Goal: Task Accomplishment & Management: Manage account settings

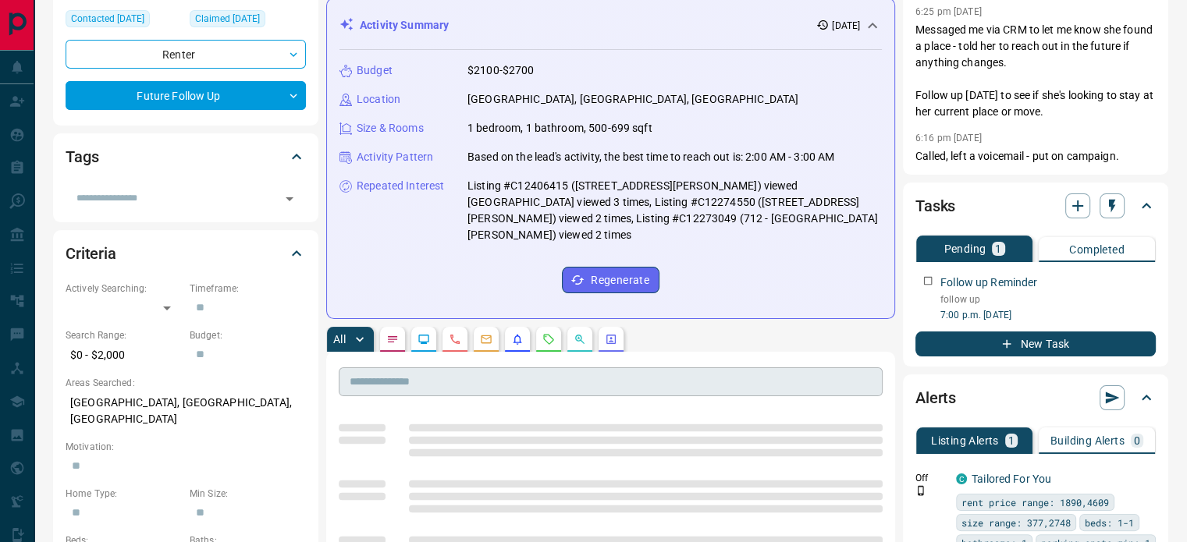
scroll to position [234, 0]
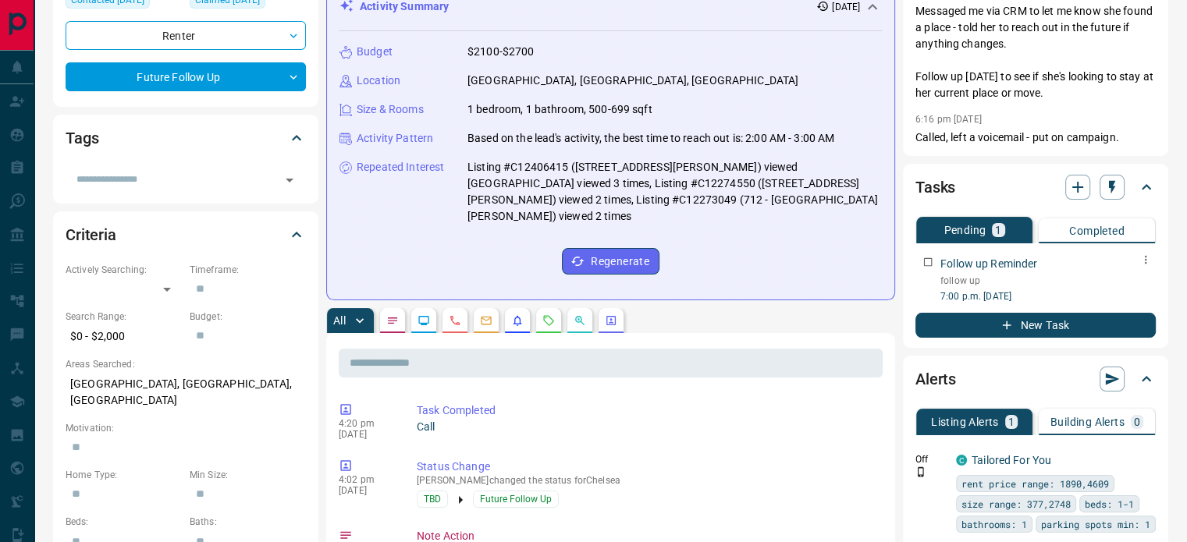
click at [1147, 258] on icon "button" at bounding box center [1146, 260] width 12 height 12
click at [1120, 284] on li "Edit" at bounding box center [1121, 288] width 69 height 23
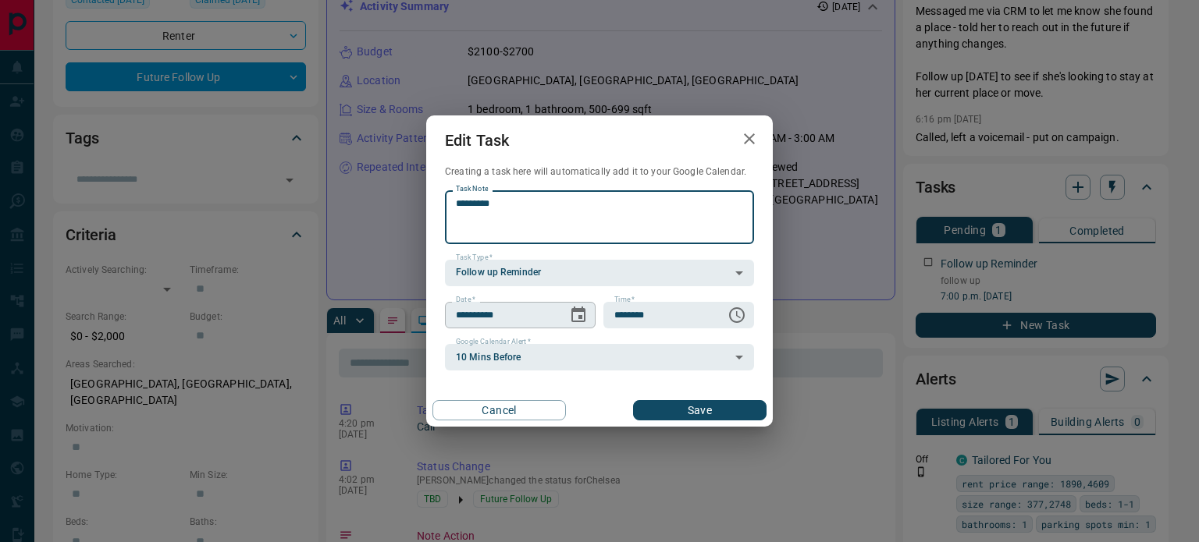
click at [578, 314] on icon "Choose date, selected date is Oct 14, 2025" at bounding box center [578, 315] width 19 height 19
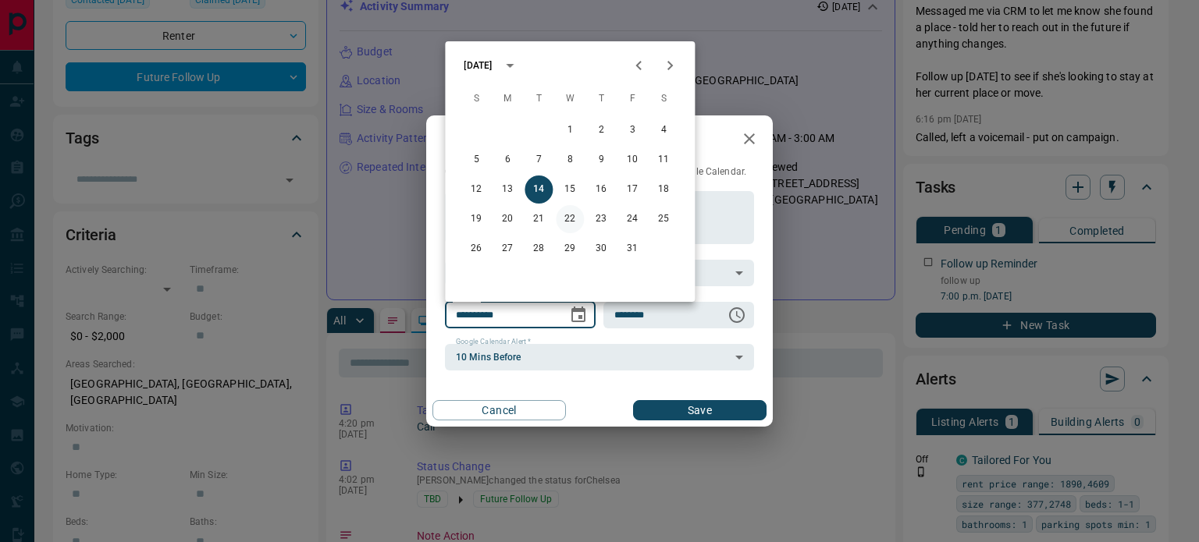
click at [570, 215] on button "22" at bounding box center [570, 219] width 28 height 28
type input "**********"
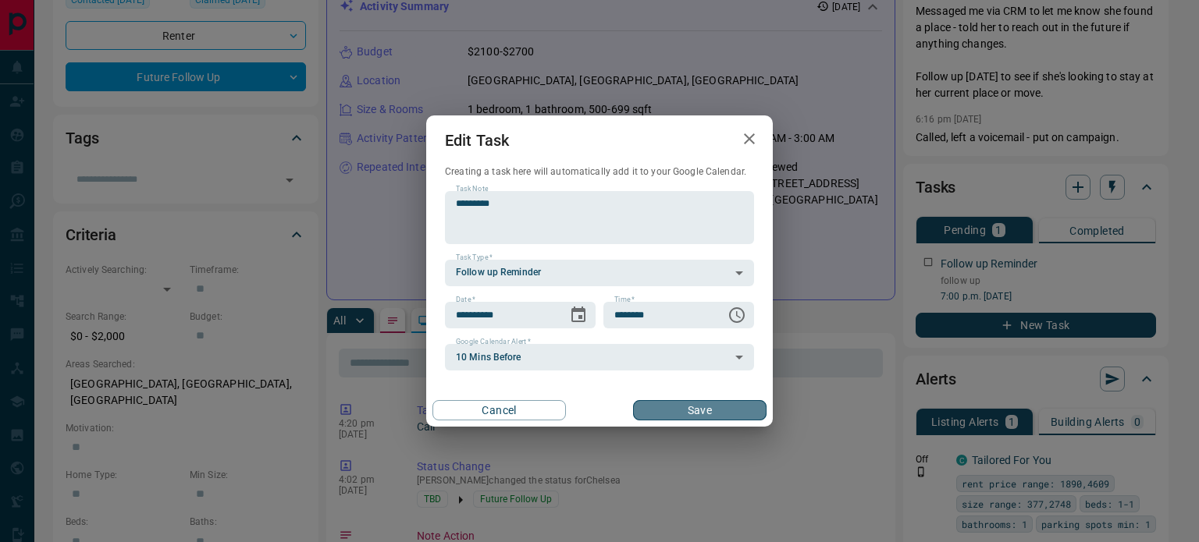
click at [713, 407] on button "Save" at bounding box center [699, 410] width 133 height 20
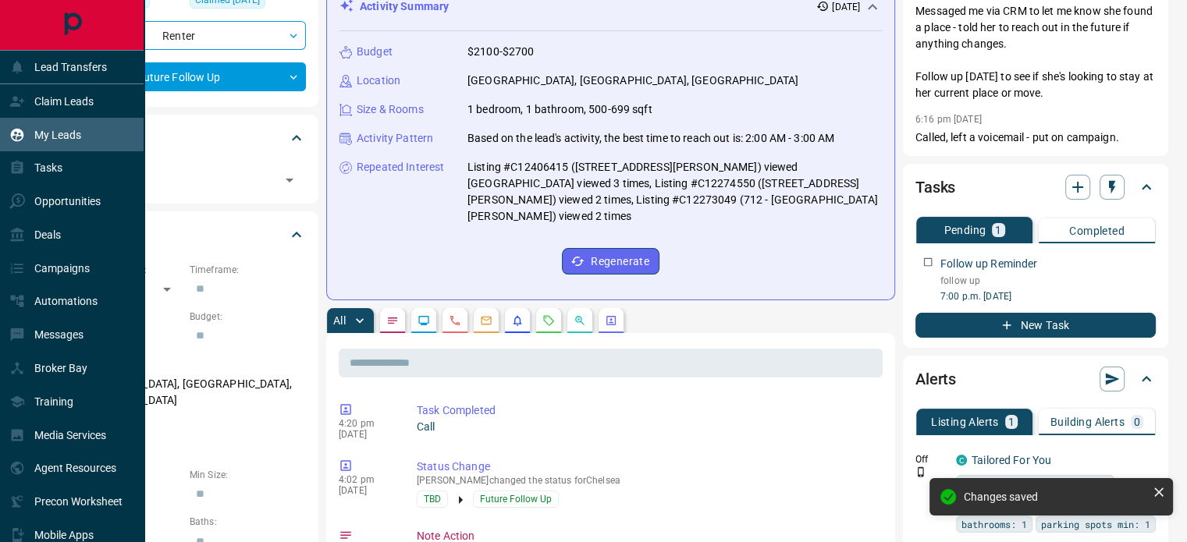
click at [67, 140] on p "My Leads" at bounding box center [57, 135] width 47 height 12
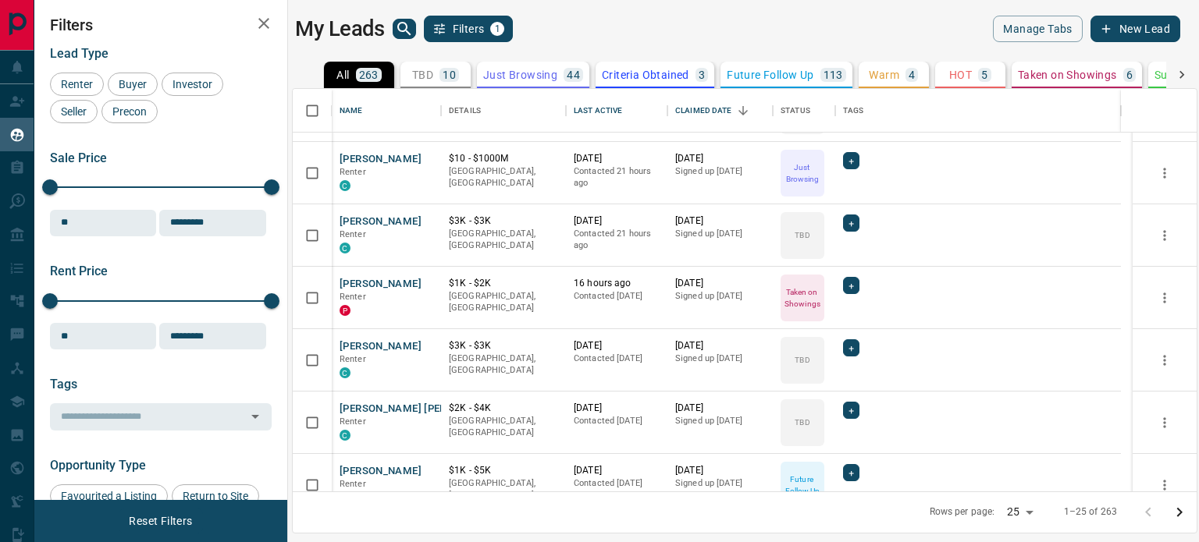
scroll to position [390, 0]
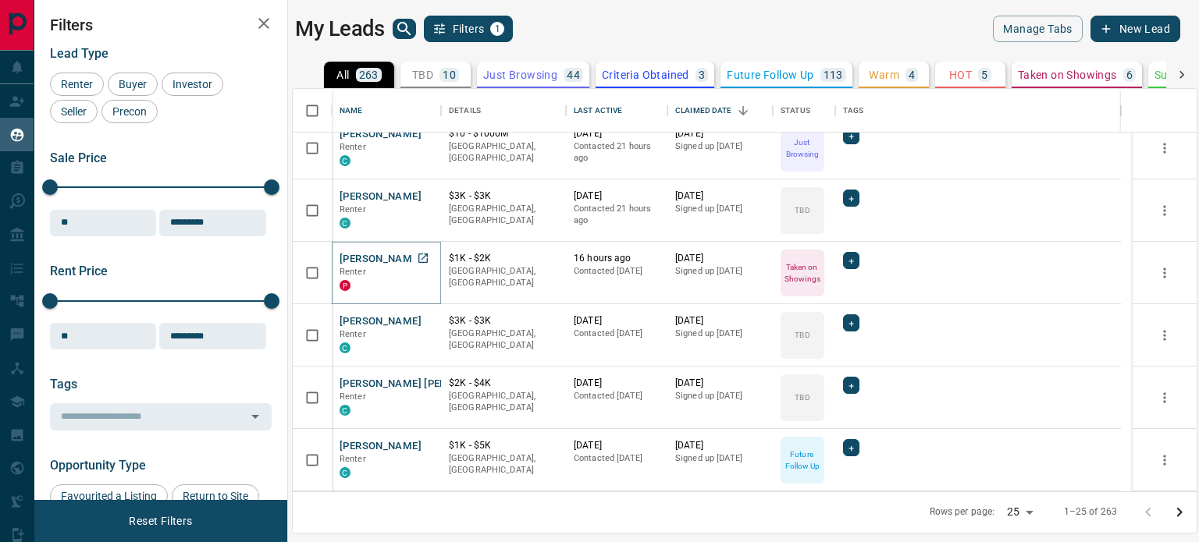
click at [393, 256] on button "[PERSON_NAME]" at bounding box center [381, 259] width 82 height 15
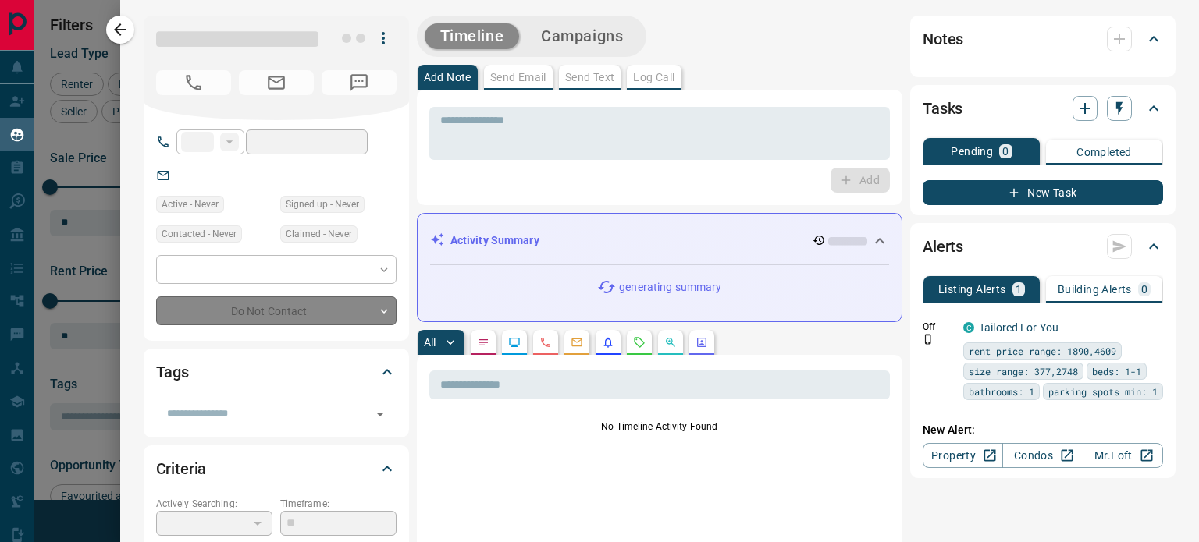
type input "**"
type input "**********"
type input "*"
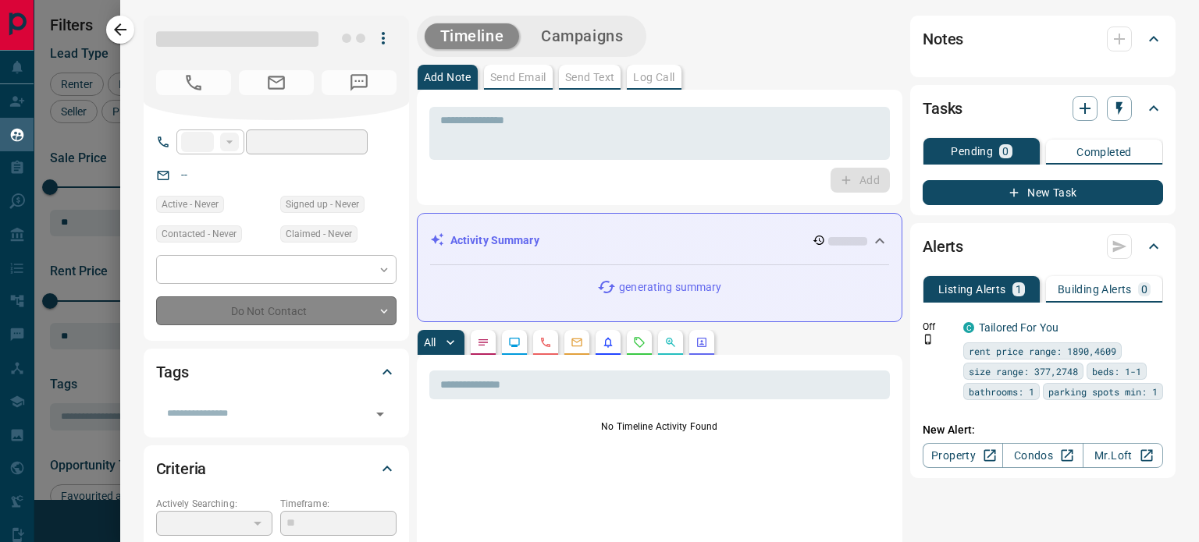
type input "**********"
type input "*******"
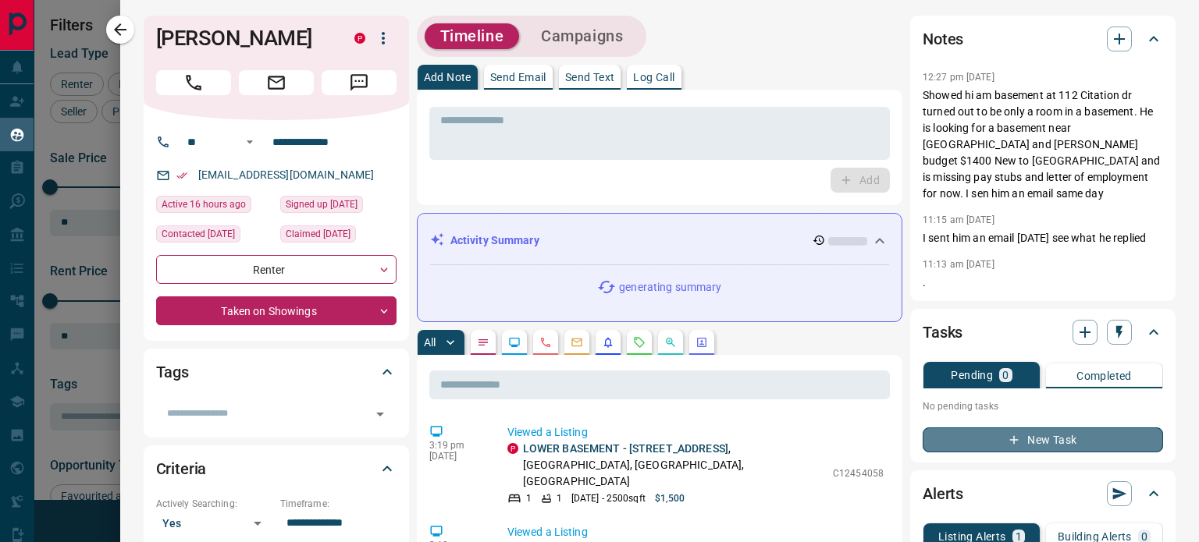
click at [1017, 441] on button "New Task" at bounding box center [1043, 440] width 240 height 25
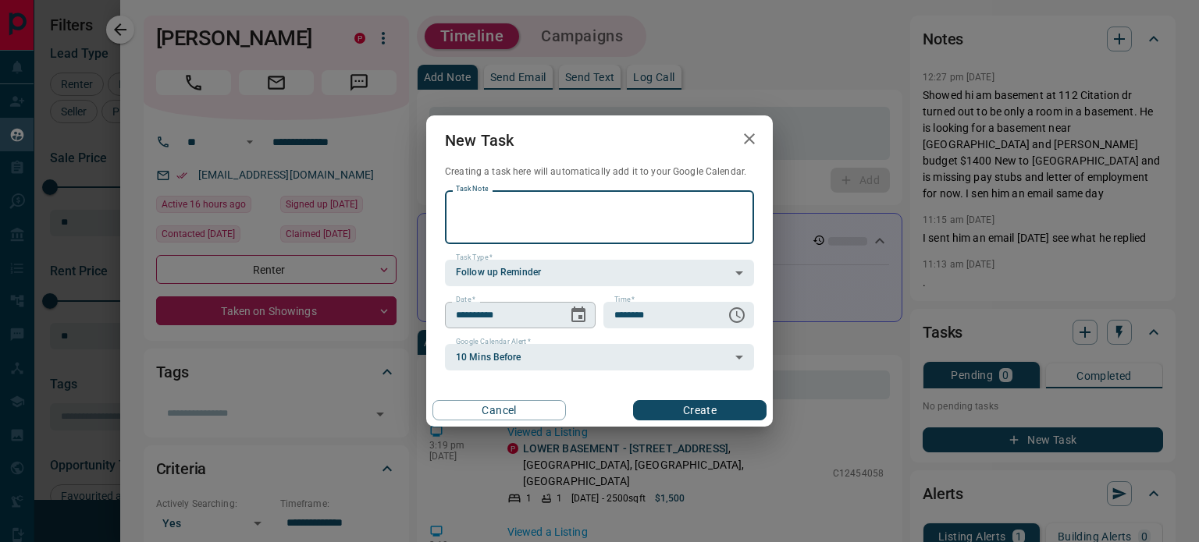
click at [575, 318] on icon "Choose date, selected date is Oct 15, 2025" at bounding box center [578, 315] width 19 height 19
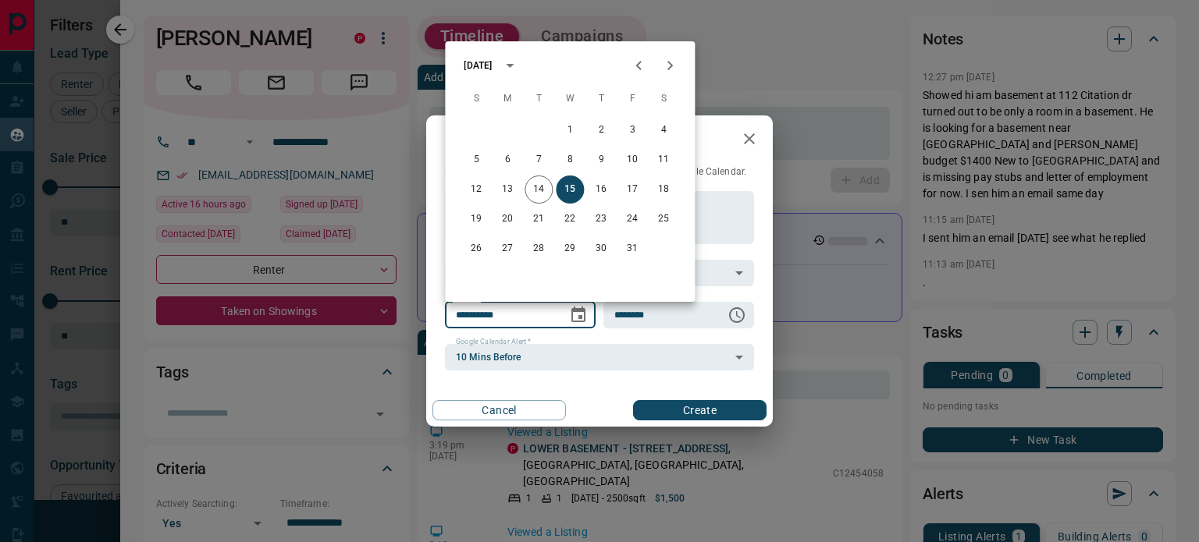
click at [519, 69] on icon "calendar view is open, switch to year view" at bounding box center [509, 65] width 19 height 19
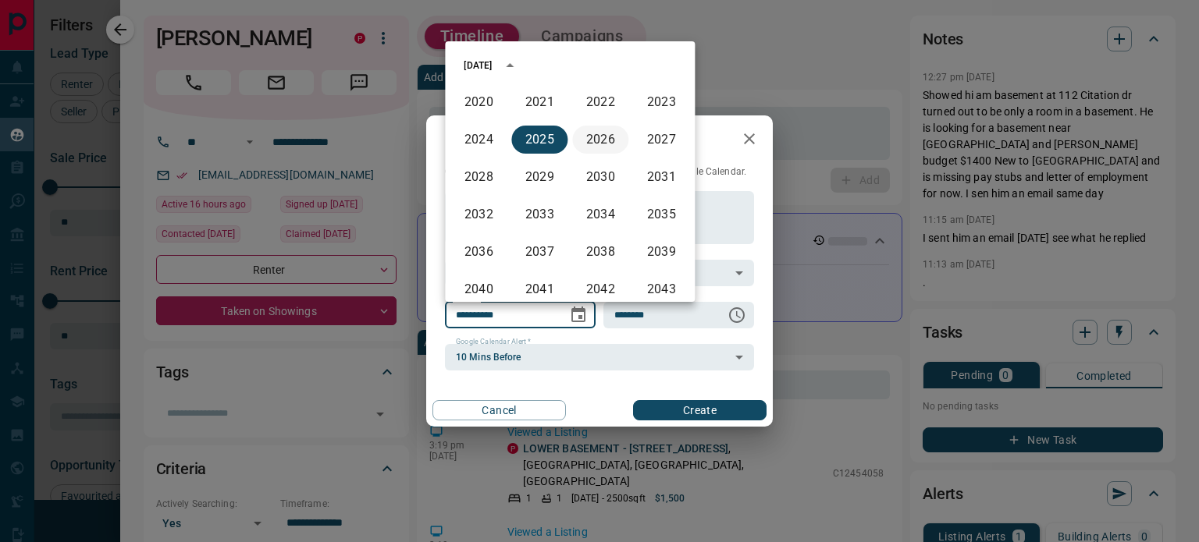
click at [598, 138] on button "2026" at bounding box center [600, 140] width 56 height 28
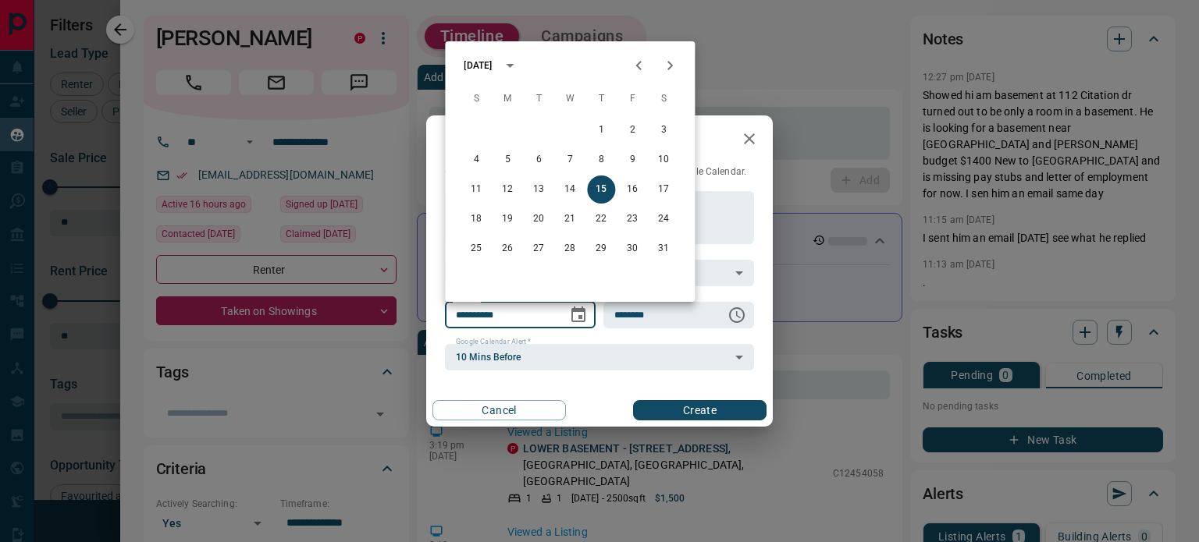
click at [636, 62] on icon "Previous month" at bounding box center [638, 65] width 19 height 19
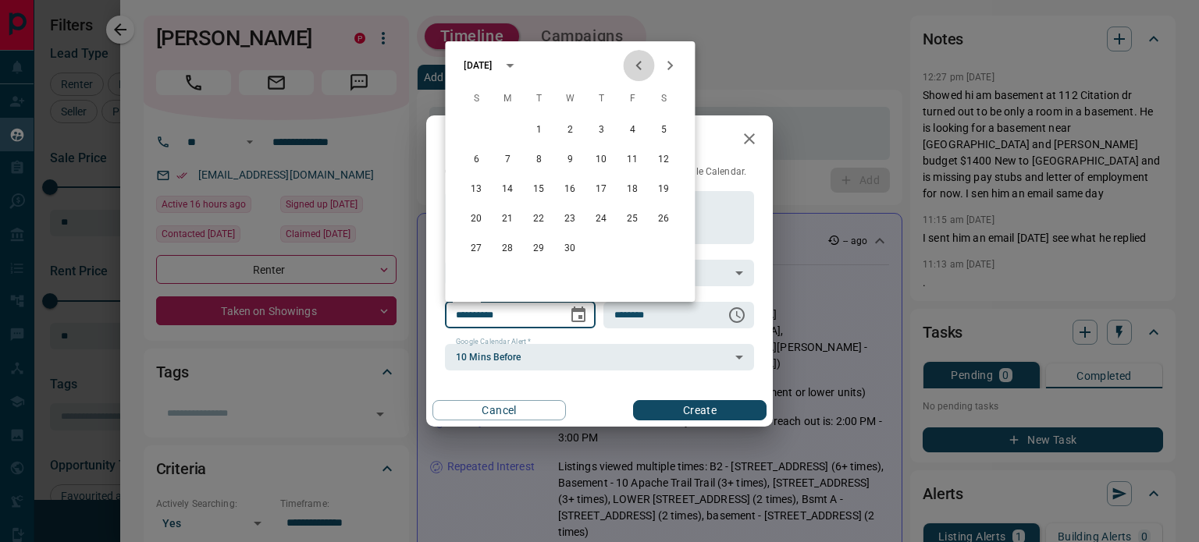
click at [636, 62] on icon "Previous month" at bounding box center [638, 65] width 19 height 19
click at [667, 133] on button "1" at bounding box center [663, 130] width 28 height 28
type input "**********"
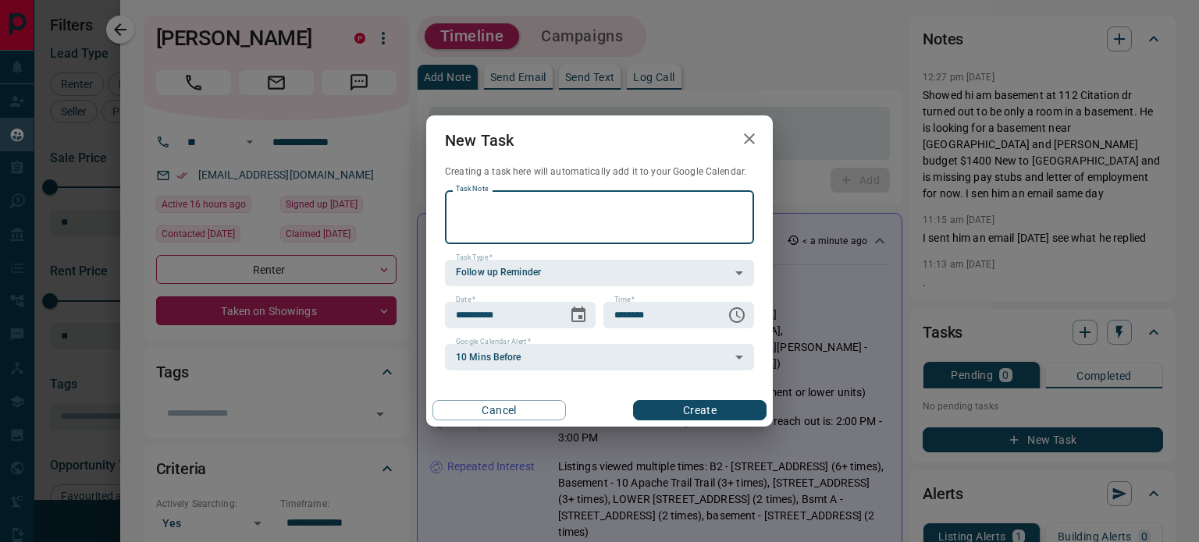
click at [525, 210] on textarea "Task Note" at bounding box center [599, 217] width 287 height 40
type textarea "*"
type textarea "*********"
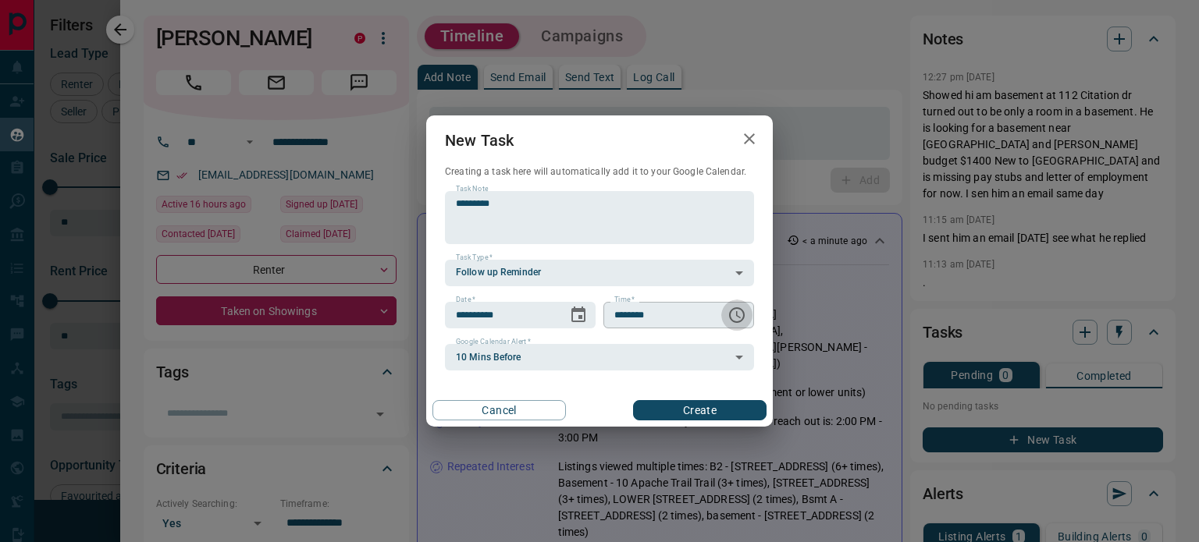
click at [738, 318] on icon "Choose time, selected time is 6:00 AM" at bounding box center [738, 314] width 5 height 7
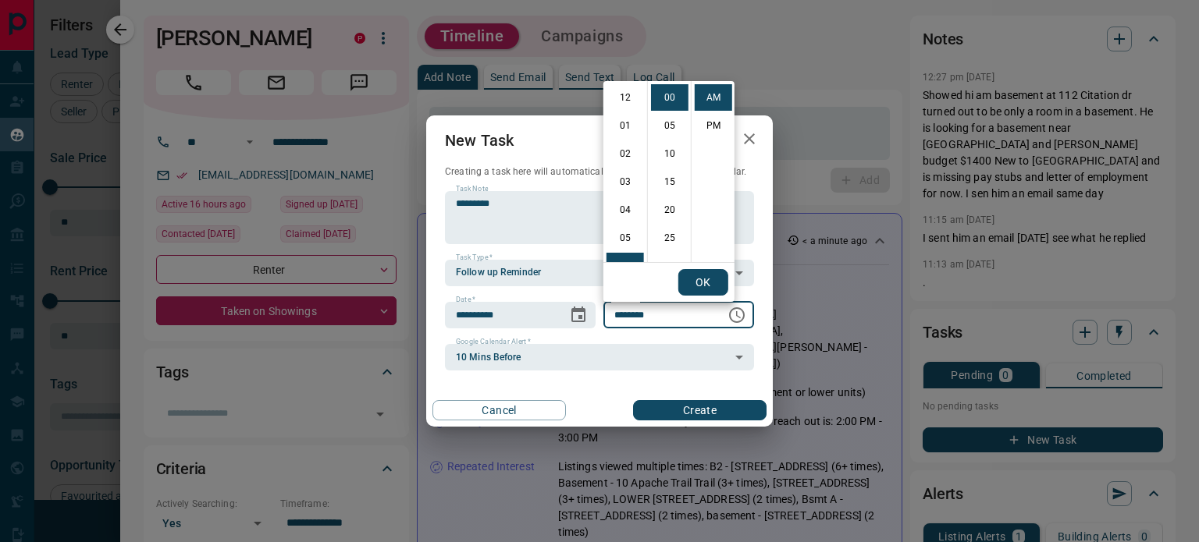
scroll to position [169, 0]
click at [625, 212] on li "10" at bounding box center [625, 210] width 37 height 27
type input "********"
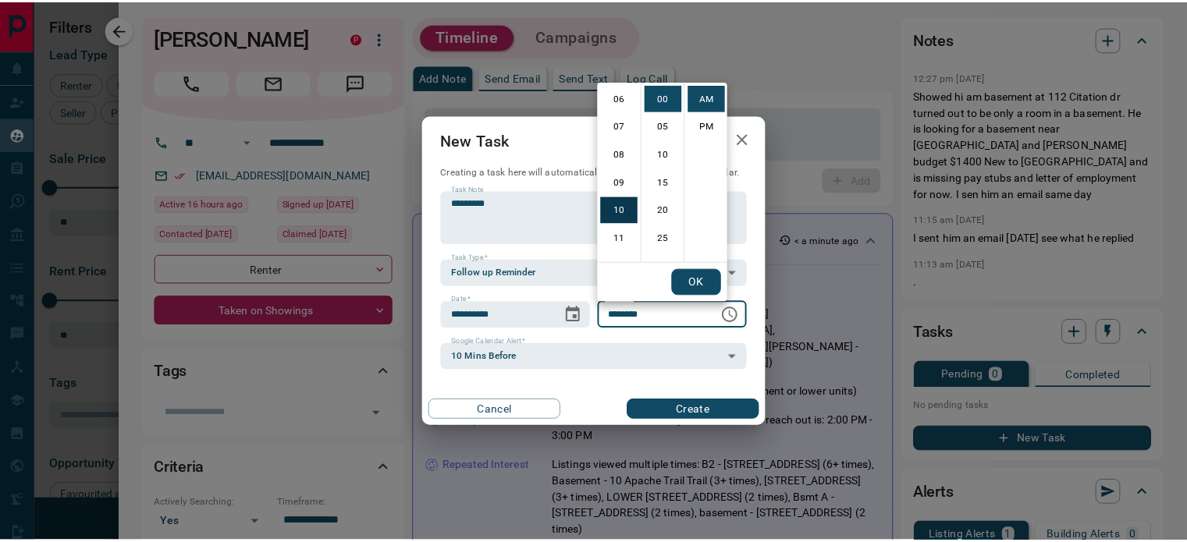
scroll to position [281, 0]
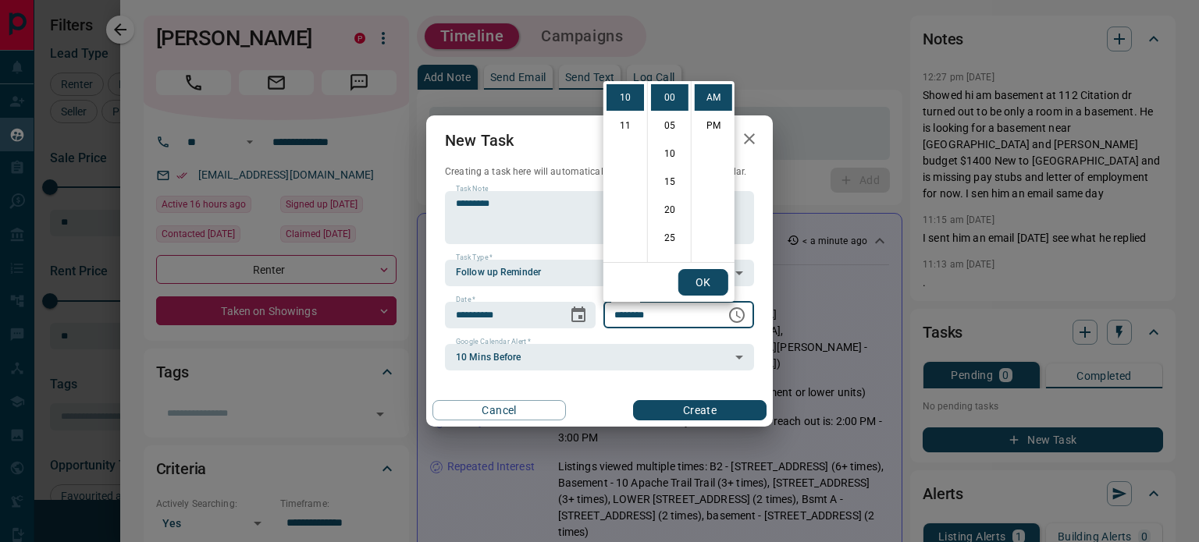
click at [709, 274] on button "OK" at bounding box center [703, 282] width 50 height 27
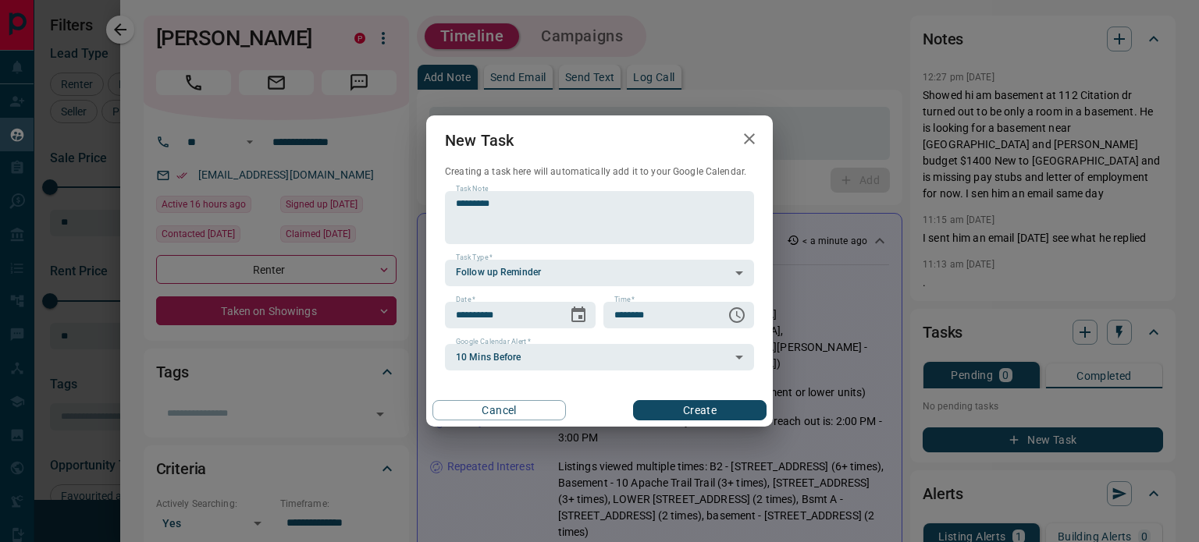
click at [695, 407] on button "Create" at bounding box center [699, 410] width 133 height 20
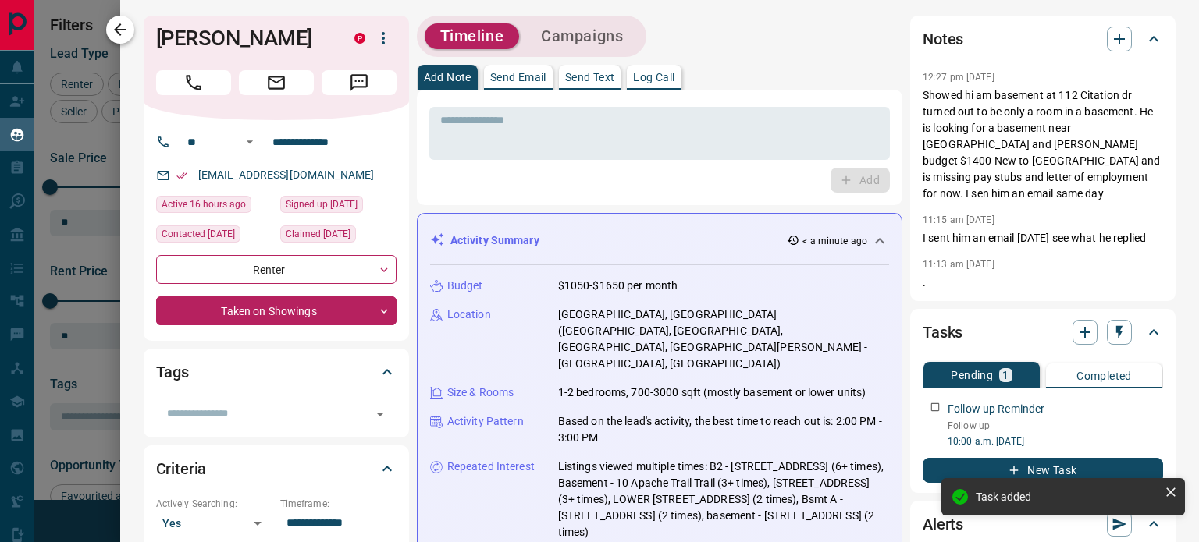
click at [116, 30] on icon "button" at bounding box center [120, 29] width 12 height 12
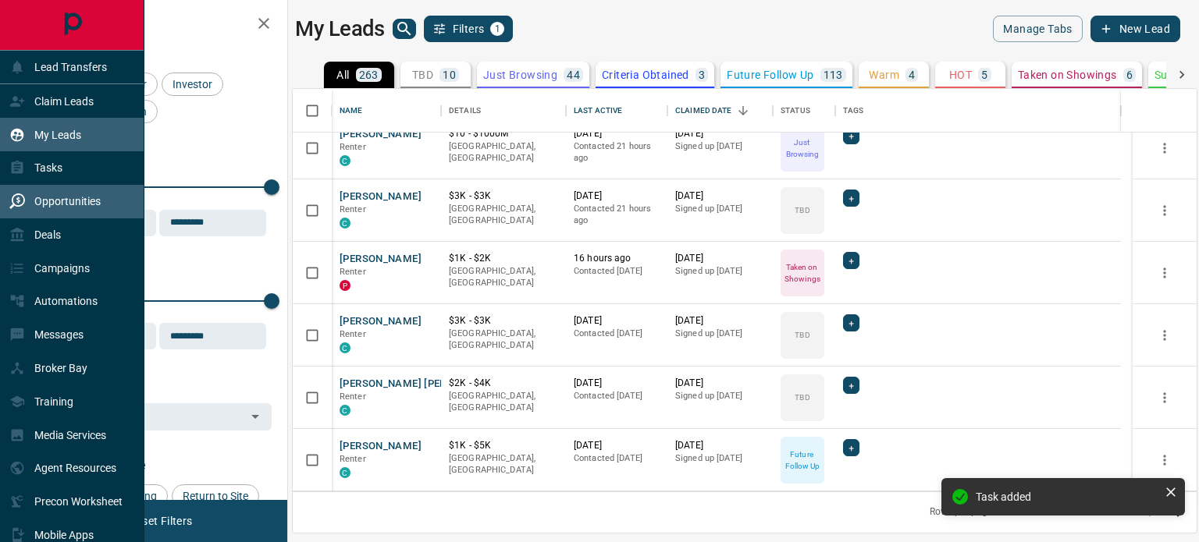
click at [69, 206] on p "Opportunities" at bounding box center [67, 201] width 66 height 12
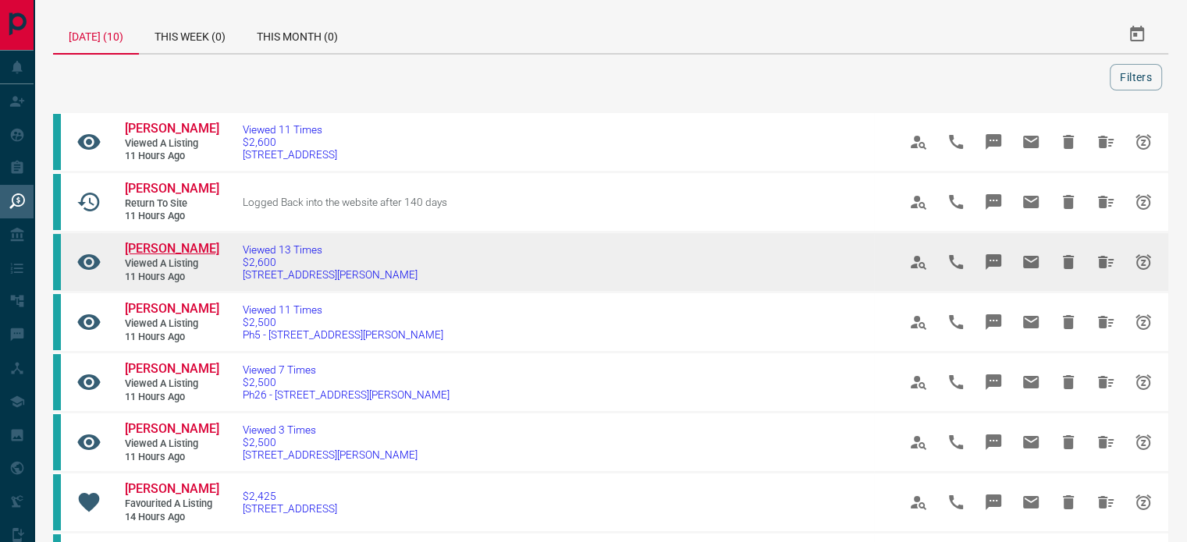
click at [155, 256] on span "[PERSON_NAME]" at bounding box center [172, 248] width 94 height 15
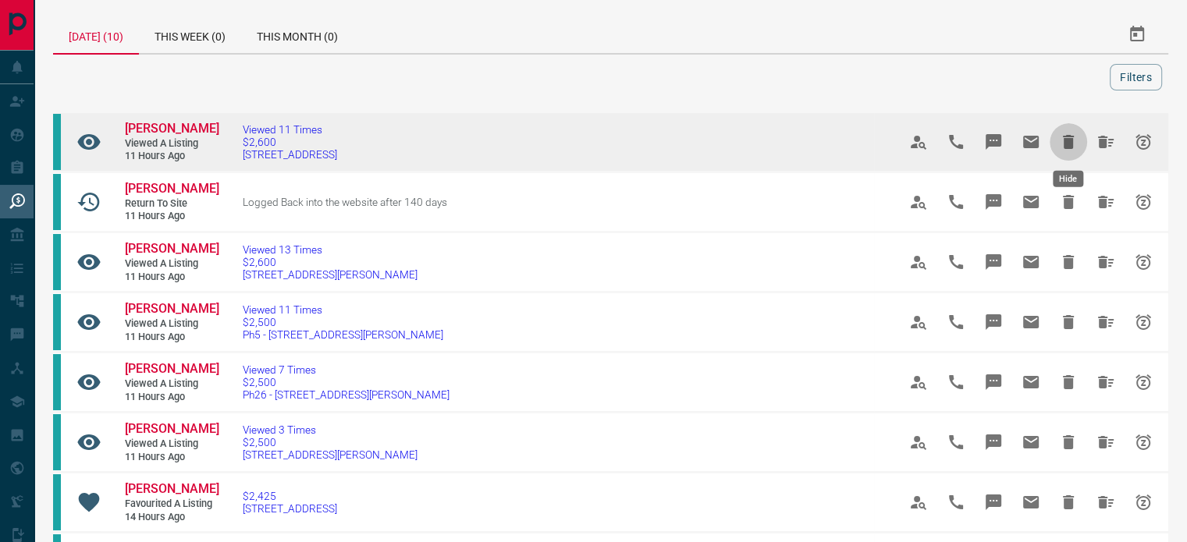
click at [1069, 143] on icon "Hide" at bounding box center [1068, 142] width 11 height 14
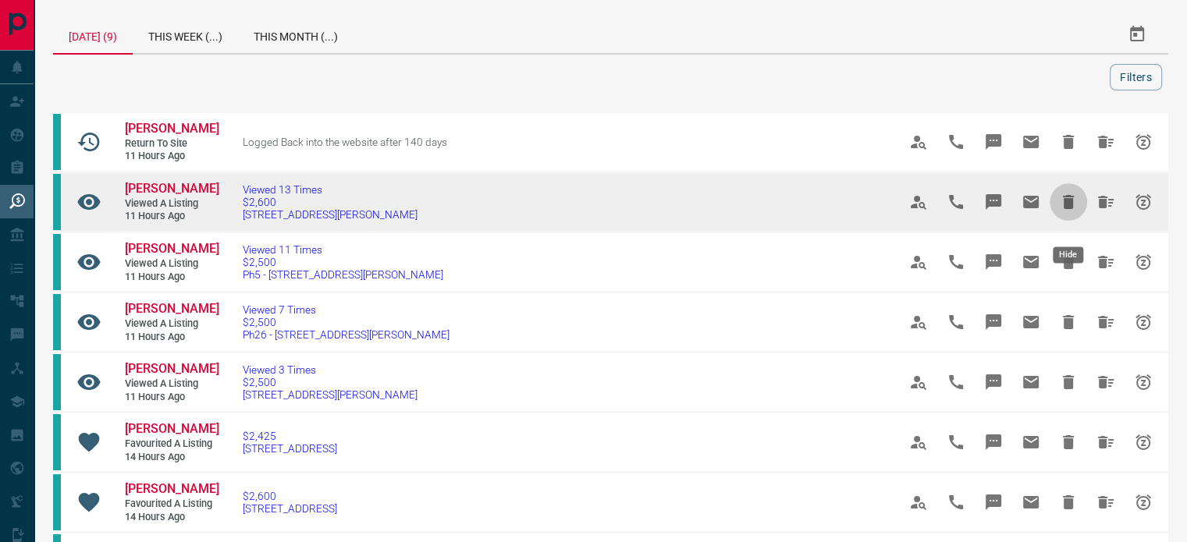
click at [1073, 211] on icon "Hide" at bounding box center [1068, 202] width 19 height 19
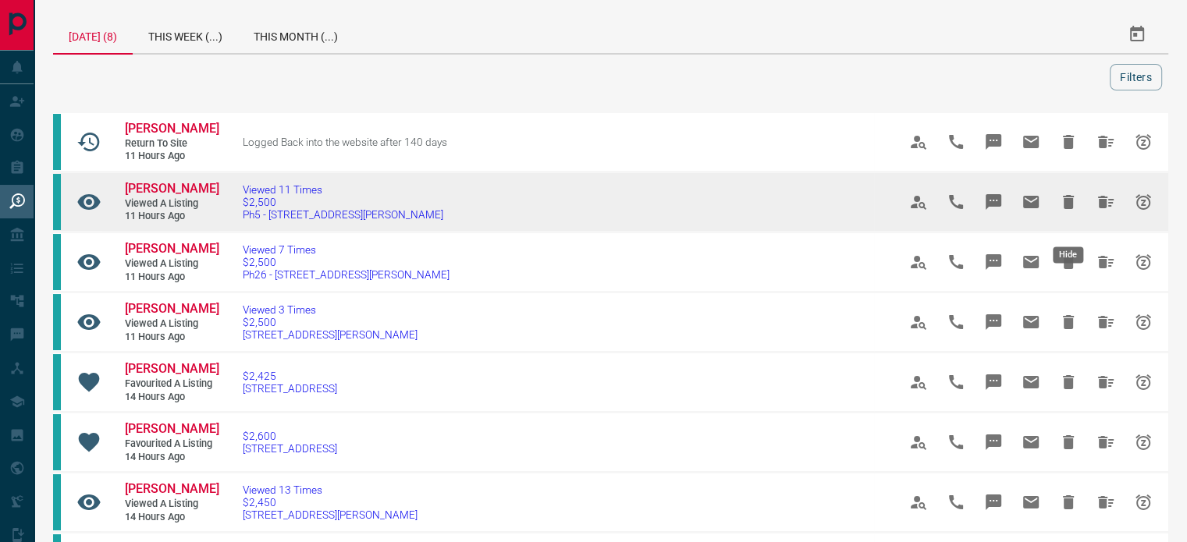
click at [1070, 209] on icon "Hide" at bounding box center [1068, 202] width 11 height 14
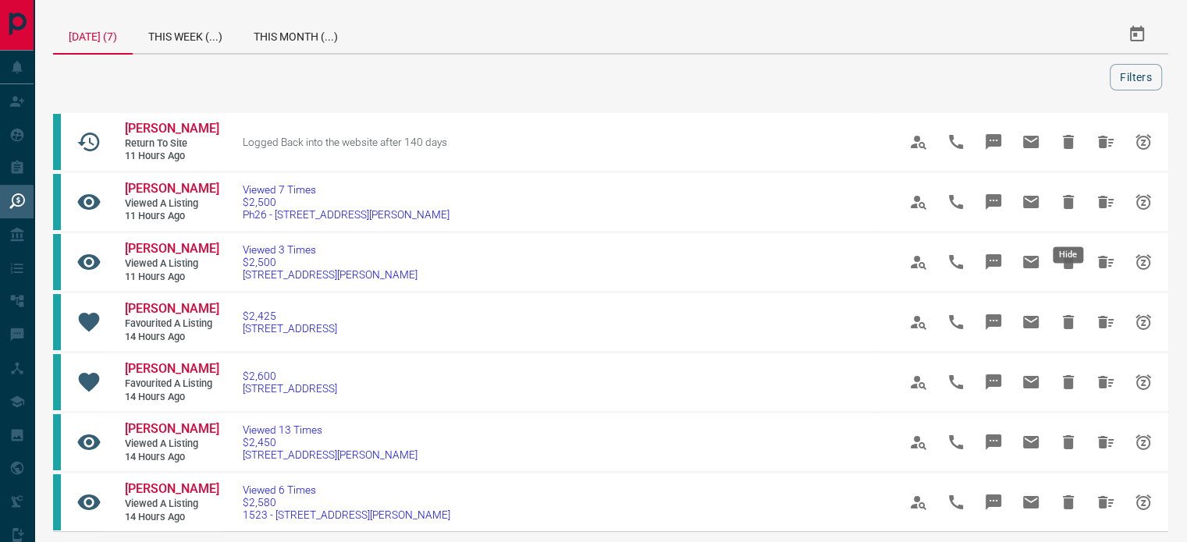
click at [1070, 209] on icon "Hide" at bounding box center [1068, 202] width 11 height 14
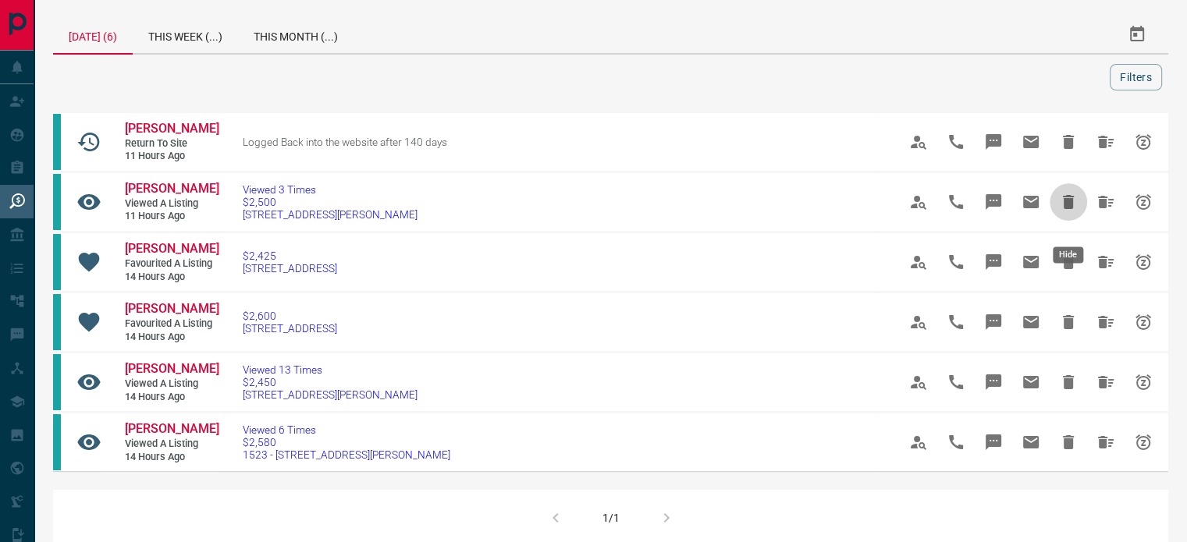
click at [1070, 209] on icon "Hide" at bounding box center [1068, 202] width 11 height 14
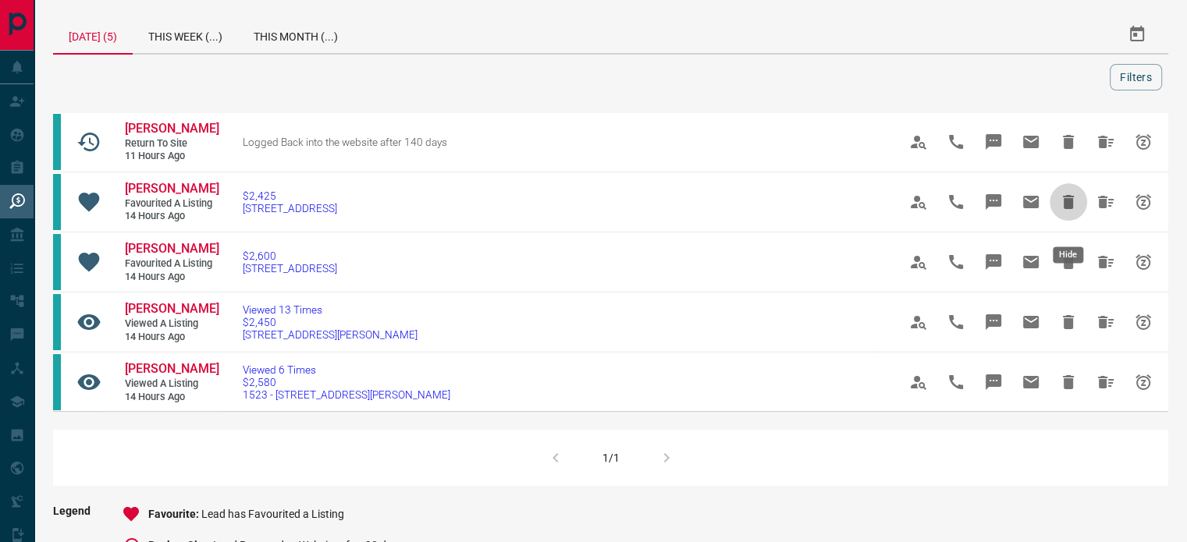
click at [1070, 209] on icon "Hide" at bounding box center [1068, 202] width 11 height 14
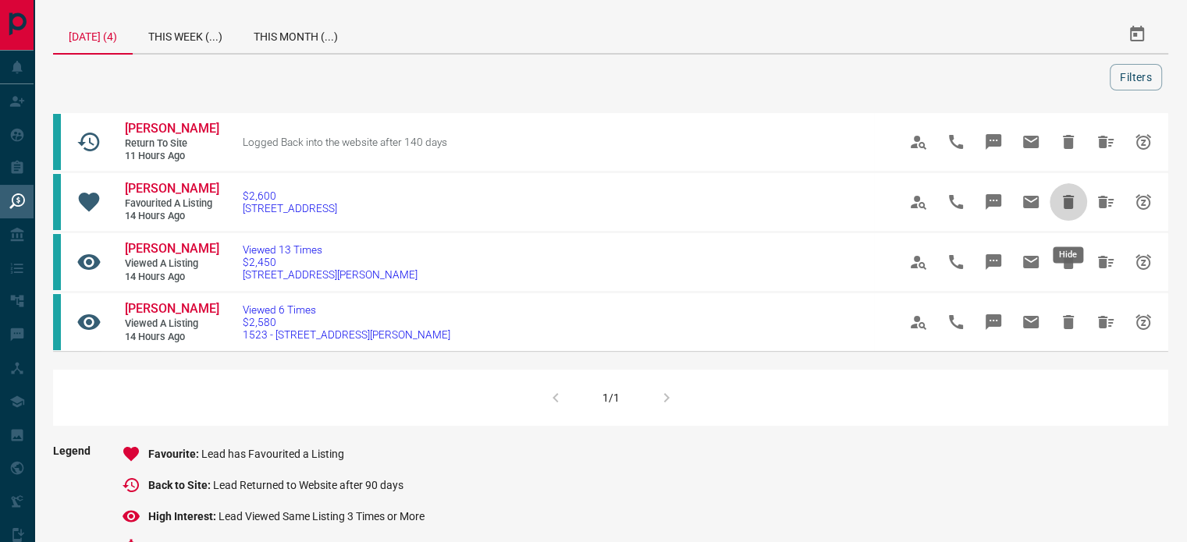
click at [1070, 209] on icon "Hide" at bounding box center [1068, 202] width 11 height 14
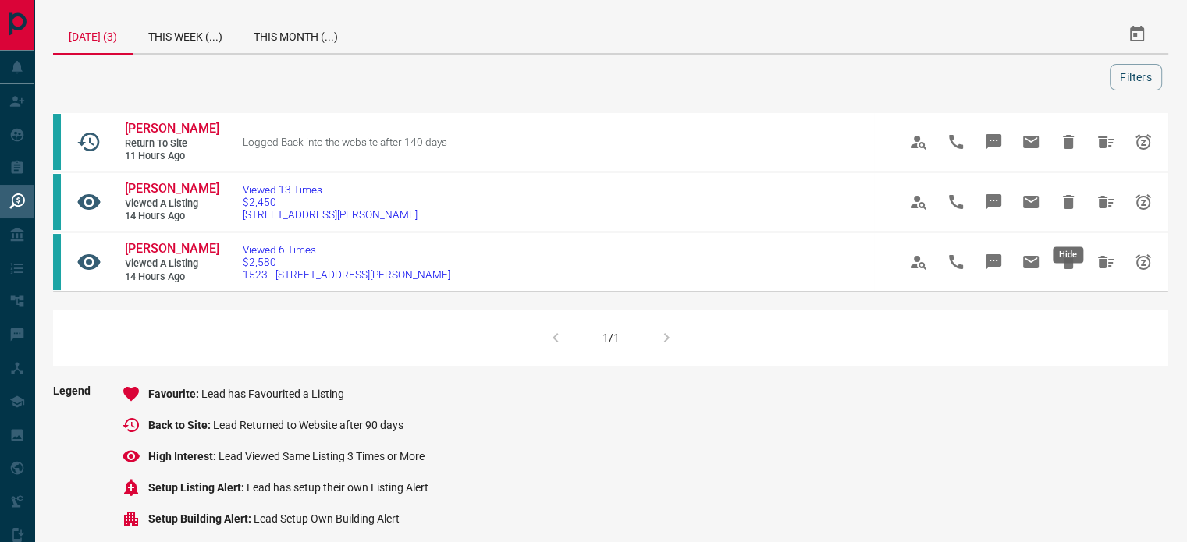
click at [1070, 209] on icon "Hide" at bounding box center [1068, 202] width 11 height 14
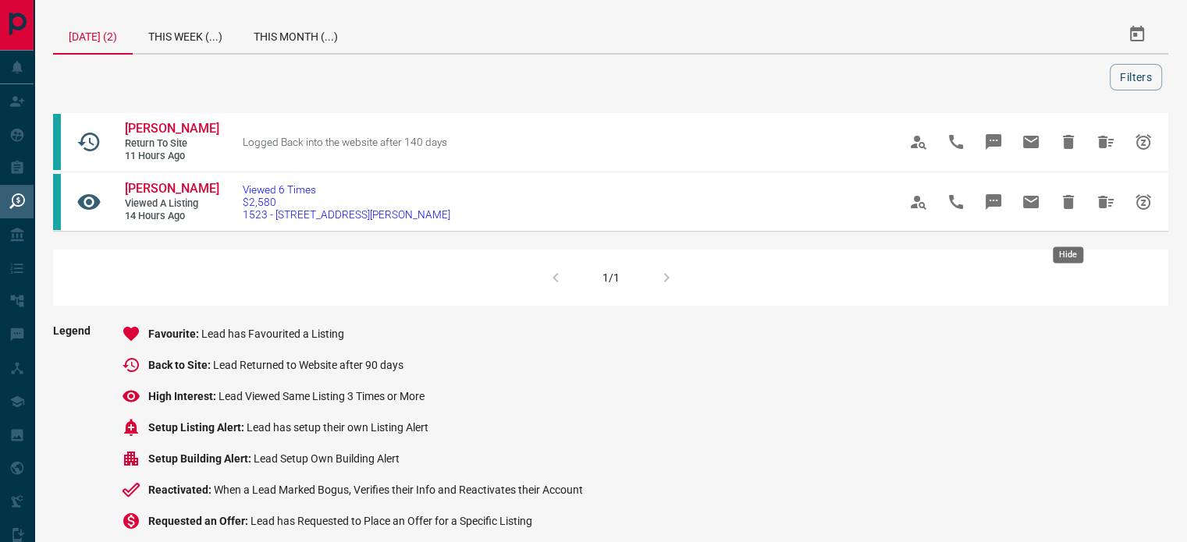
click at [1070, 209] on icon "Hide" at bounding box center [1068, 202] width 11 height 14
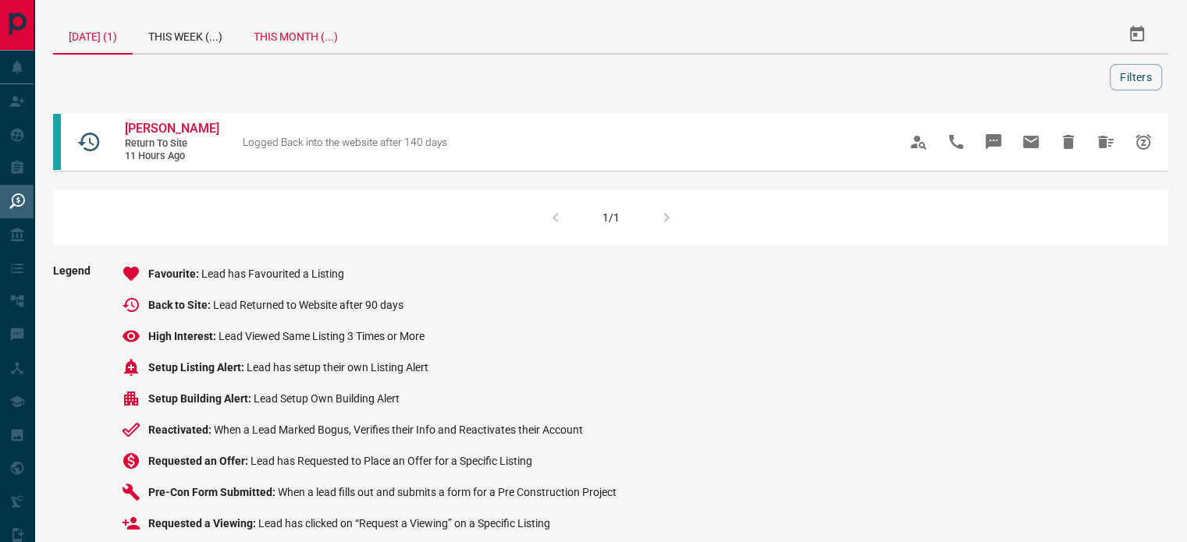
click at [301, 41] on div "This Month (...)" at bounding box center [296, 34] width 116 height 37
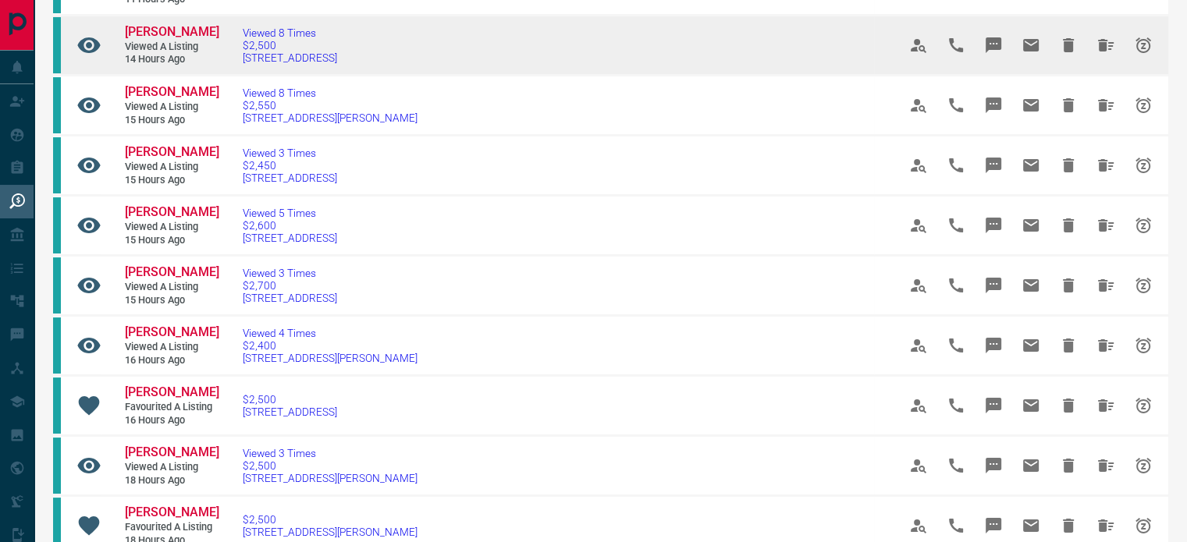
scroll to position [61, 0]
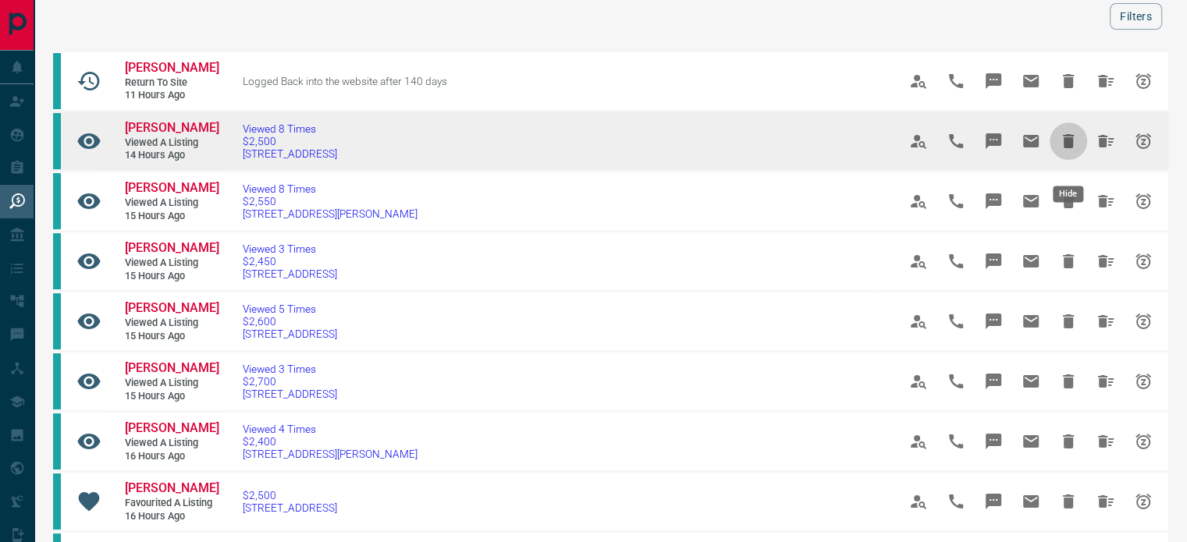
click at [1065, 148] on icon "Hide" at bounding box center [1068, 141] width 11 height 14
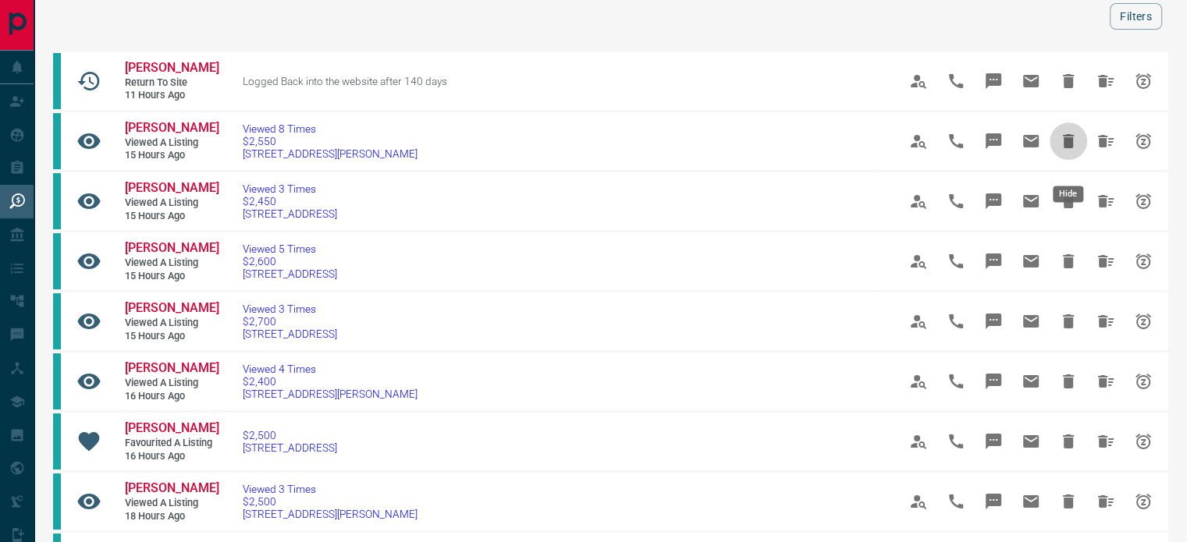
click at [1065, 148] on icon "Hide" at bounding box center [1068, 141] width 11 height 14
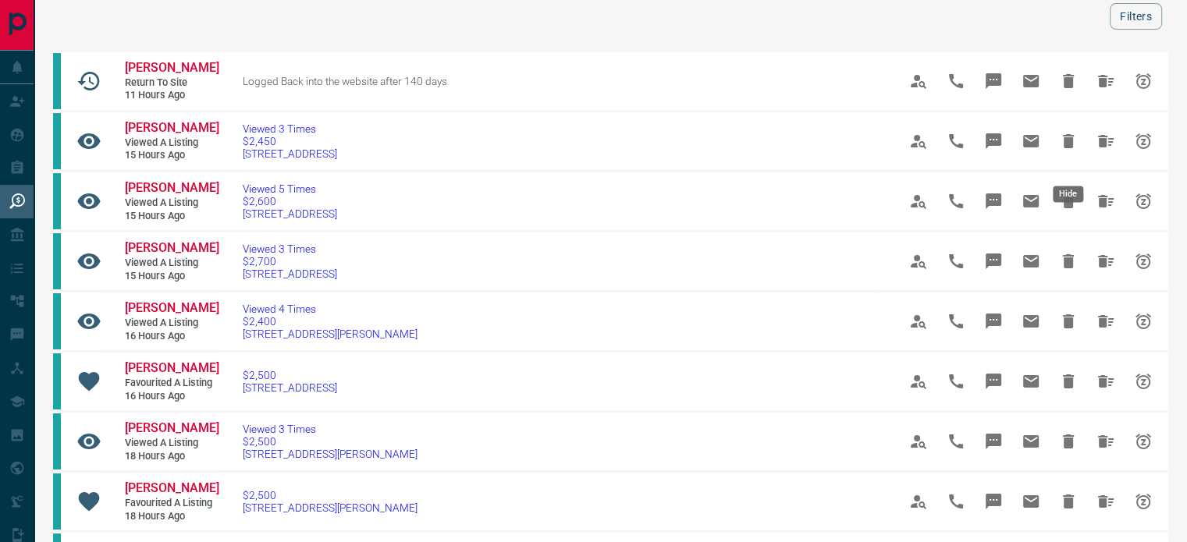
click at [1065, 148] on icon "Hide" at bounding box center [1068, 141] width 11 height 14
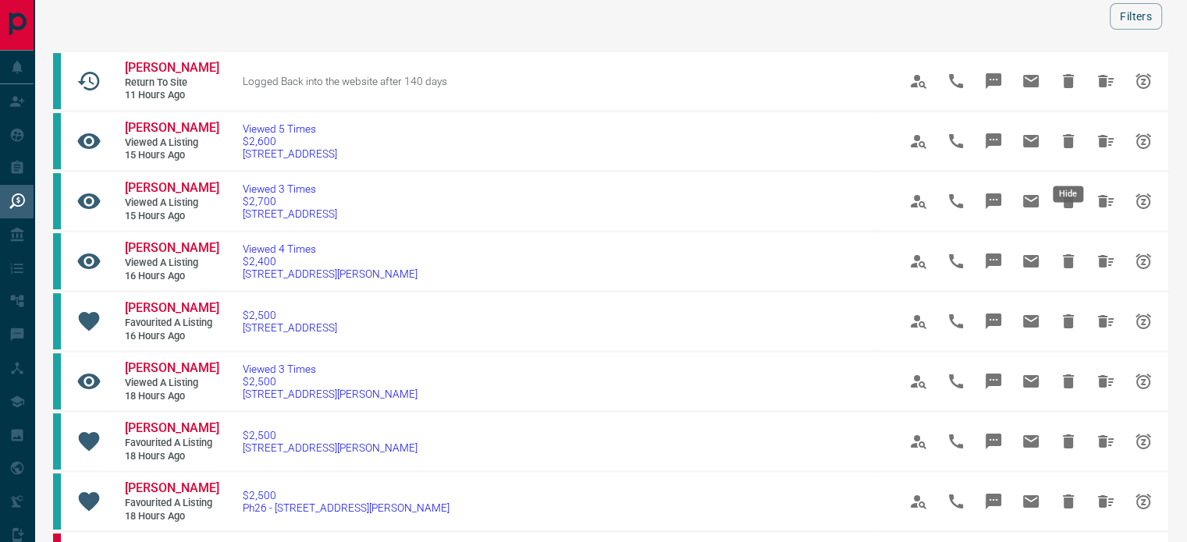
click at [1065, 148] on icon "Hide" at bounding box center [1068, 141] width 11 height 14
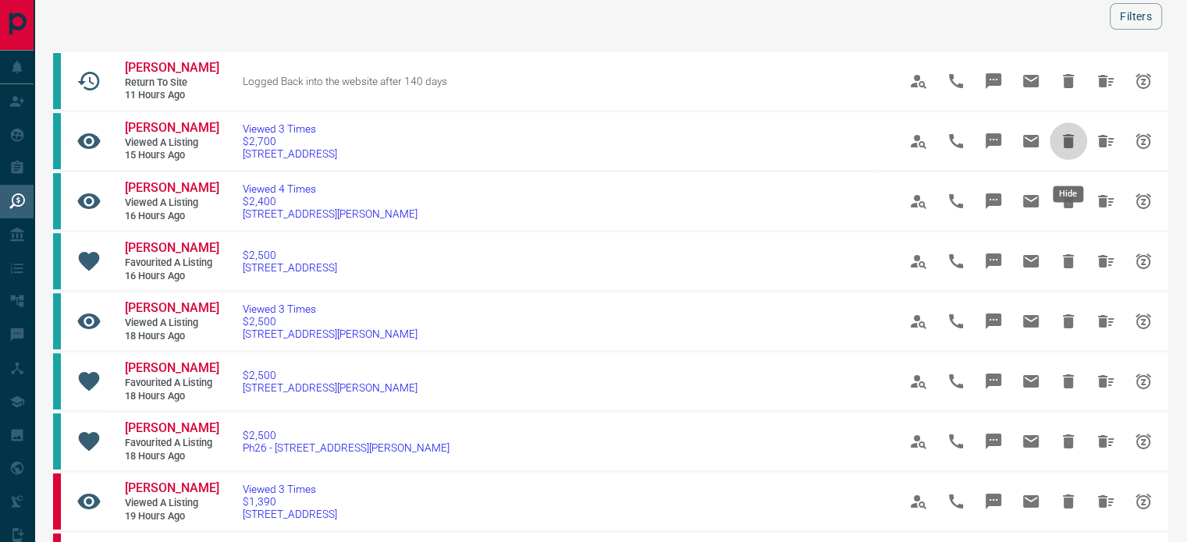
click at [1065, 148] on icon "Hide" at bounding box center [1068, 141] width 11 height 14
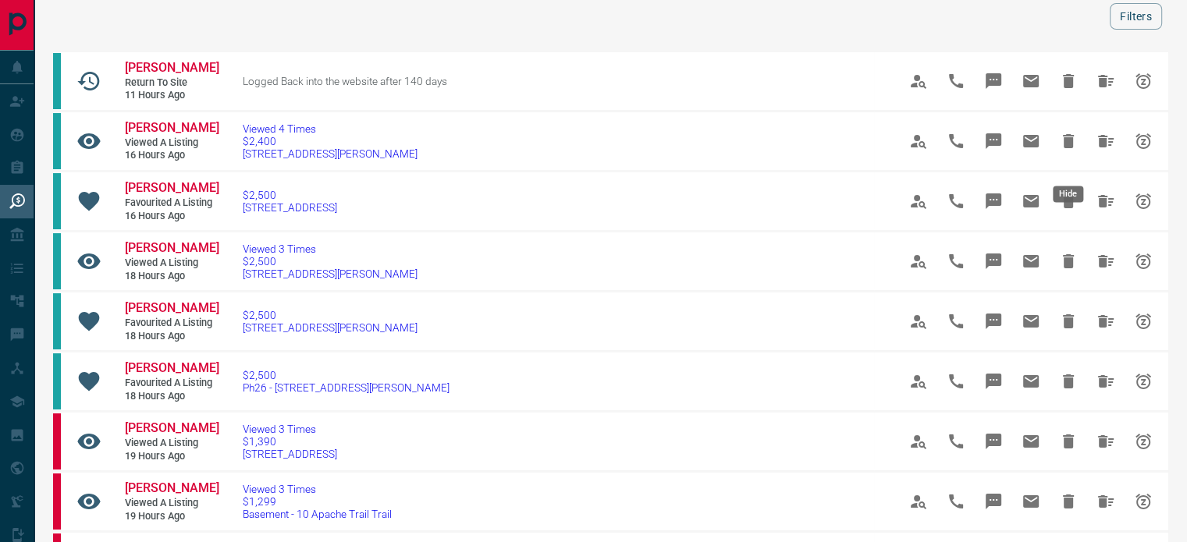
click at [1065, 148] on icon "Hide" at bounding box center [1068, 141] width 11 height 14
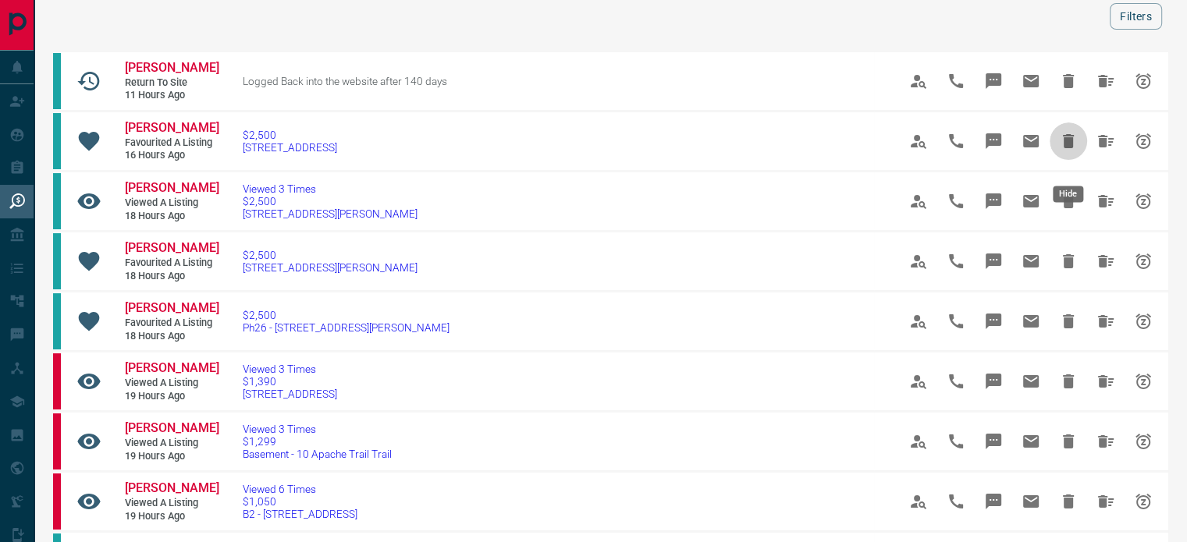
click at [1065, 148] on icon "Hide" at bounding box center [1068, 141] width 11 height 14
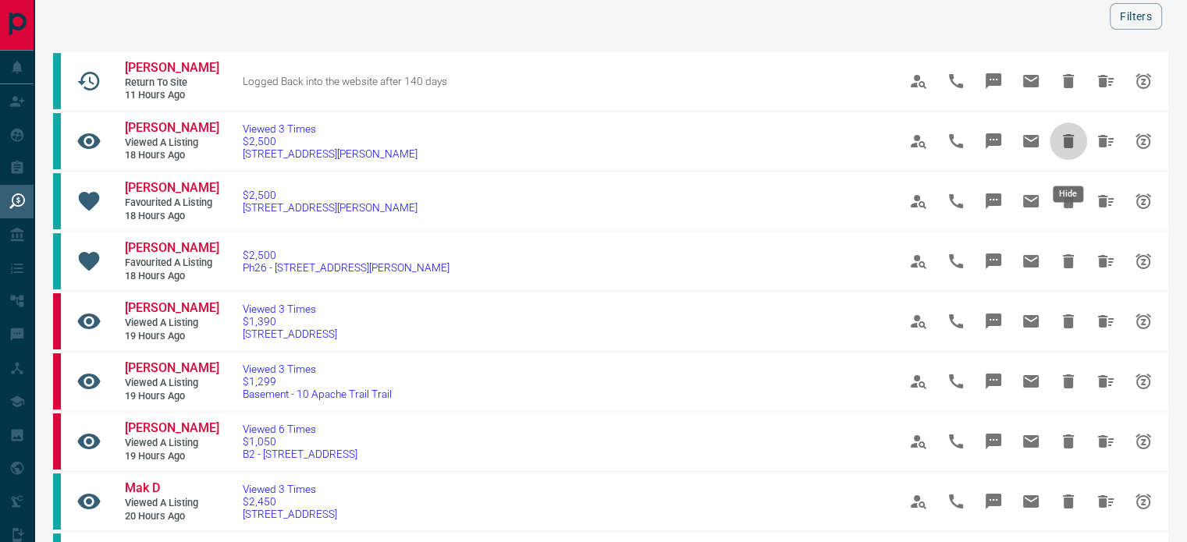
click at [1065, 148] on icon "Hide" at bounding box center [1068, 141] width 11 height 14
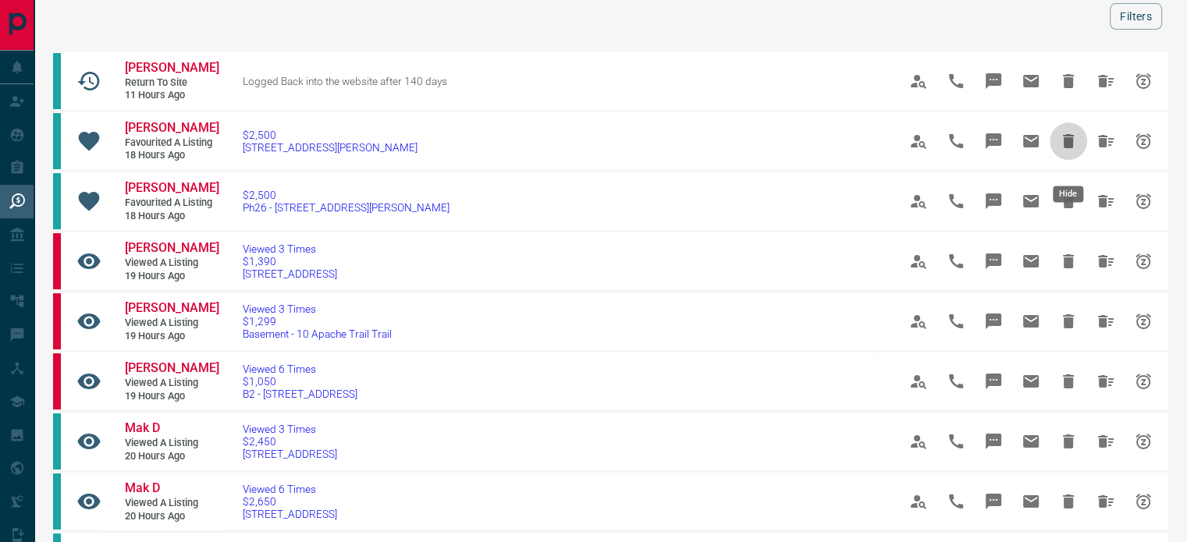
click at [1065, 148] on icon "Hide" at bounding box center [1068, 141] width 11 height 14
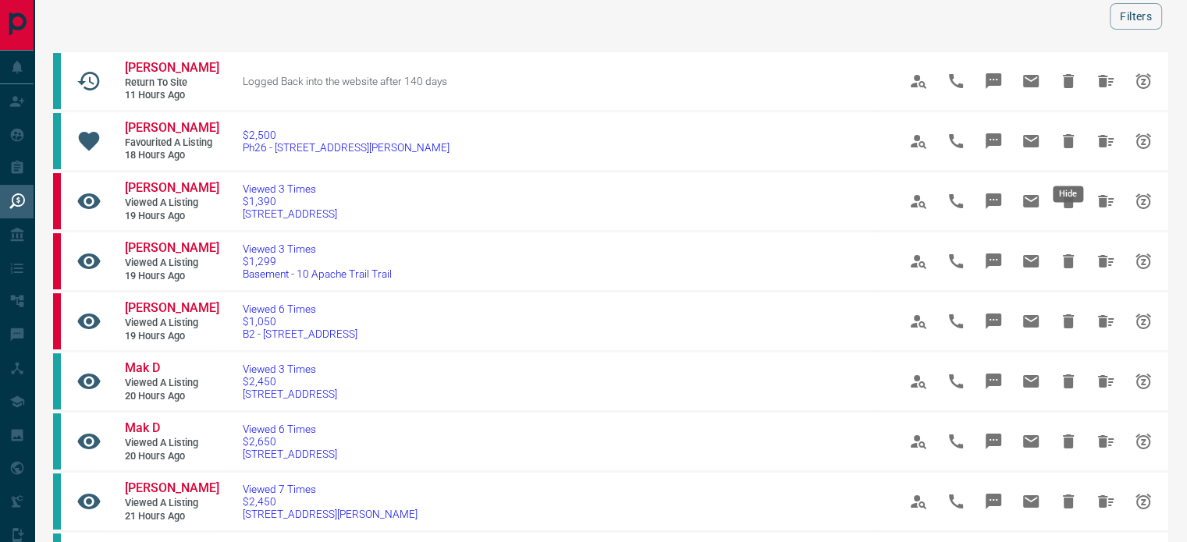
click at [1065, 148] on icon "Hide" at bounding box center [1068, 141] width 11 height 14
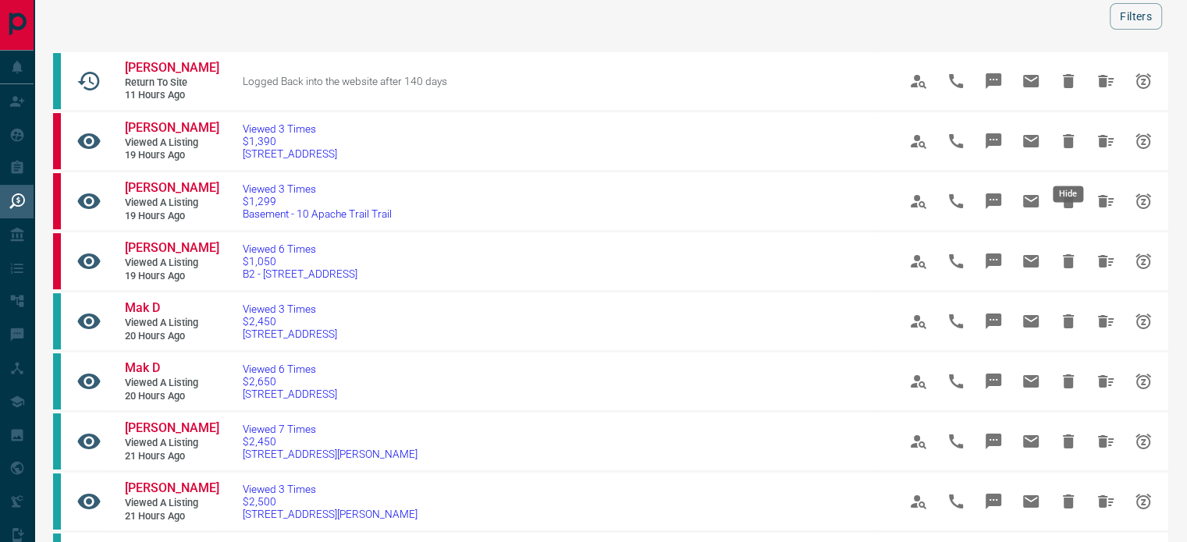
click at [1065, 148] on icon "Hide" at bounding box center [1068, 141] width 11 height 14
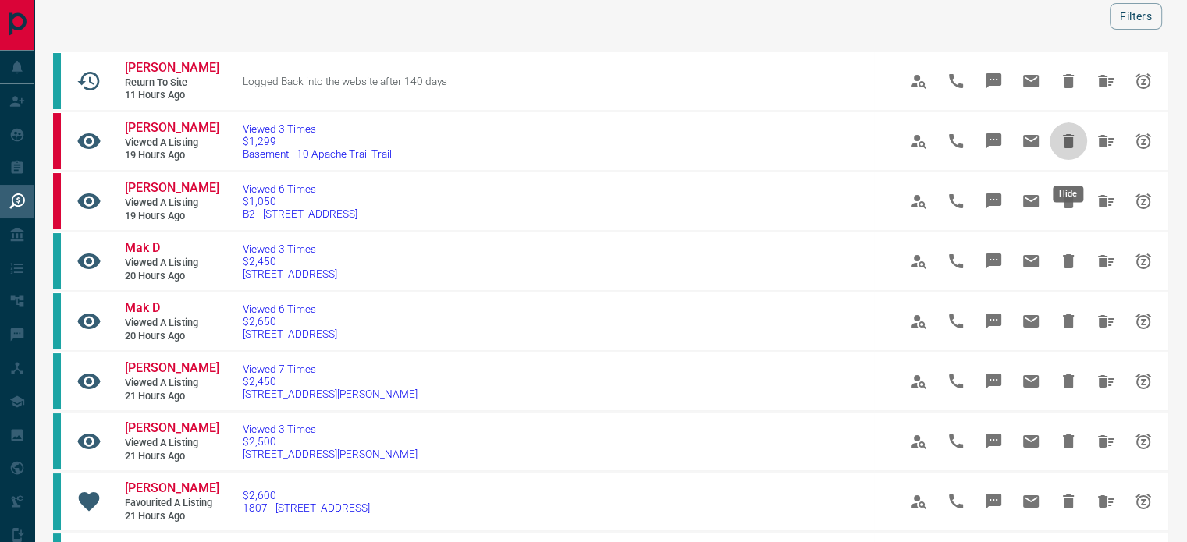
click at [1065, 148] on icon "Hide" at bounding box center [1068, 141] width 11 height 14
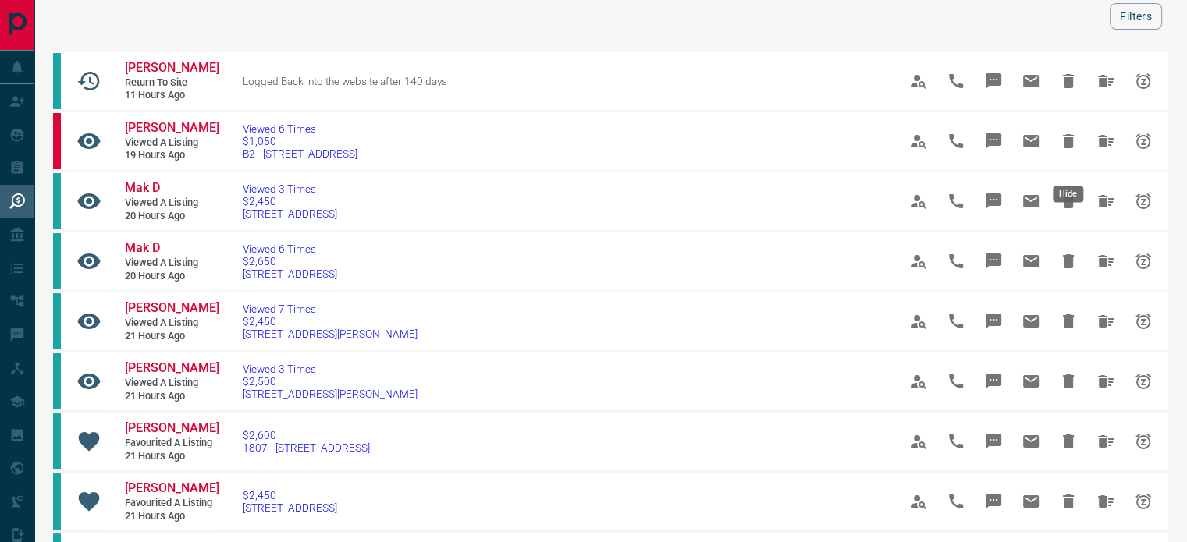
click at [1065, 148] on icon "Hide" at bounding box center [1068, 141] width 11 height 14
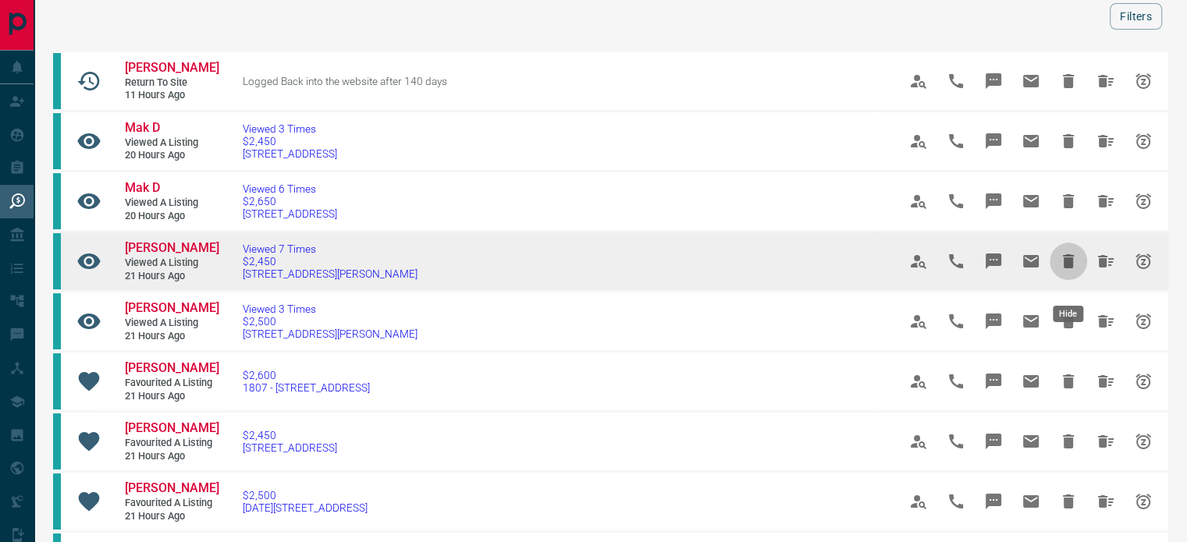
click at [1062, 268] on icon "Hide" at bounding box center [1068, 261] width 19 height 19
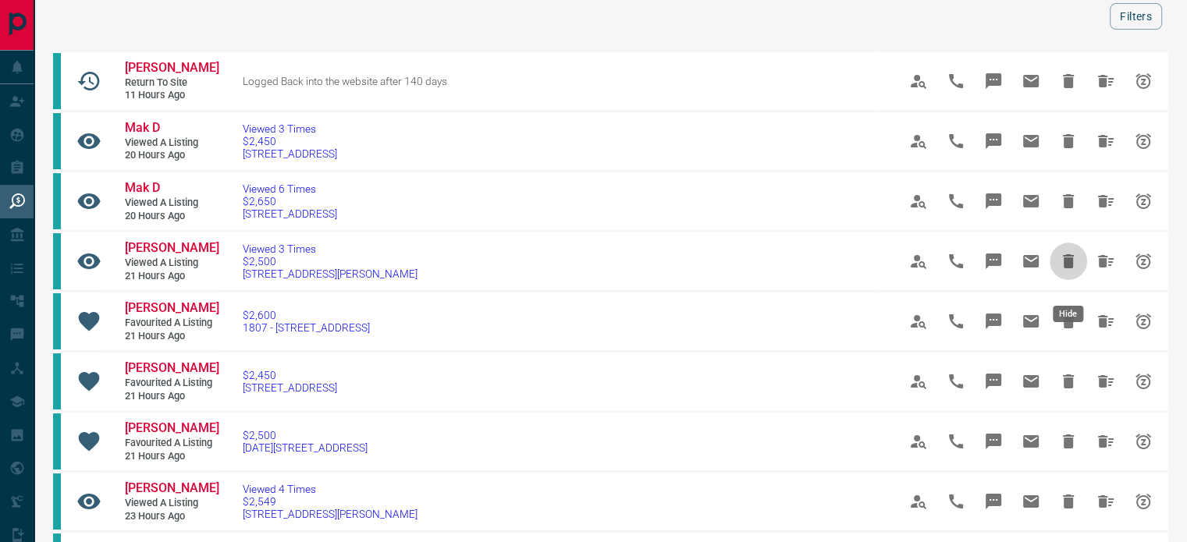
click at [1062, 268] on icon "Hide" at bounding box center [1068, 261] width 19 height 19
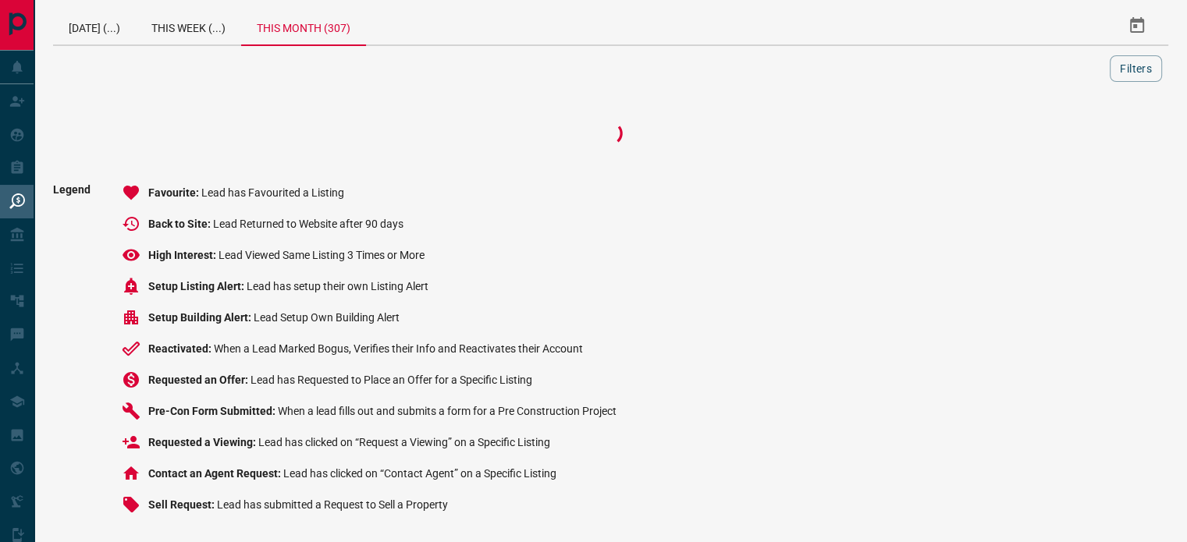
scroll to position [8, 0]
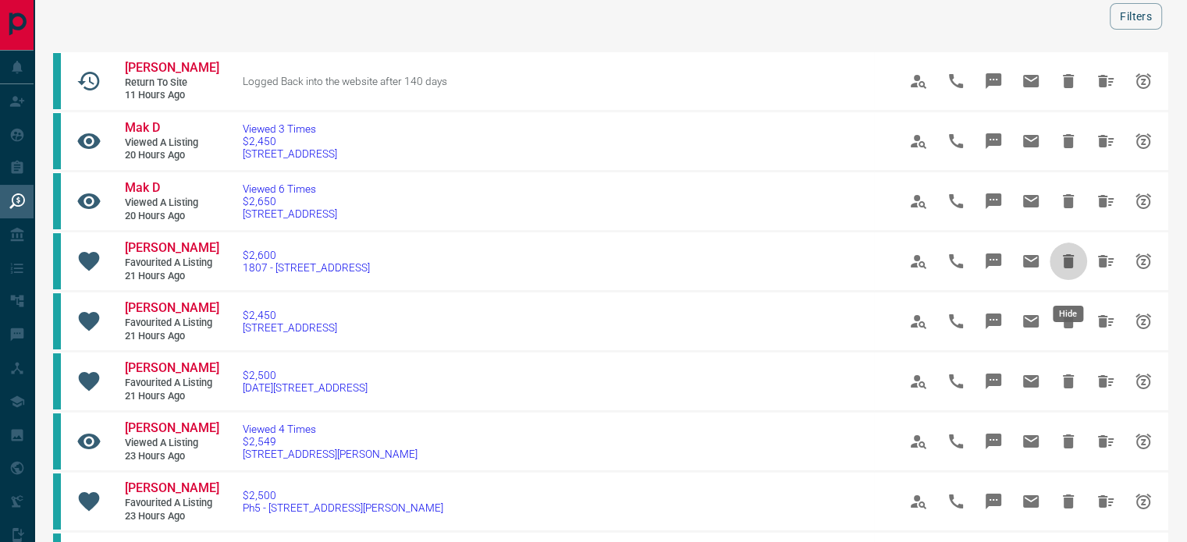
click at [1062, 268] on icon "Hide" at bounding box center [1068, 261] width 19 height 19
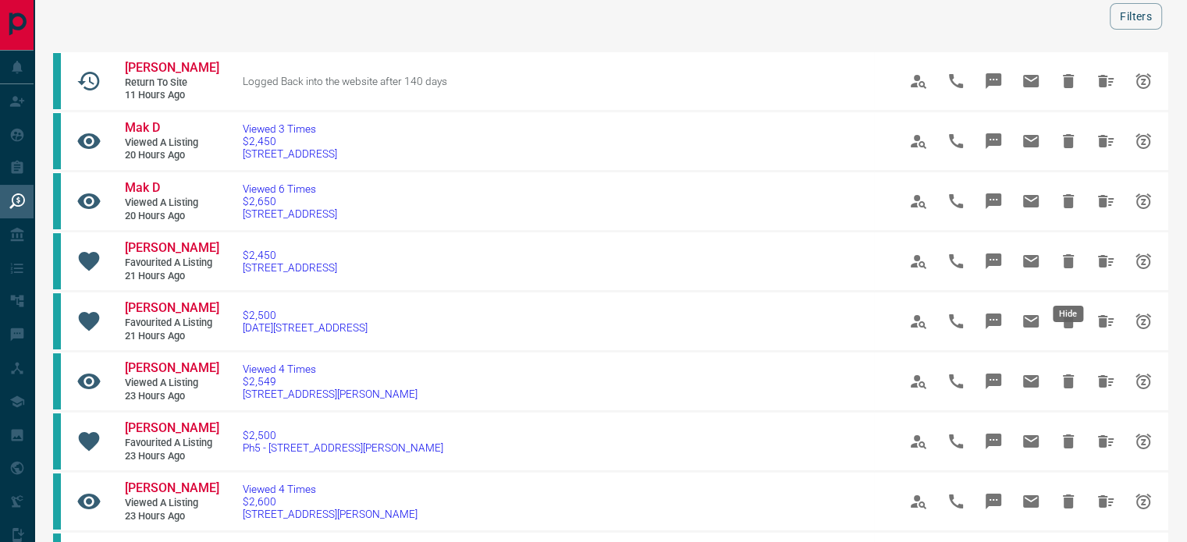
click at [1062, 268] on icon "Hide" at bounding box center [1068, 261] width 19 height 19
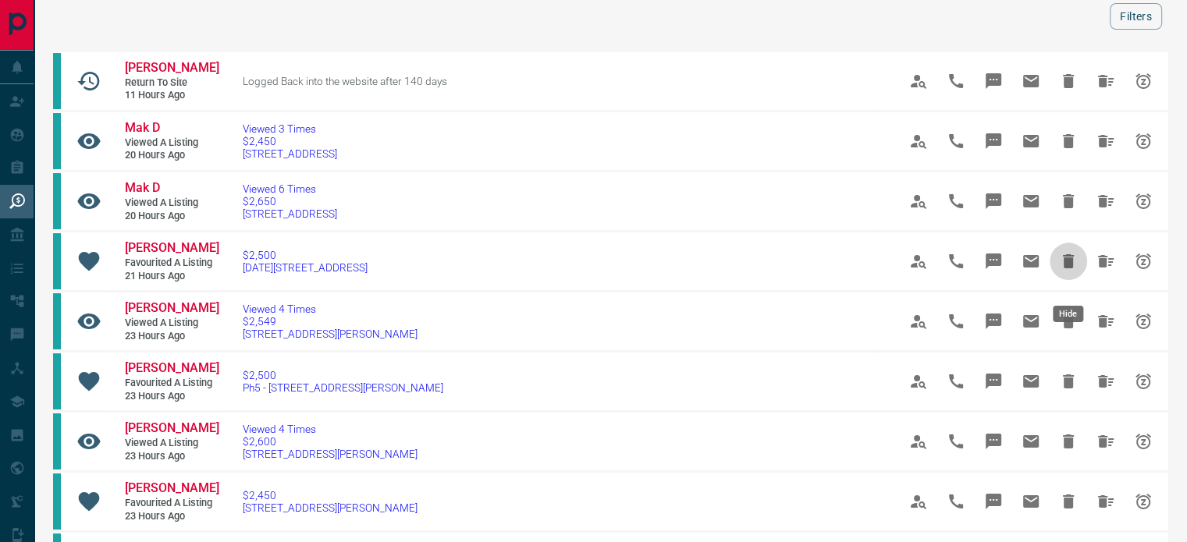
click at [1062, 268] on icon "Hide" at bounding box center [1068, 261] width 19 height 19
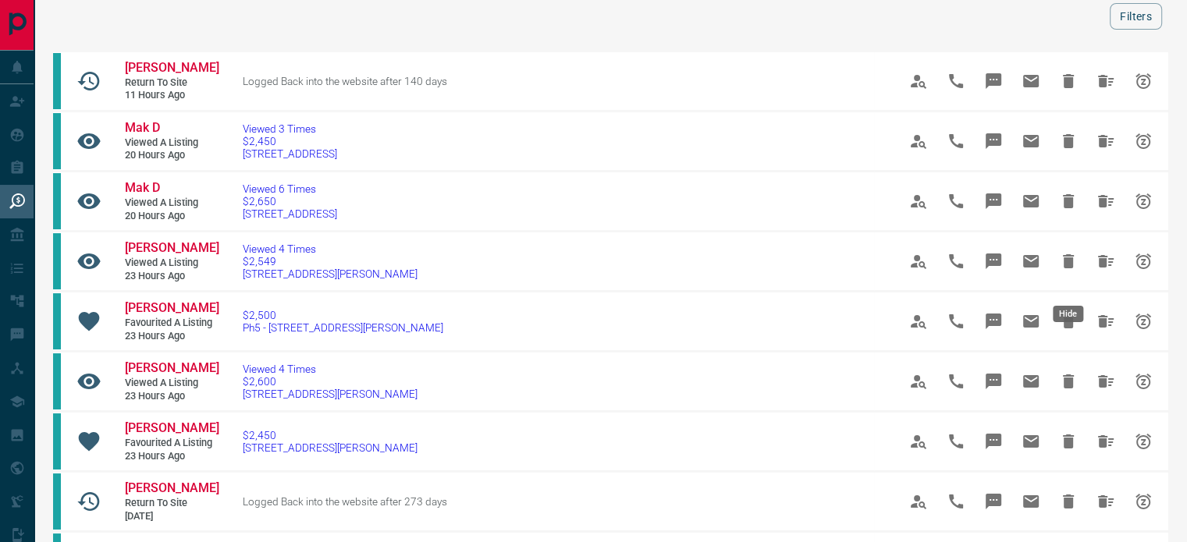
click at [1062, 268] on icon "Hide" at bounding box center [1068, 261] width 19 height 19
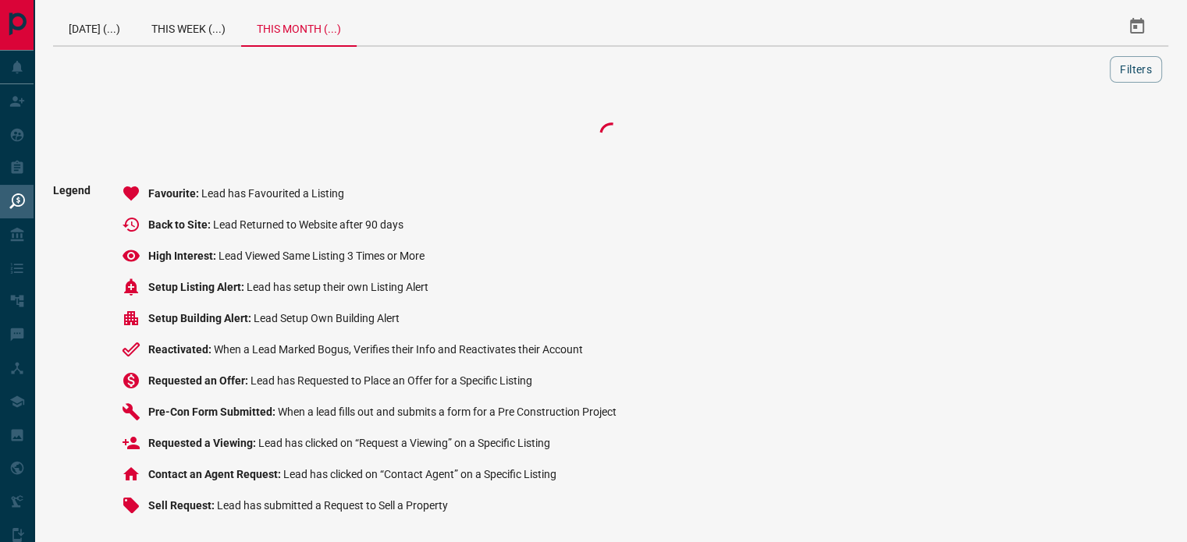
scroll to position [61, 0]
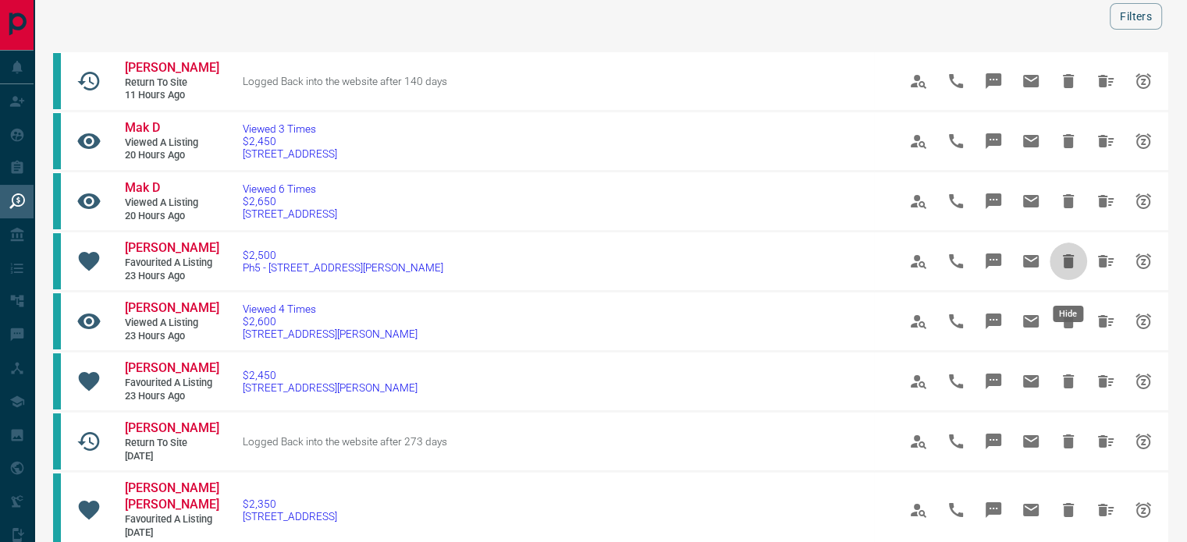
click at [1062, 268] on icon "Hide" at bounding box center [1068, 261] width 19 height 19
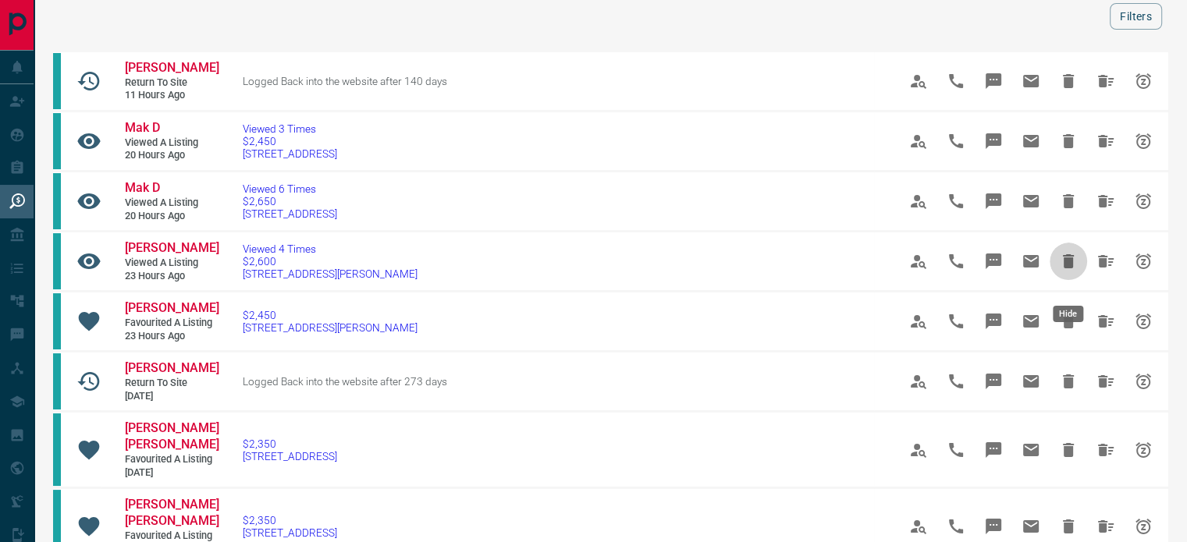
click at [1062, 268] on icon "Hide" at bounding box center [1068, 261] width 19 height 19
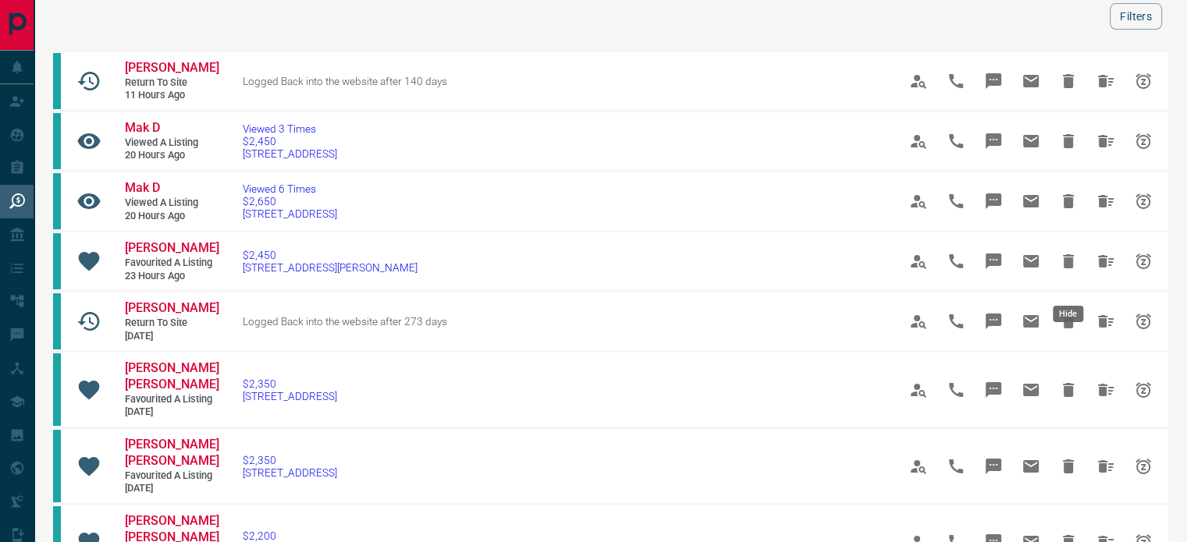
click at [1062, 268] on icon "Hide" at bounding box center [1068, 261] width 19 height 19
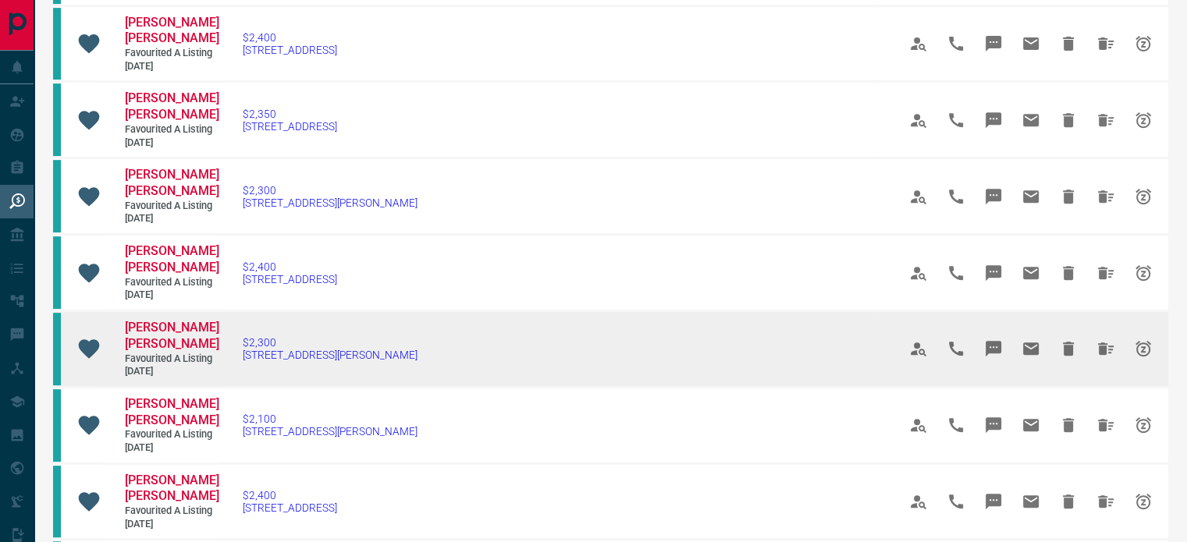
scroll to position [607, 0]
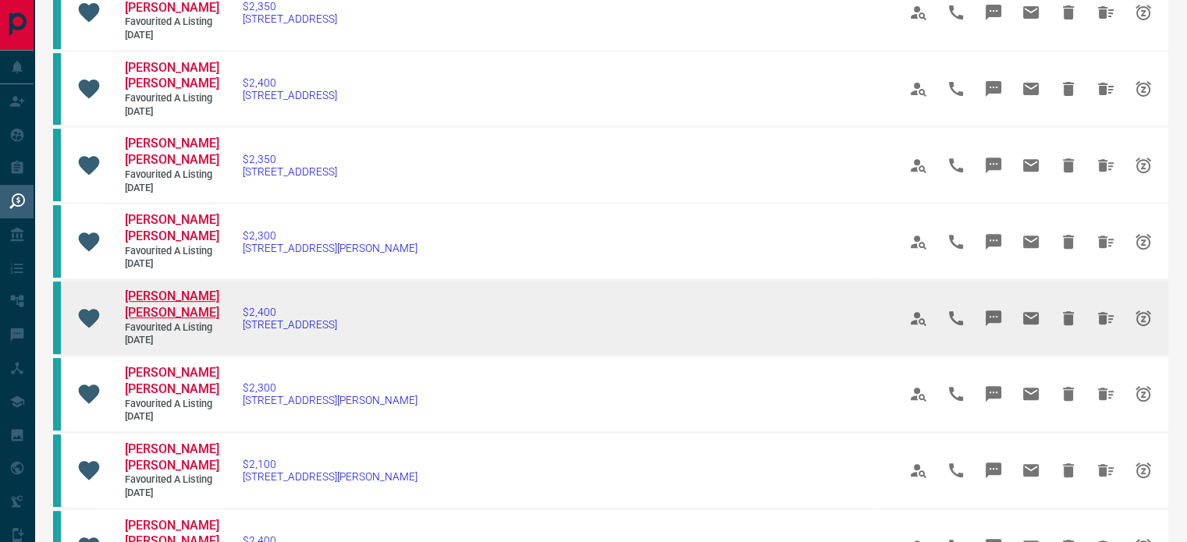
click at [156, 289] on span "[PERSON_NAME] [PERSON_NAME]" at bounding box center [172, 304] width 94 height 31
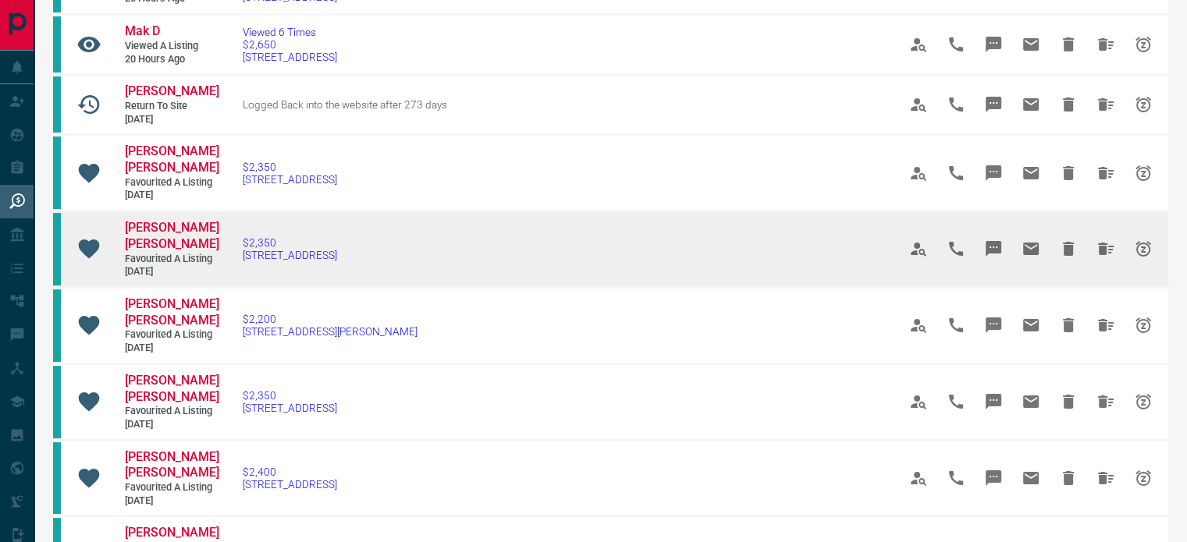
scroll to position [217, 0]
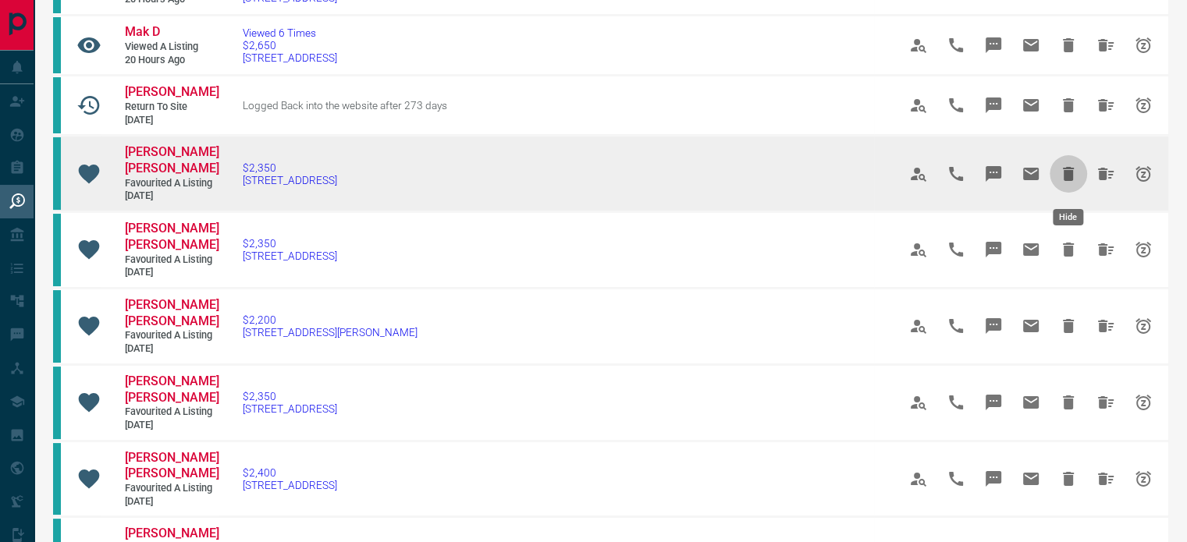
click at [1074, 176] on icon "Hide" at bounding box center [1068, 174] width 19 height 19
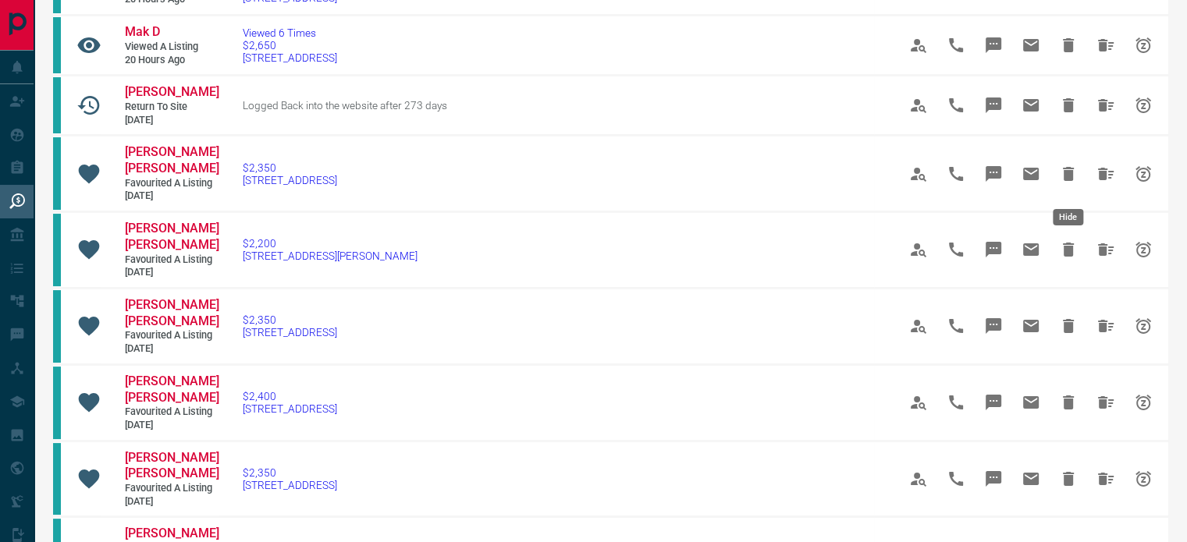
click at [1074, 176] on icon "Hide" at bounding box center [1068, 174] width 19 height 19
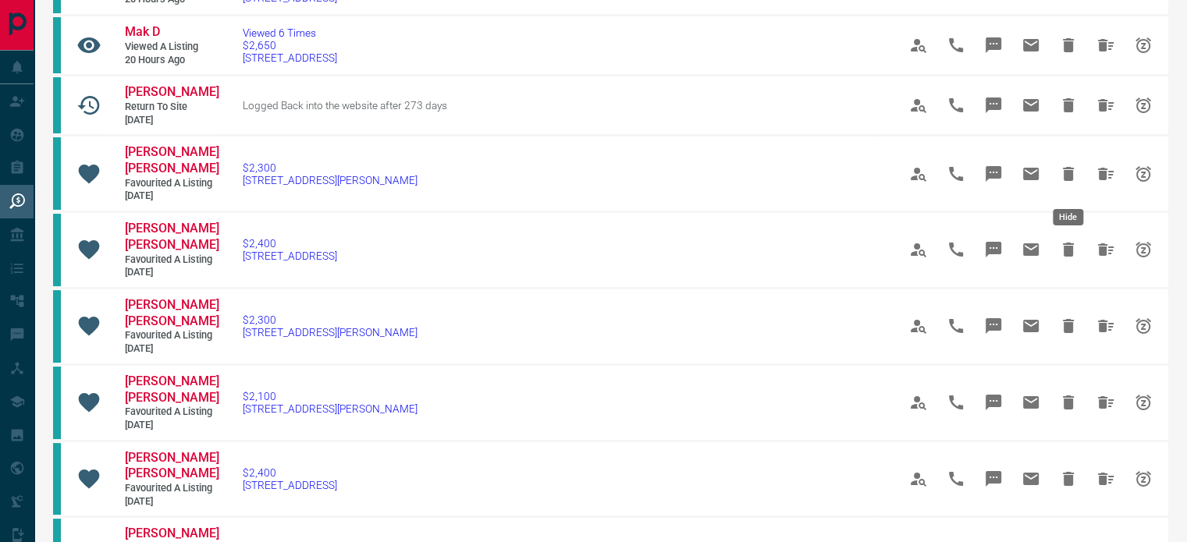
click at [1074, 176] on icon "Hide" at bounding box center [1068, 174] width 19 height 19
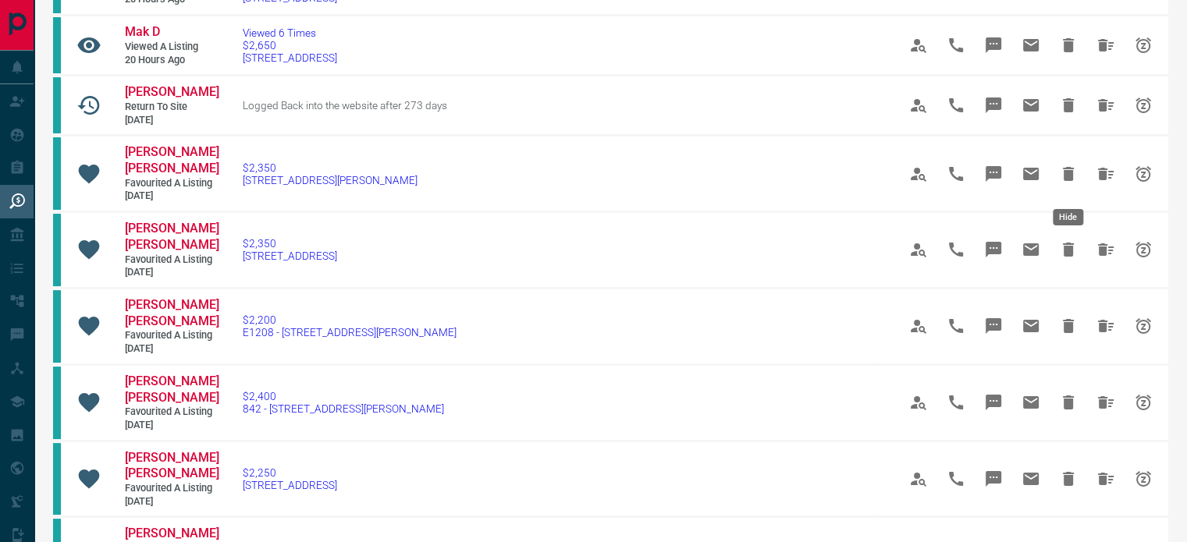
click at [1074, 176] on icon "Hide" at bounding box center [1068, 174] width 19 height 19
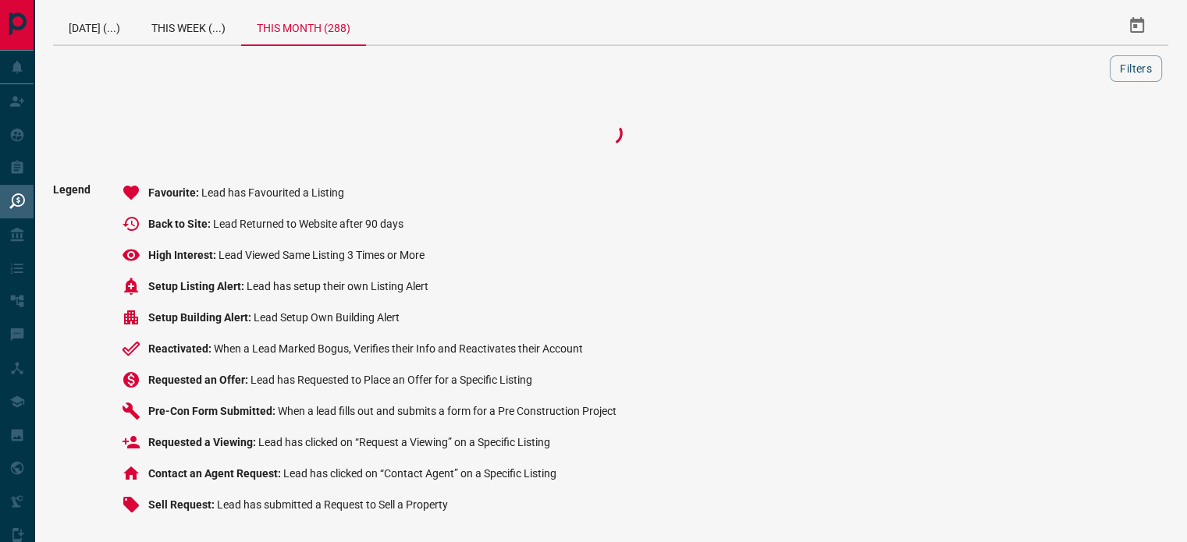
scroll to position [8, 0]
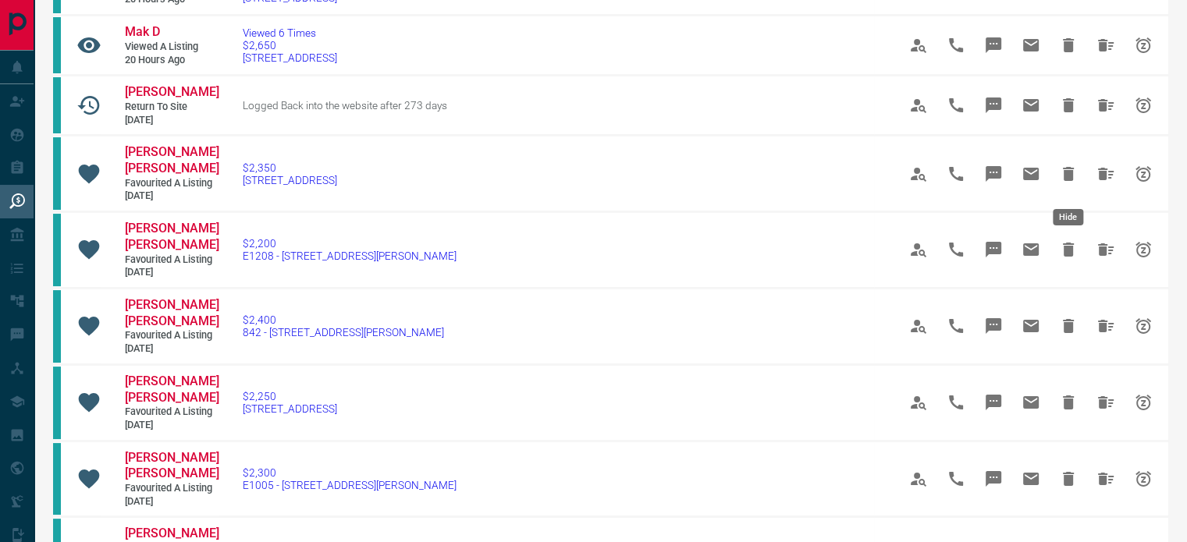
click at [1074, 176] on icon "Hide" at bounding box center [1068, 174] width 19 height 19
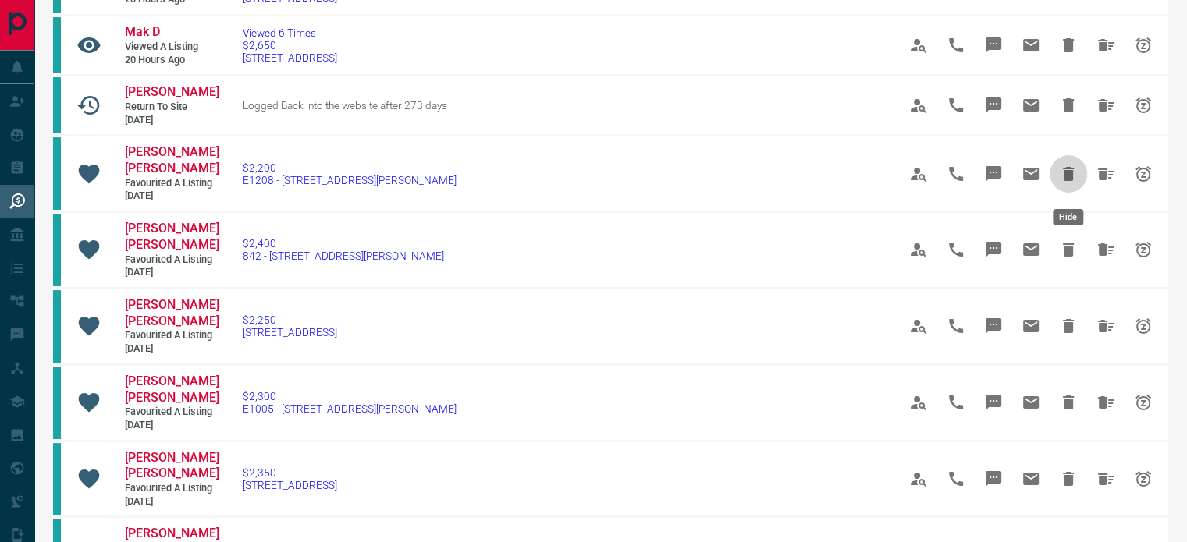
click at [1074, 176] on icon "Hide" at bounding box center [1068, 174] width 19 height 19
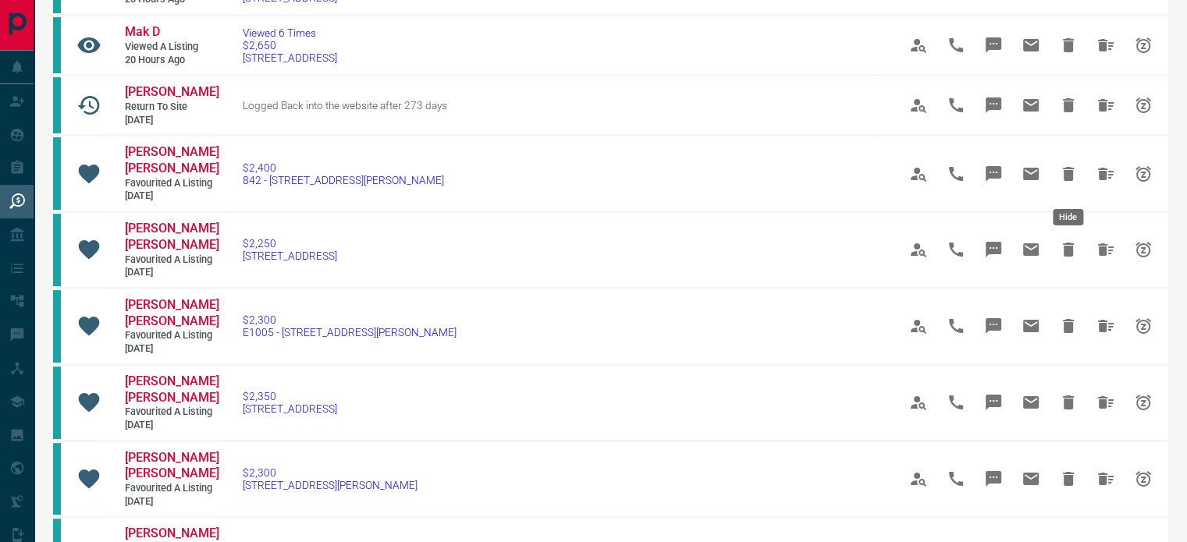
click at [1074, 176] on icon "Hide" at bounding box center [1068, 174] width 19 height 19
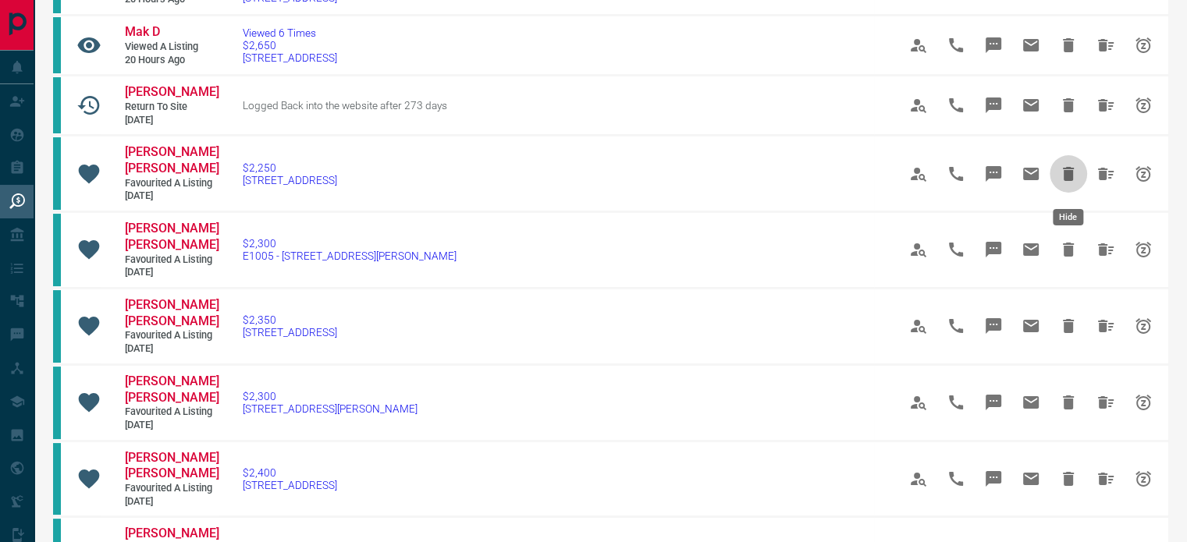
click at [1074, 176] on icon "Hide" at bounding box center [1068, 174] width 19 height 19
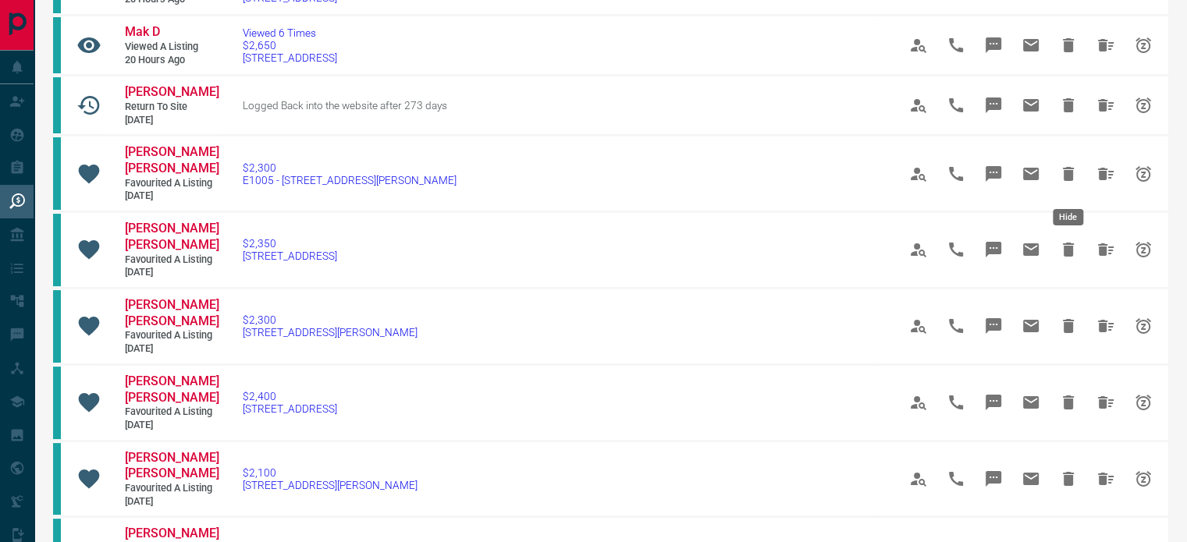
click at [1074, 176] on icon "Hide" at bounding box center [1068, 174] width 19 height 19
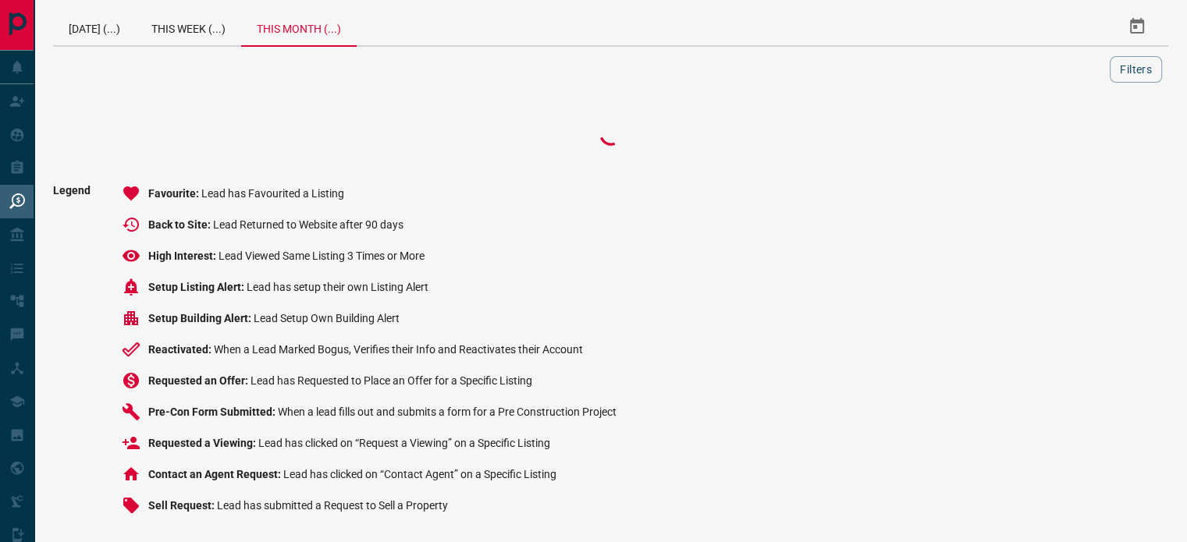
scroll to position [217, 0]
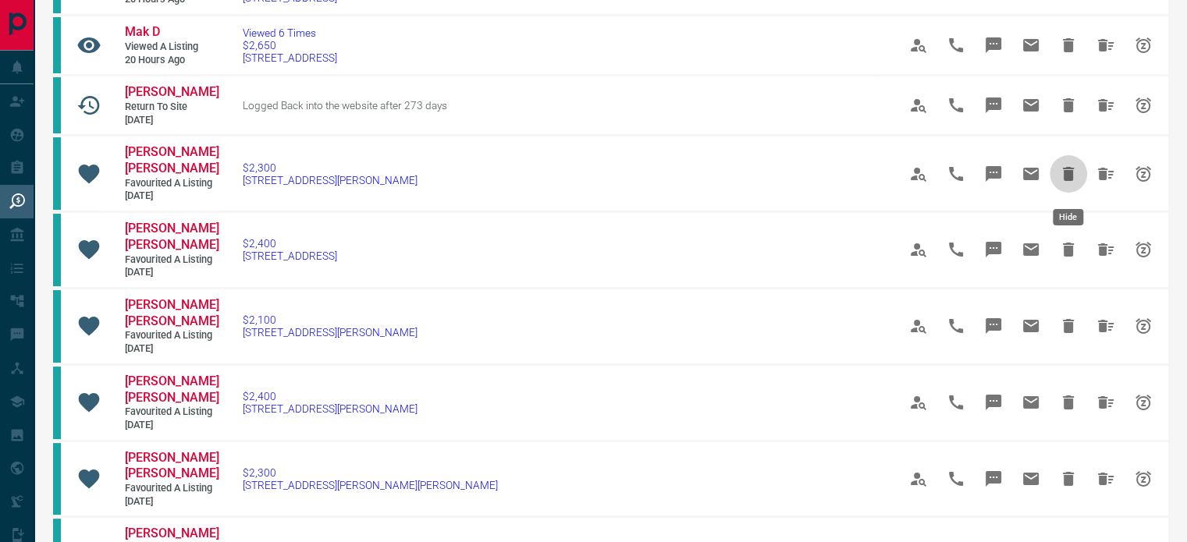
click at [1074, 176] on icon "Hide" at bounding box center [1068, 174] width 19 height 19
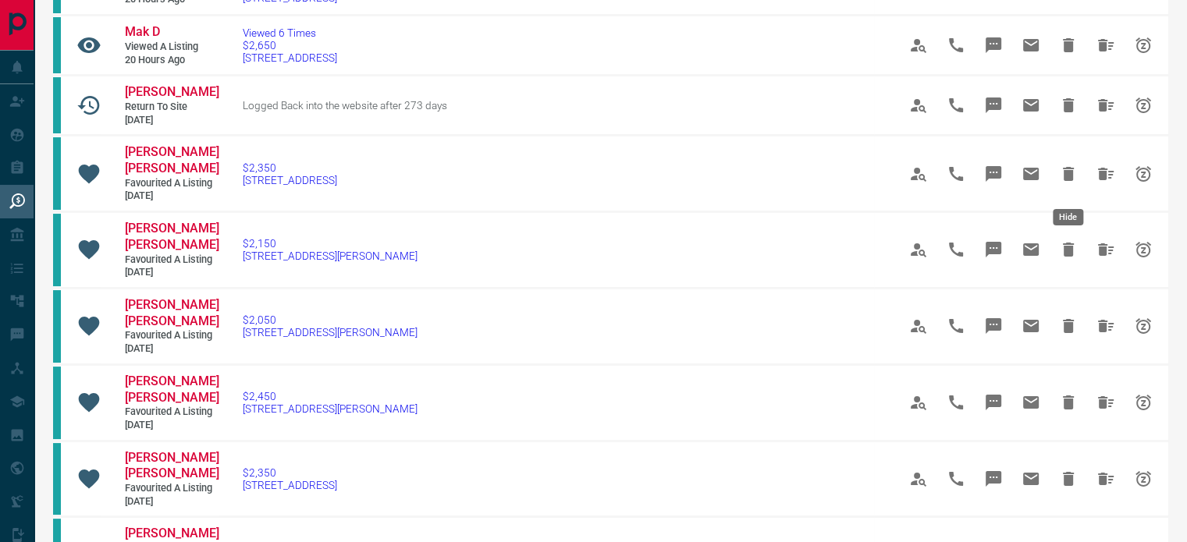
click at [1074, 176] on icon "Hide" at bounding box center [1068, 174] width 19 height 19
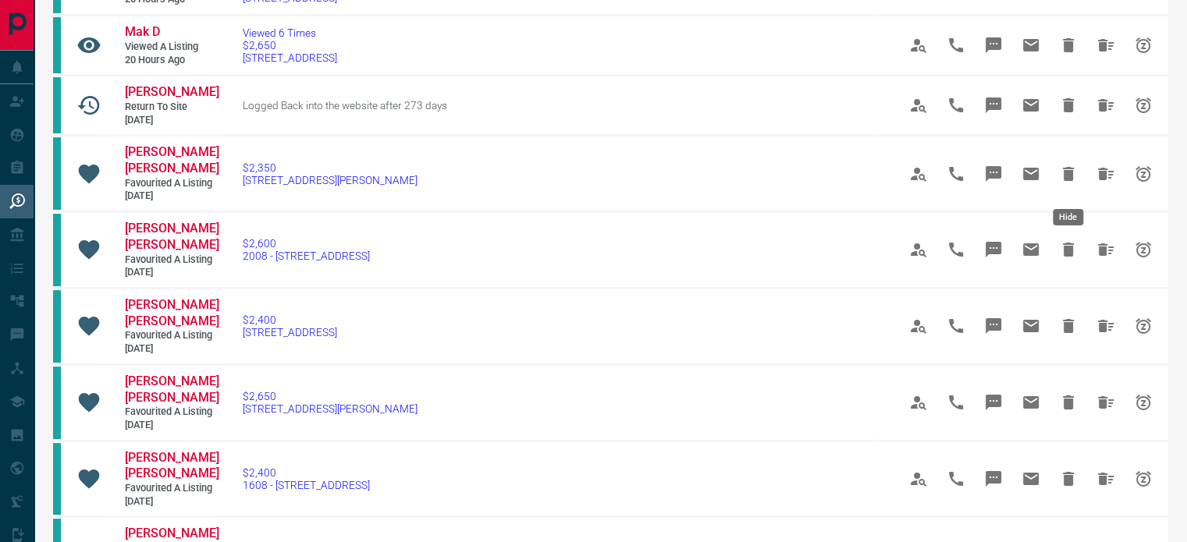
click at [1074, 176] on icon "Hide" at bounding box center [1068, 174] width 19 height 19
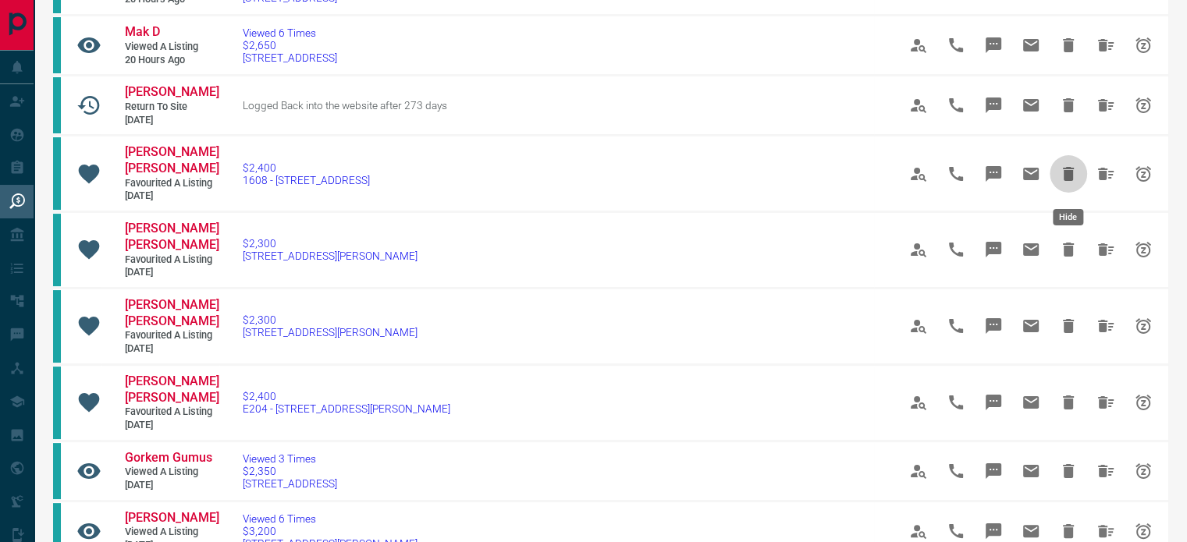
click at [1074, 176] on icon "Hide" at bounding box center [1068, 174] width 19 height 19
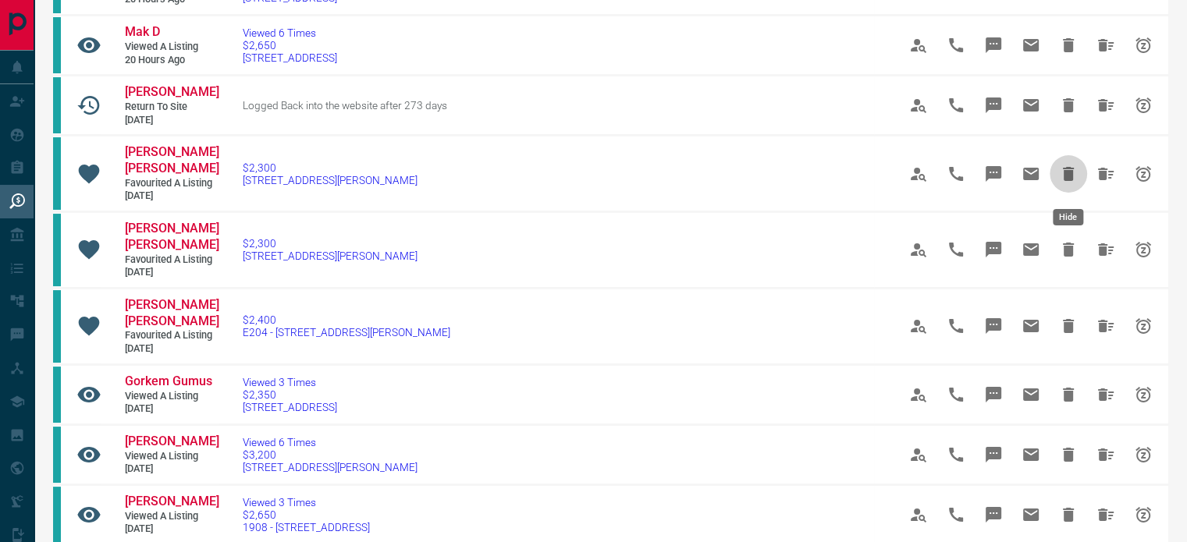
click at [1074, 176] on icon "Hide" at bounding box center [1068, 174] width 19 height 19
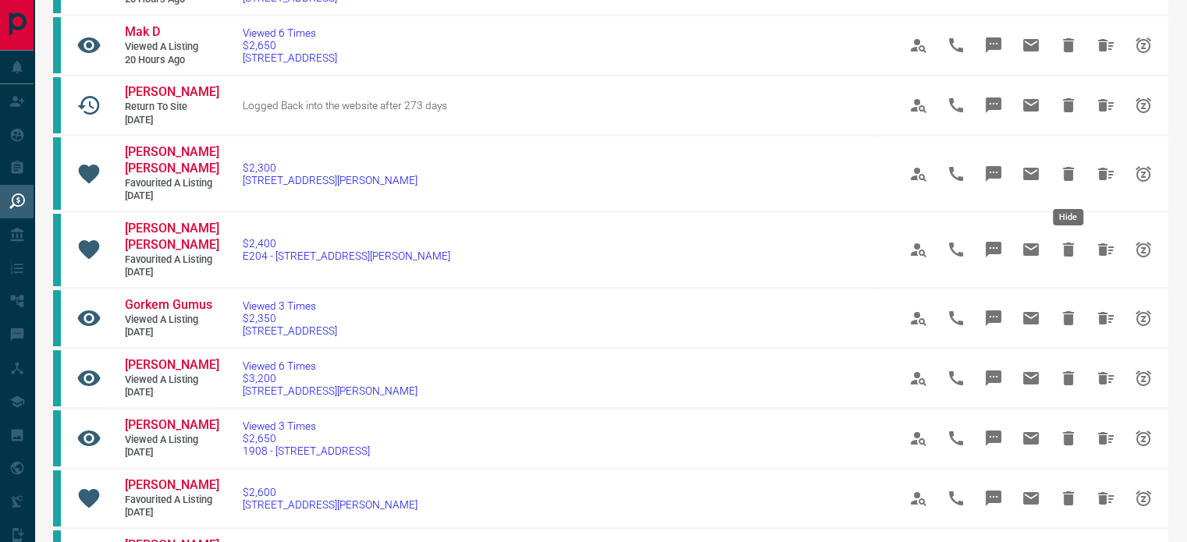
click at [1074, 176] on icon "Hide" at bounding box center [1068, 174] width 19 height 19
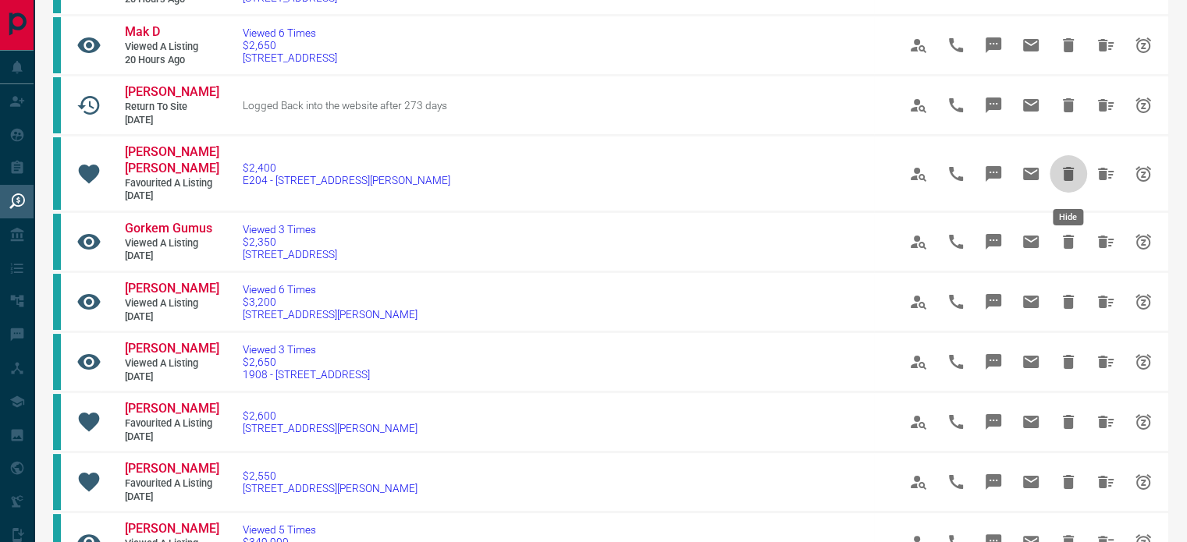
click at [1074, 176] on icon "Hide" at bounding box center [1068, 174] width 19 height 19
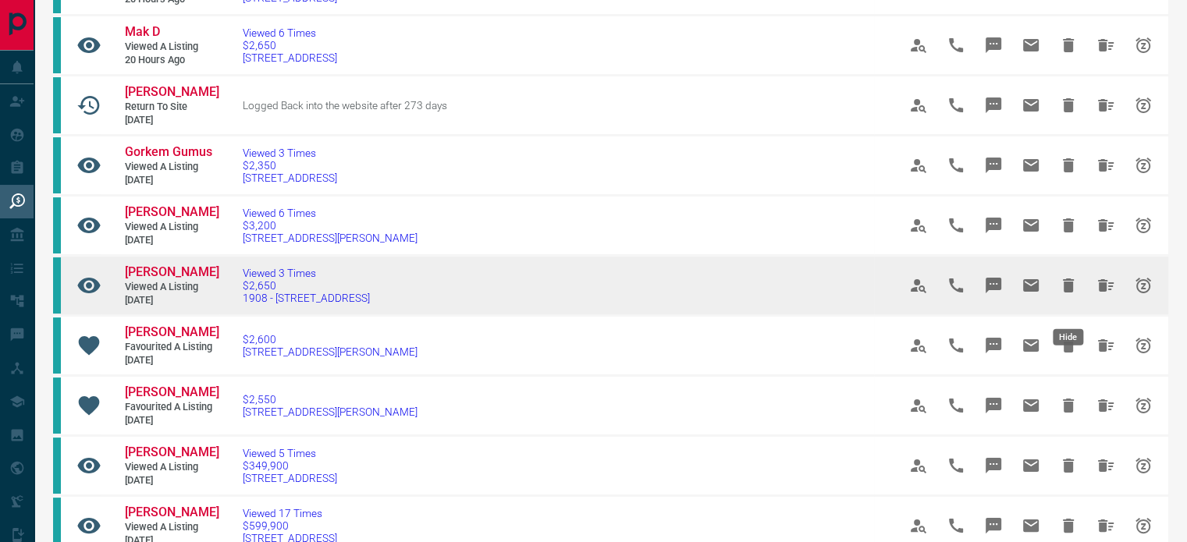
click at [1065, 293] on icon "Hide" at bounding box center [1068, 286] width 11 height 14
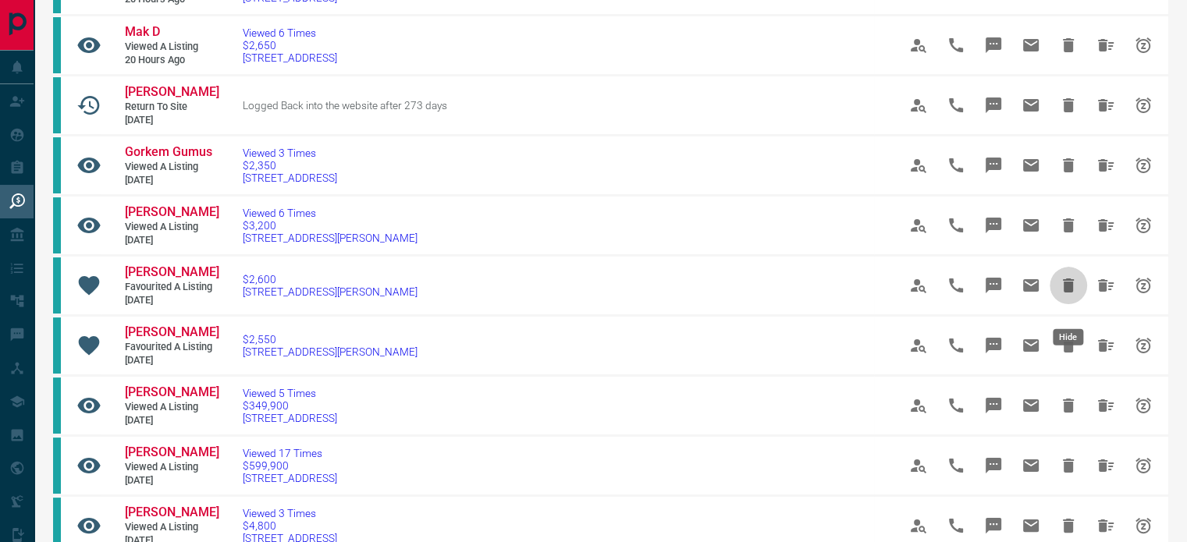
click at [1065, 293] on icon "Hide" at bounding box center [1068, 286] width 11 height 14
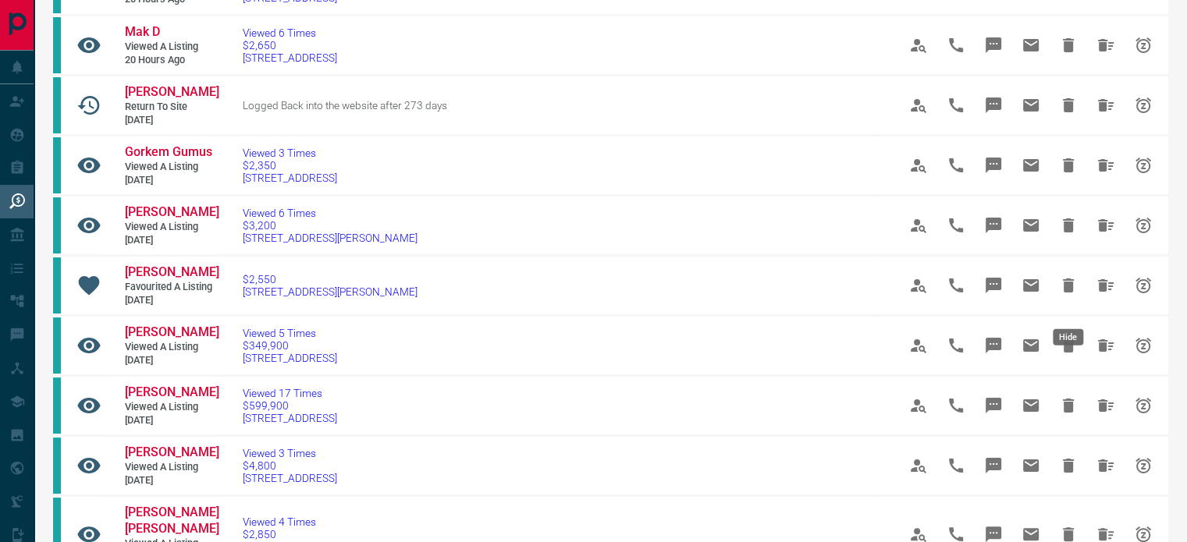
click at [1065, 293] on icon "Hide" at bounding box center [1068, 286] width 11 height 14
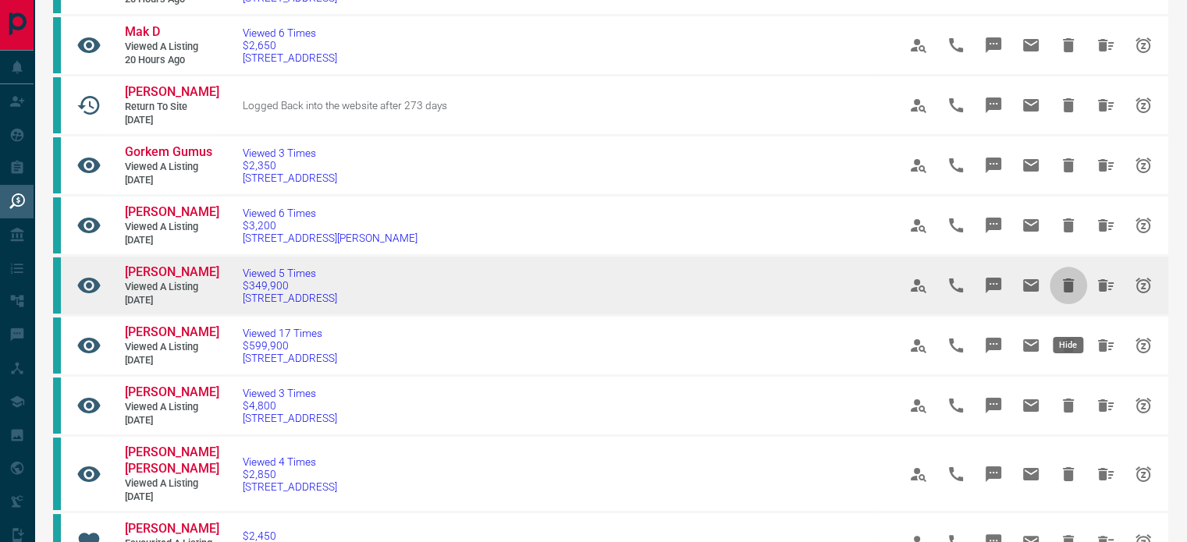
click at [1065, 295] on icon "Hide" at bounding box center [1068, 285] width 19 height 19
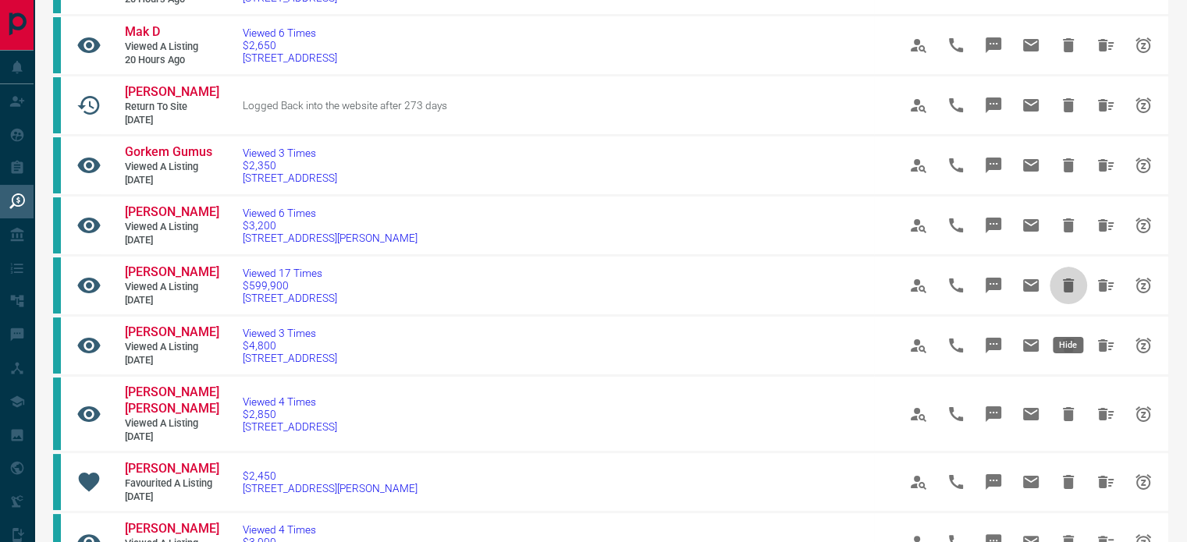
click at [1065, 295] on icon "Hide" at bounding box center [1068, 285] width 19 height 19
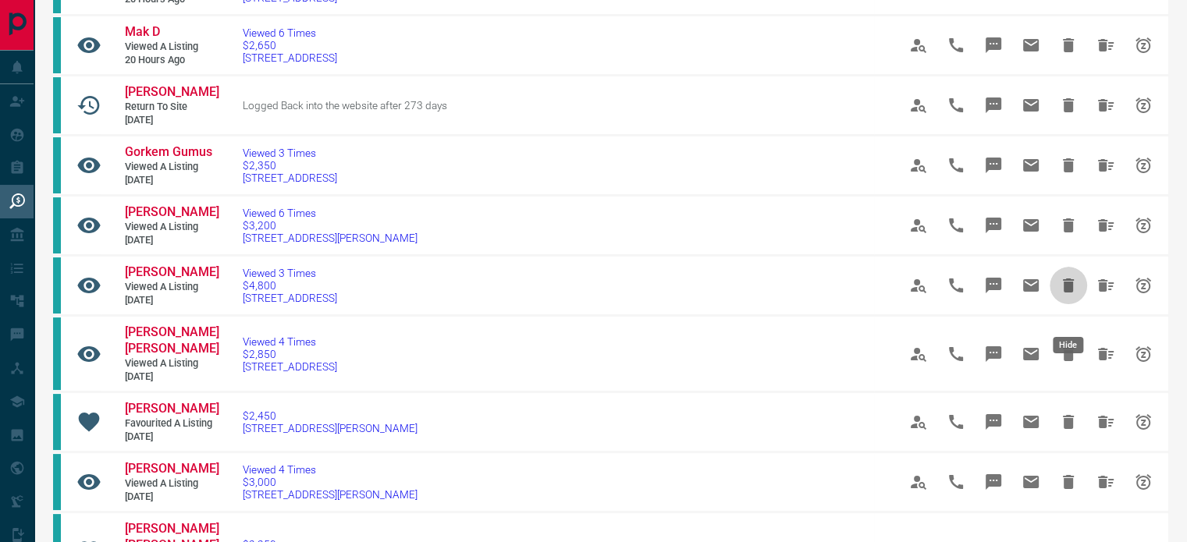
click at [1065, 295] on icon "Hide" at bounding box center [1068, 285] width 19 height 19
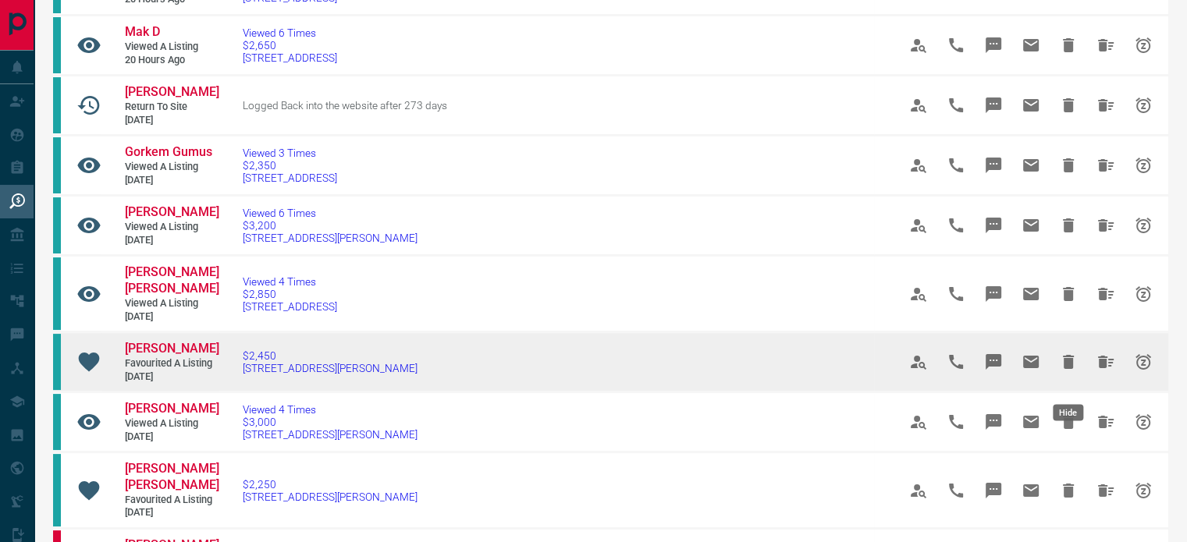
click at [1071, 371] on icon "Hide" at bounding box center [1068, 362] width 19 height 19
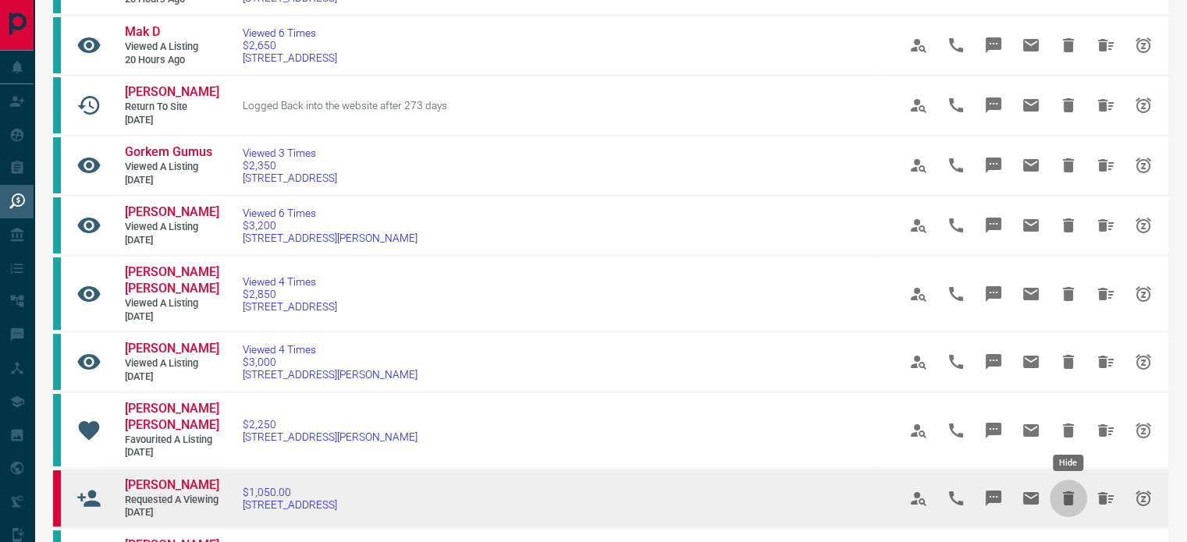
click at [1066, 503] on icon "Hide" at bounding box center [1068, 499] width 11 height 14
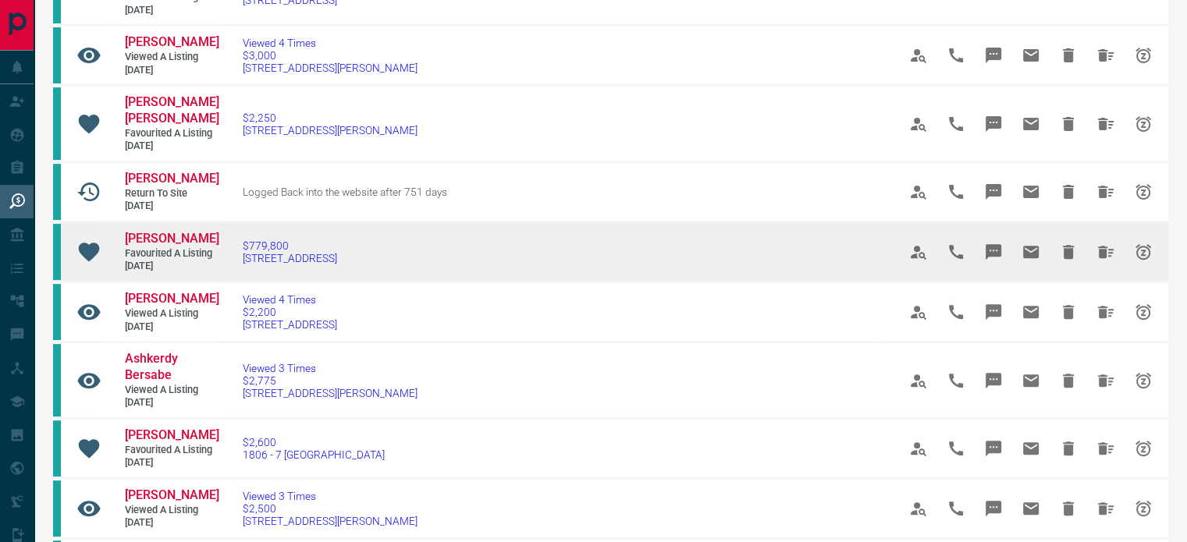
scroll to position [529, 0]
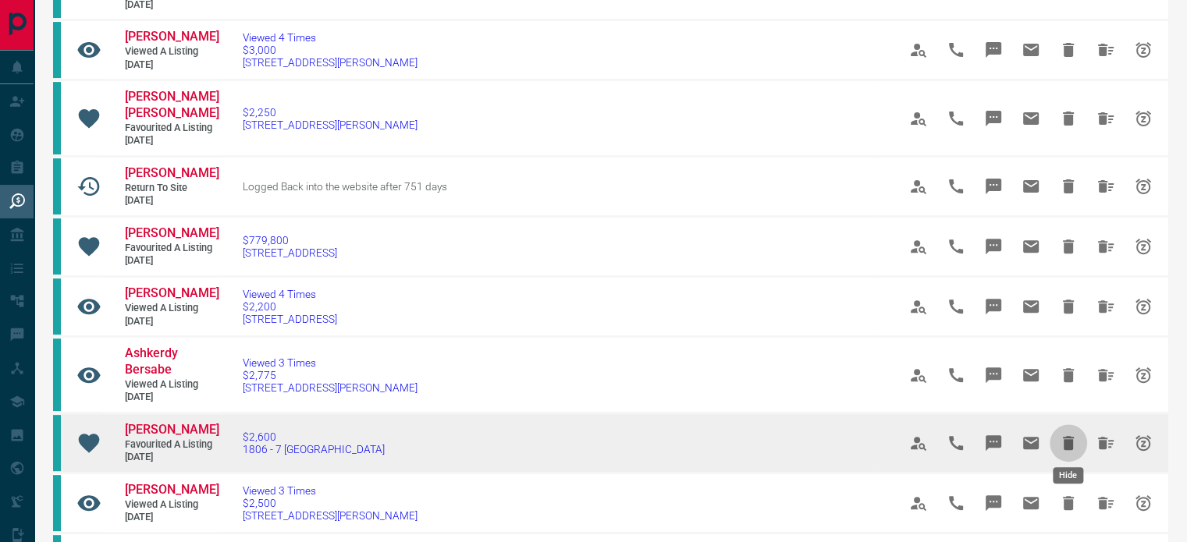
click at [1065, 438] on icon "Hide" at bounding box center [1068, 443] width 11 height 14
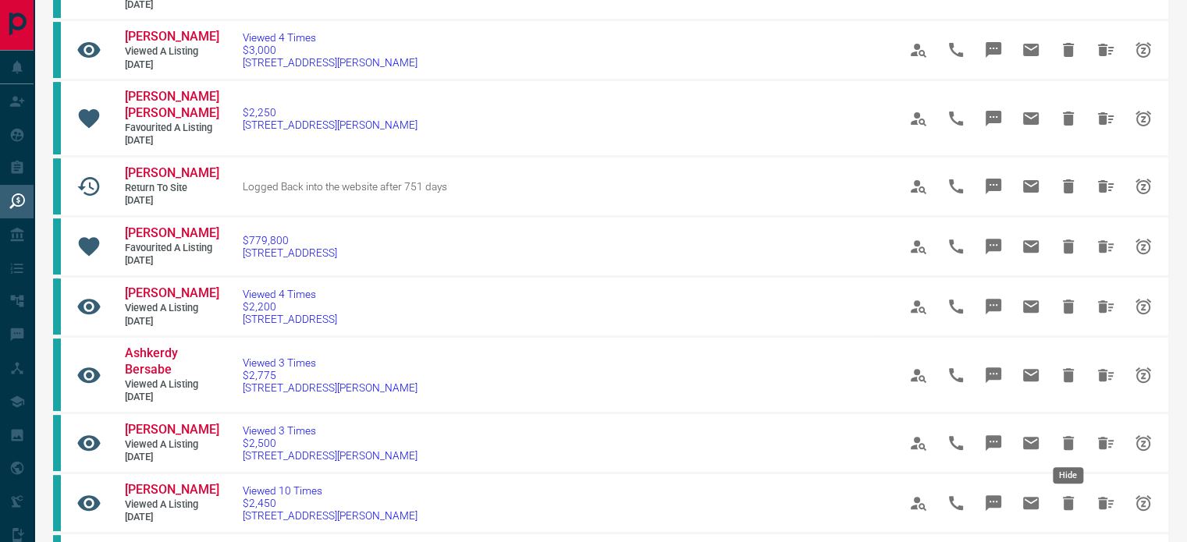
click at [1065, 438] on icon "Hide" at bounding box center [1068, 443] width 11 height 14
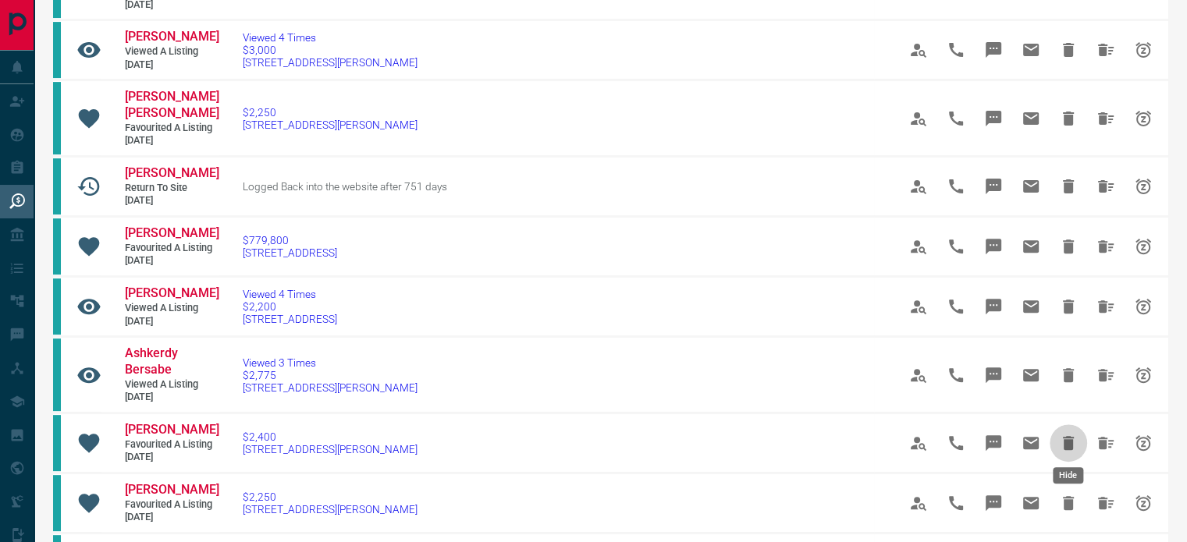
click at [1065, 438] on icon "Hide" at bounding box center [1068, 443] width 11 height 14
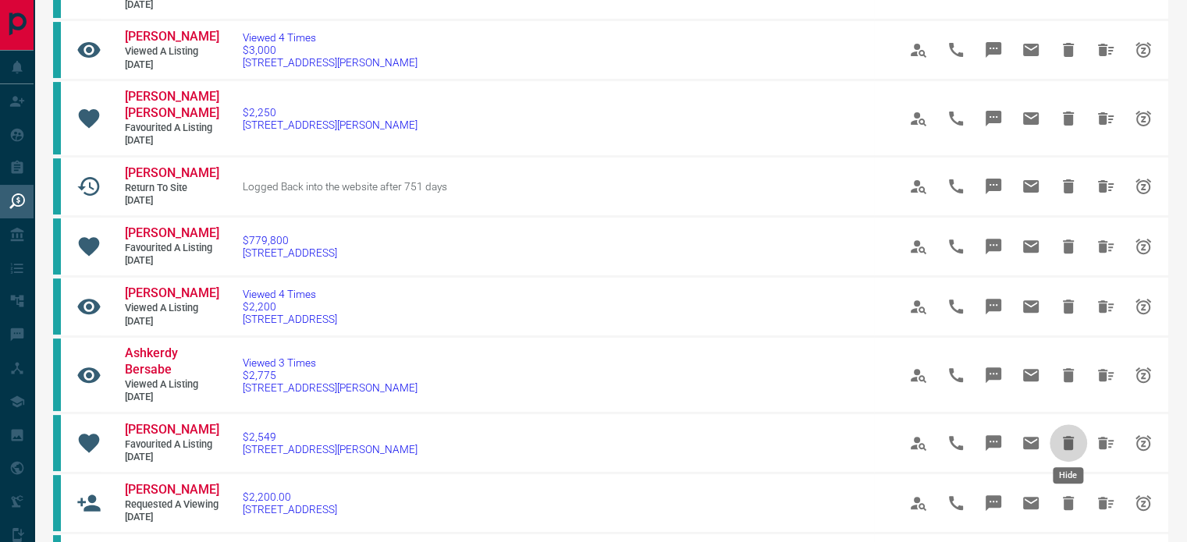
click at [1065, 438] on icon "Hide" at bounding box center [1068, 443] width 11 height 14
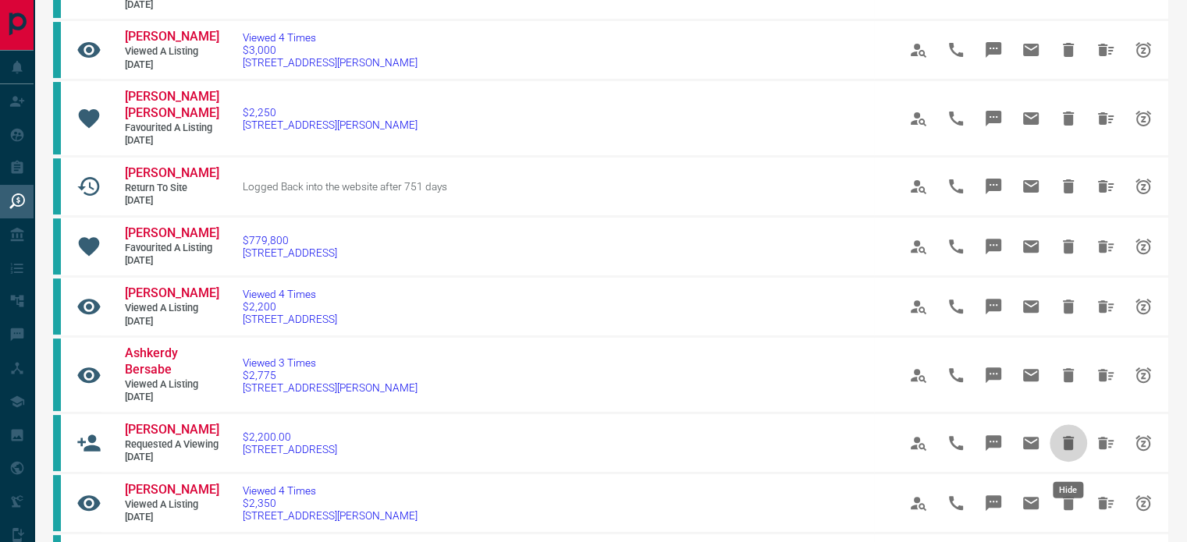
click at [1065, 438] on button "Hide" at bounding box center [1068, 443] width 37 height 37
click at [1065, 438] on icon "Hide" at bounding box center [1068, 443] width 11 height 14
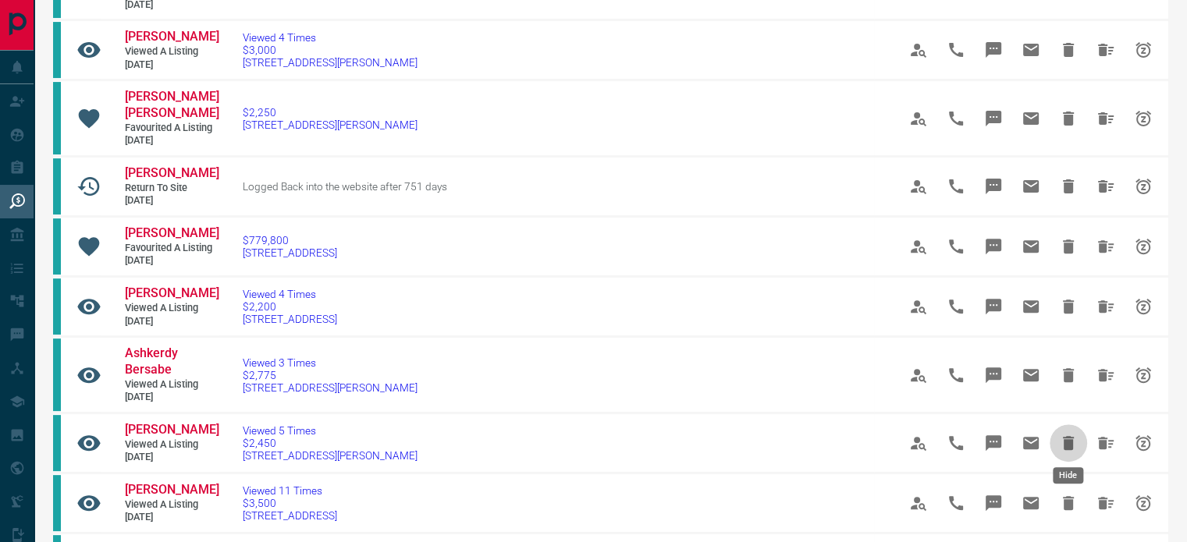
click at [1065, 438] on icon "Hide" at bounding box center [1068, 443] width 11 height 14
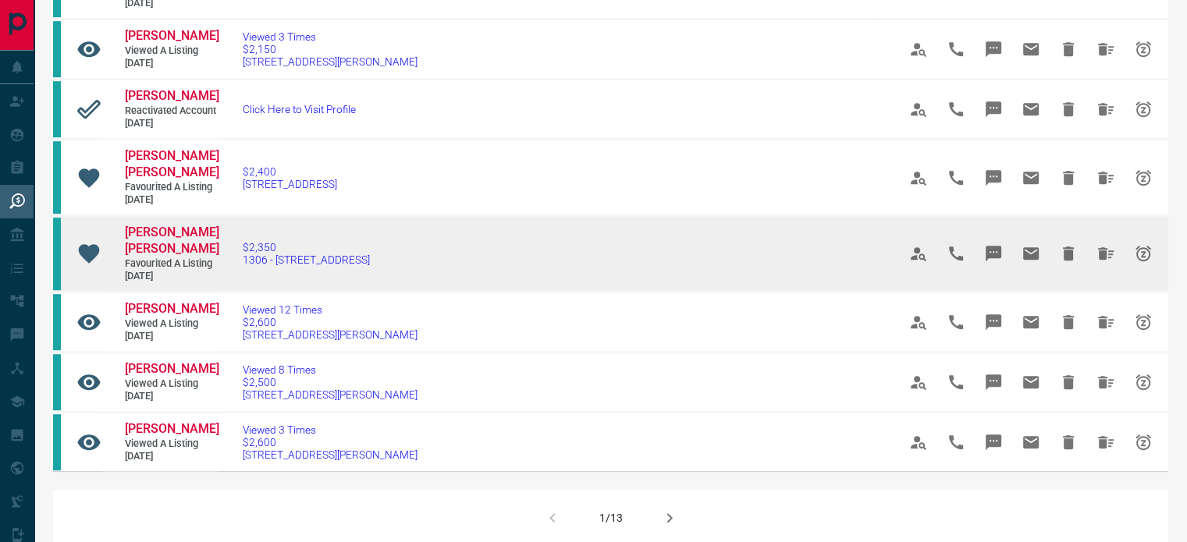
scroll to position [890, 0]
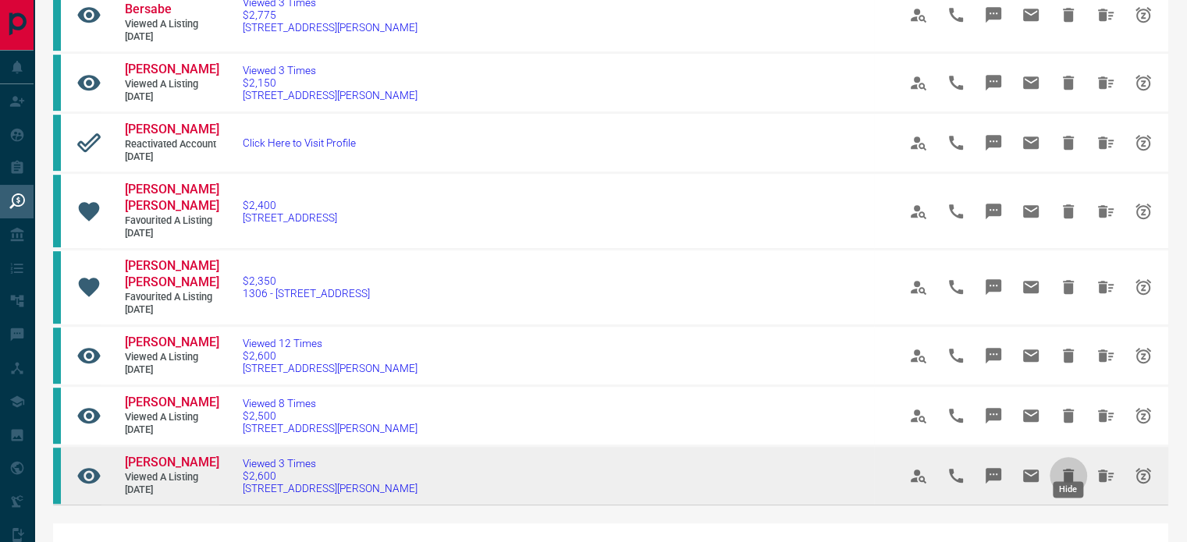
click at [1062, 467] on icon "Hide" at bounding box center [1068, 476] width 19 height 19
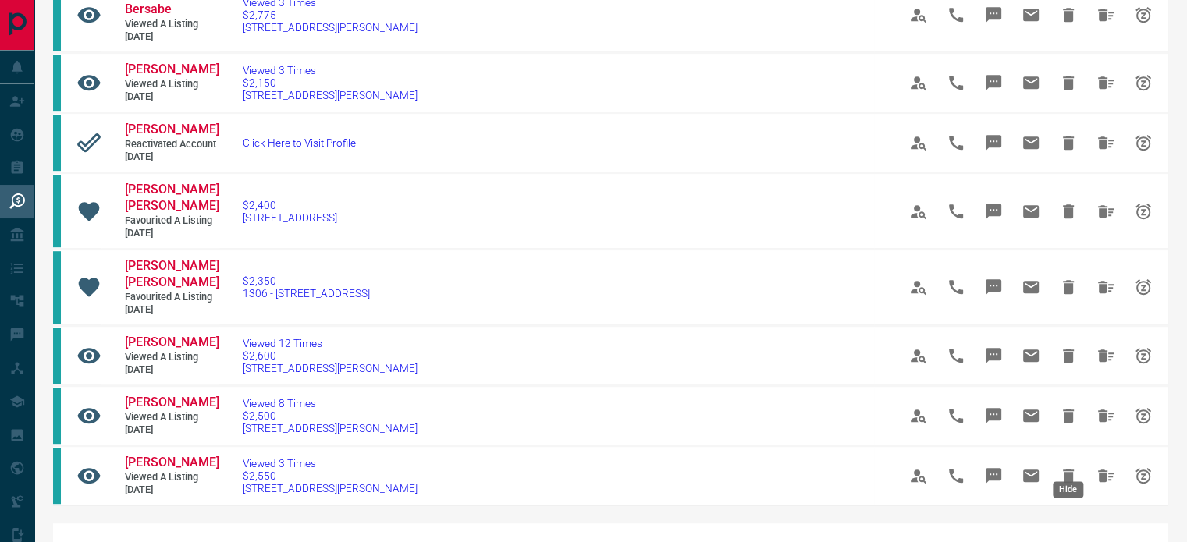
click at [1062, 467] on icon "Hide" at bounding box center [1068, 476] width 19 height 19
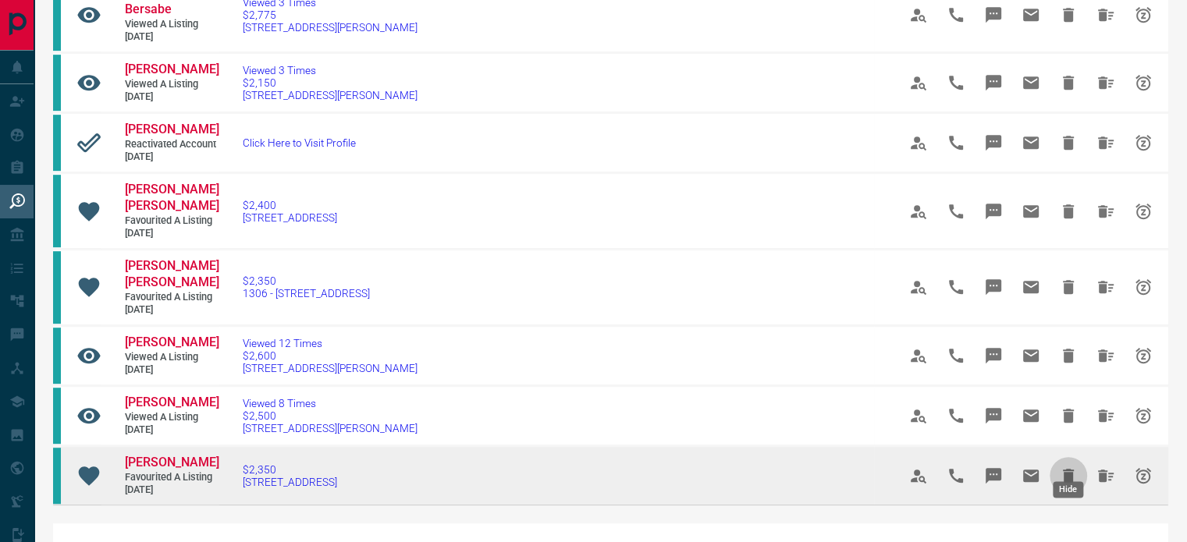
click at [1067, 469] on icon "Hide" at bounding box center [1068, 476] width 11 height 14
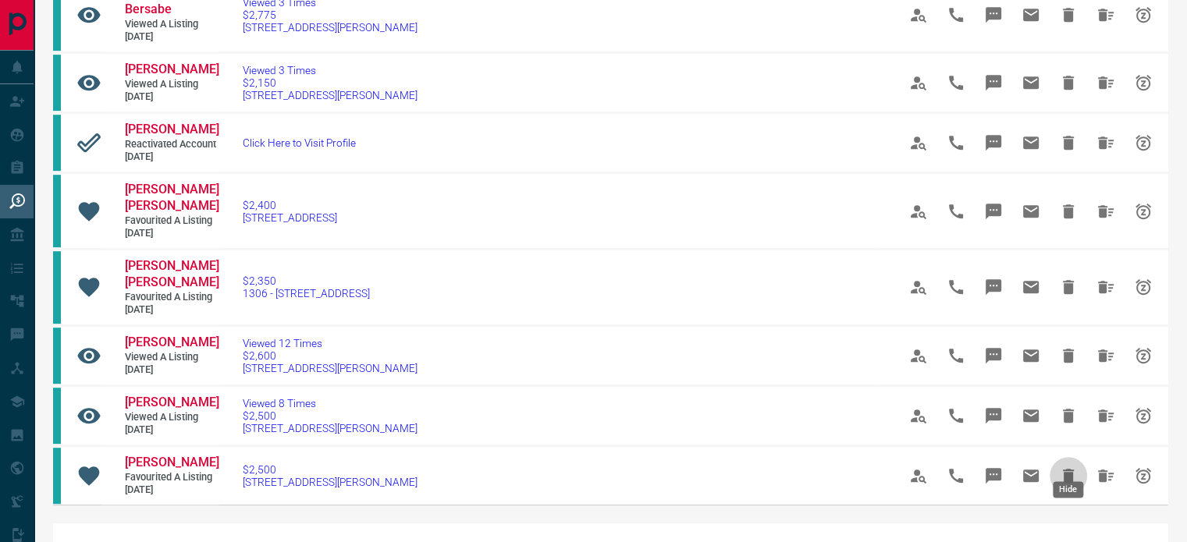
click at [1067, 469] on icon "Hide" at bounding box center [1068, 476] width 11 height 14
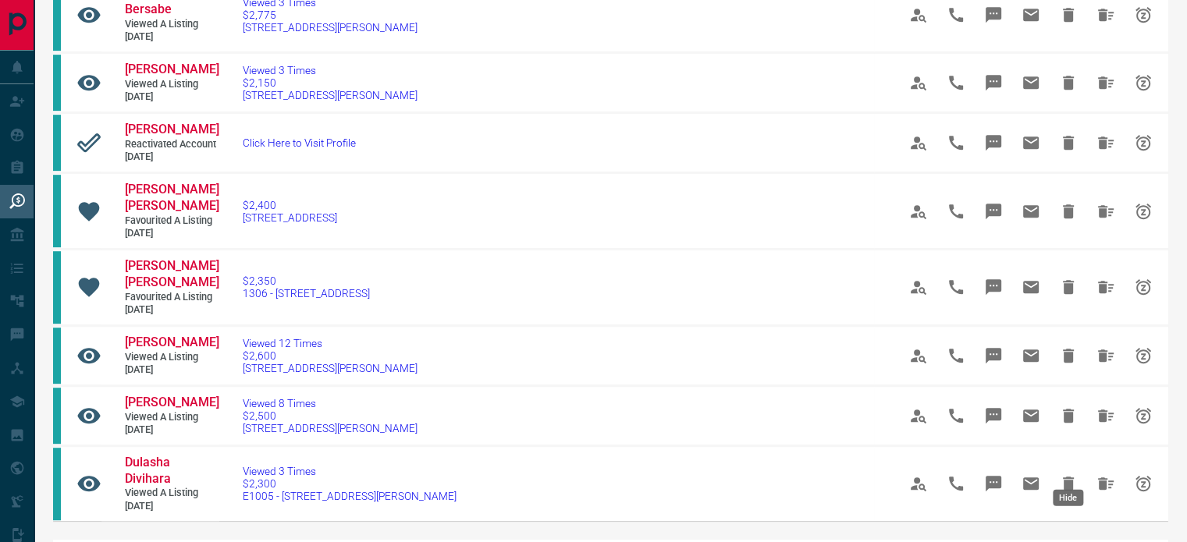
click at [1067, 465] on button "Hide" at bounding box center [1068, 483] width 37 height 37
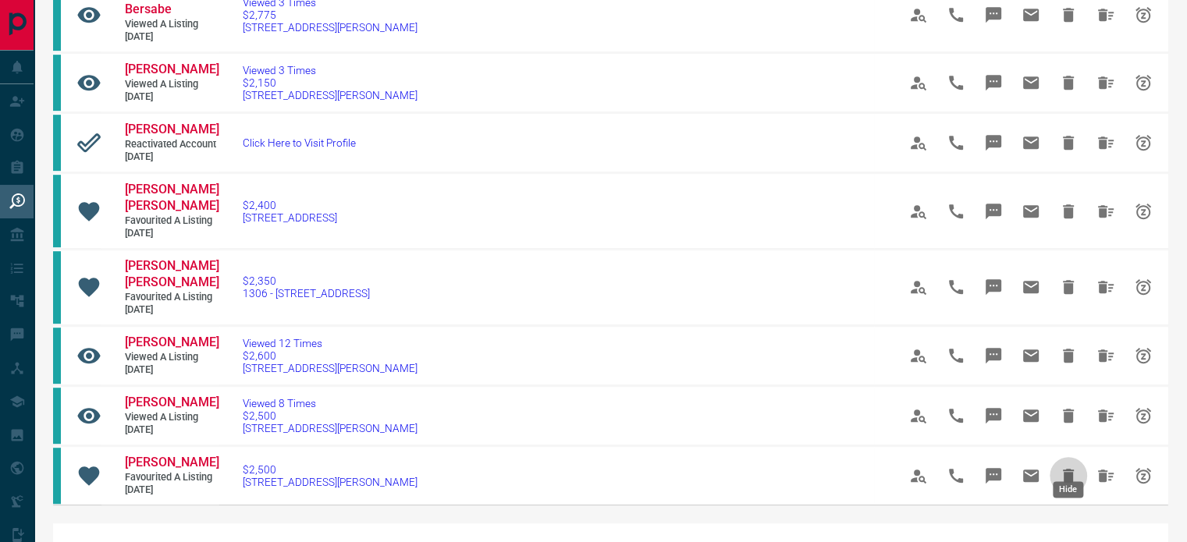
click at [1067, 469] on icon "Hide" at bounding box center [1068, 476] width 11 height 14
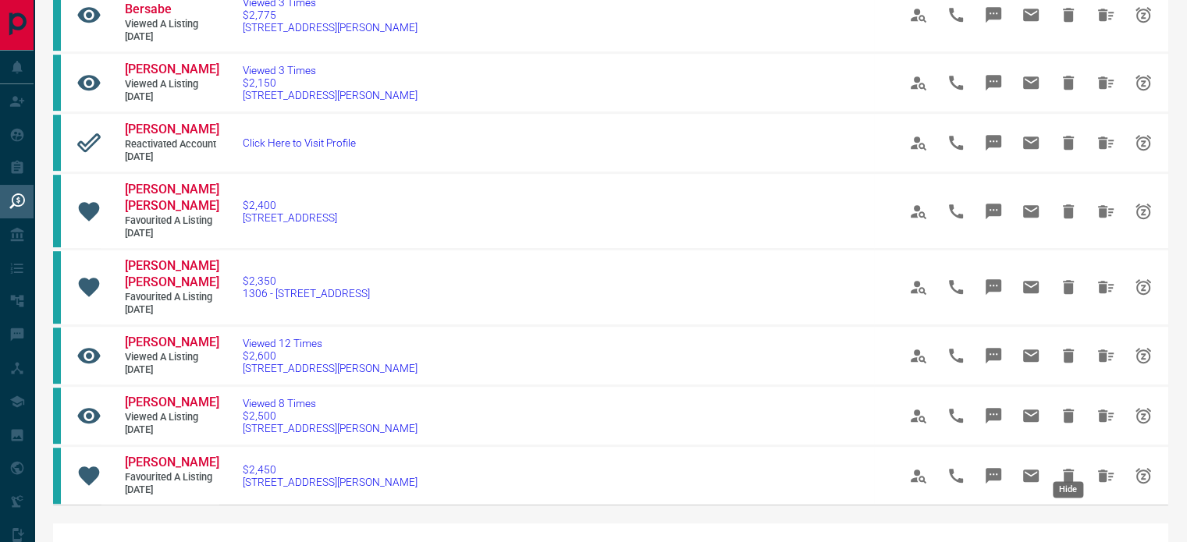
click at [1067, 469] on icon "Hide" at bounding box center [1068, 476] width 11 height 14
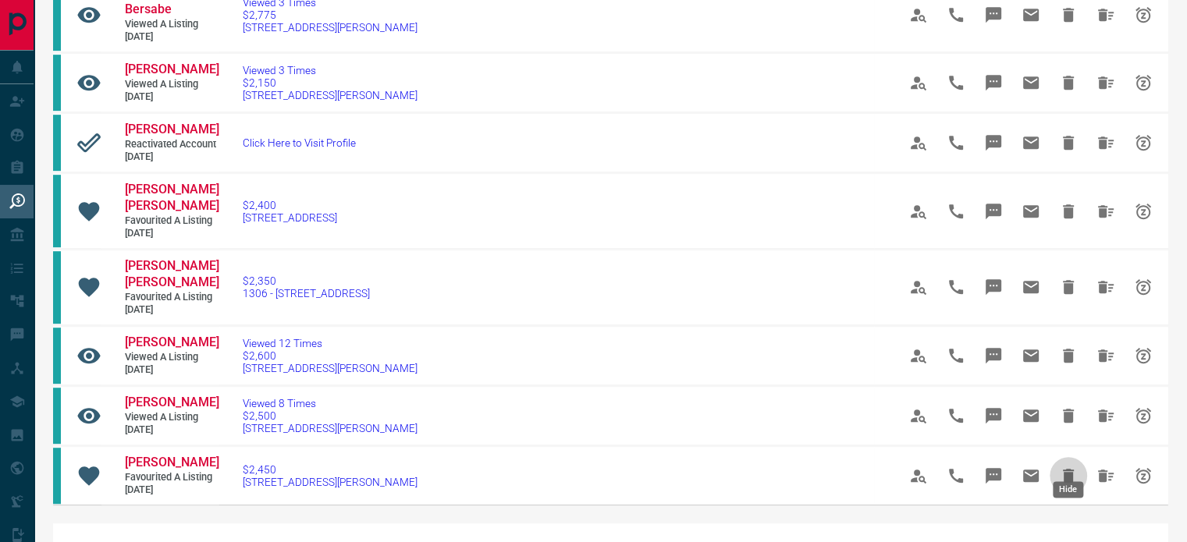
click at [1067, 469] on icon "Hide" at bounding box center [1068, 476] width 11 height 14
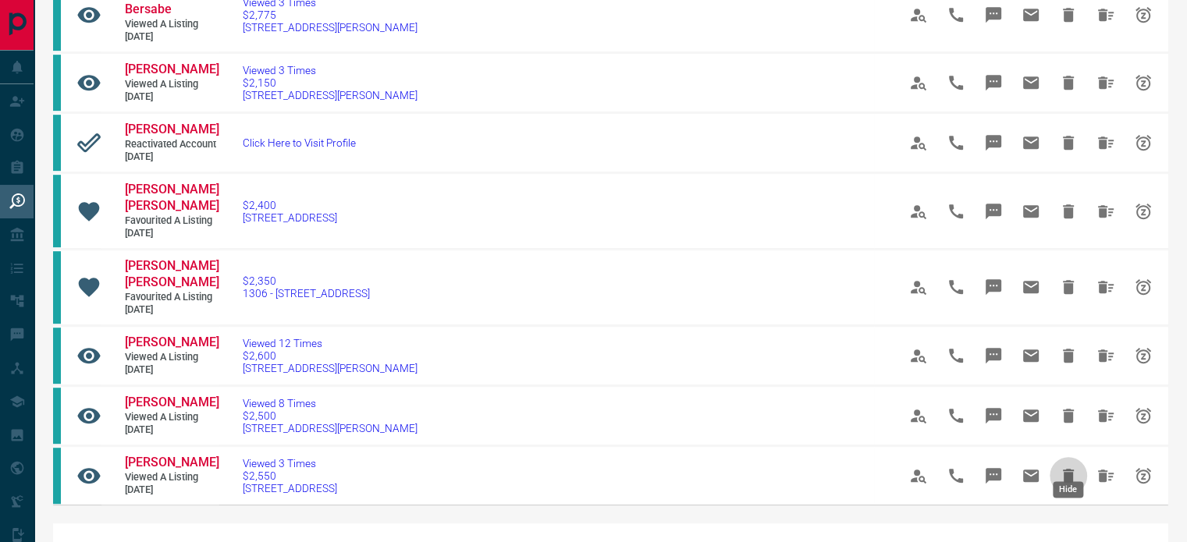
click at [1067, 469] on icon "Hide" at bounding box center [1068, 476] width 11 height 14
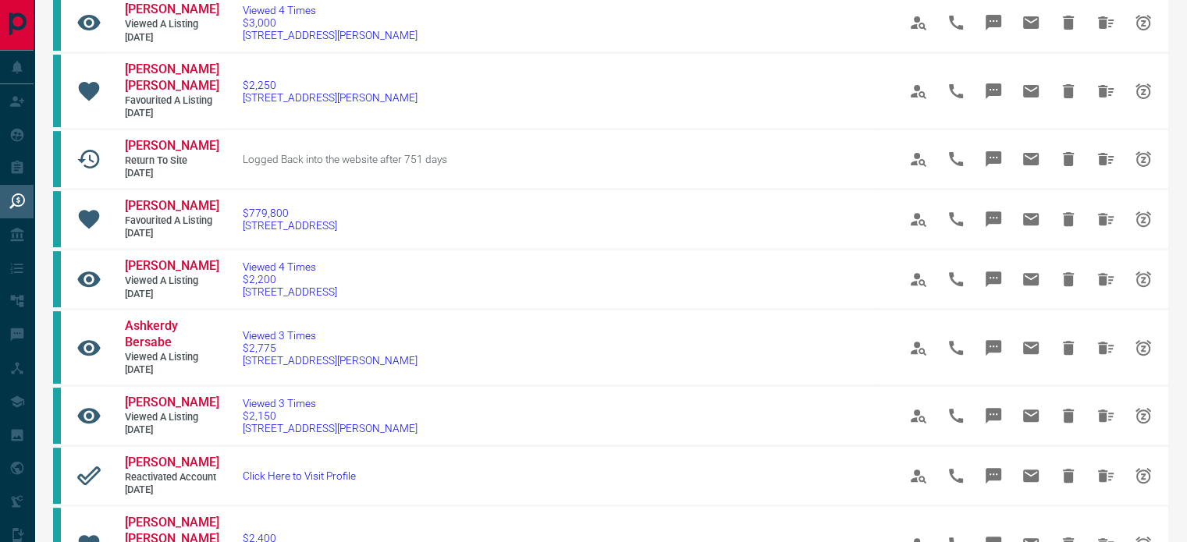
scroll to position [578, 0]
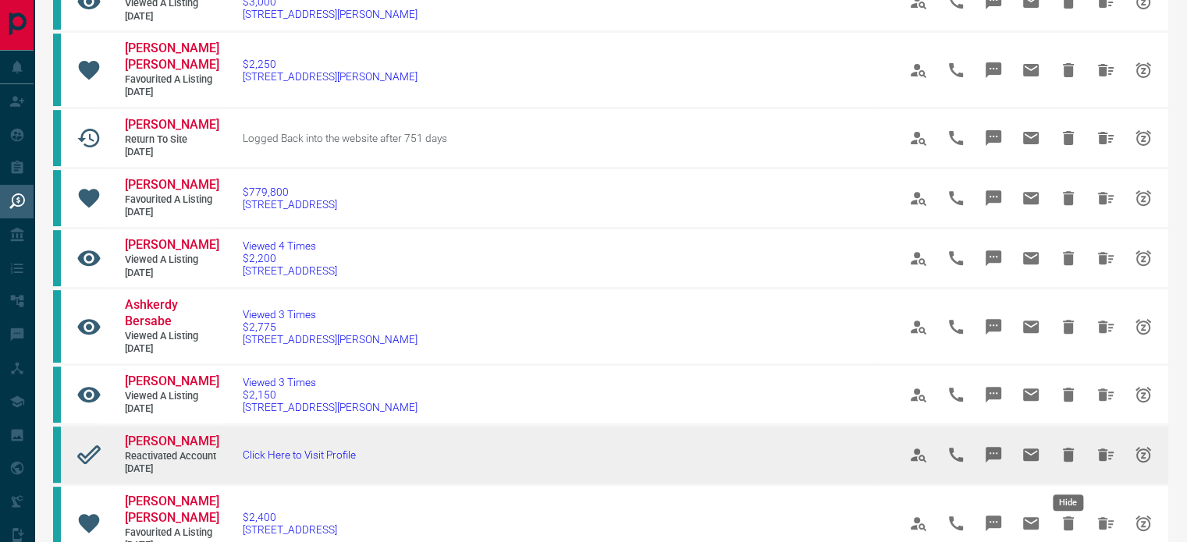
click at [1069, 459] on icon "Hide" at bounding box center [1068, 455] width 11 height 14
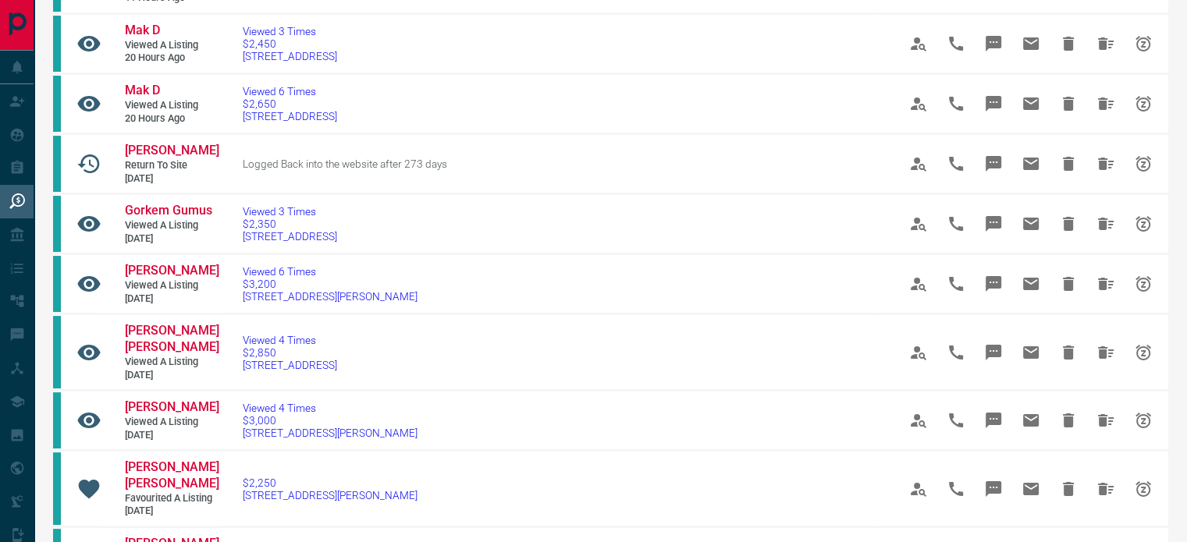
scroll to position [0, 0]
